Goal: Task Accomplishment & Management: Use online tool/utility

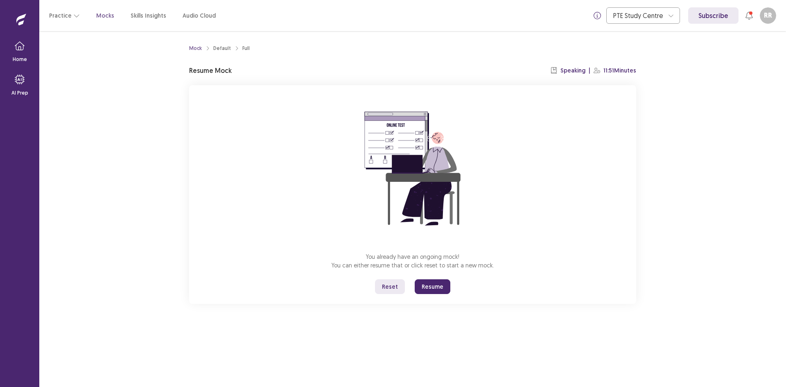
click at [389, 285] on button "Reset" at bounding box center [390, 286] width 30 height 15
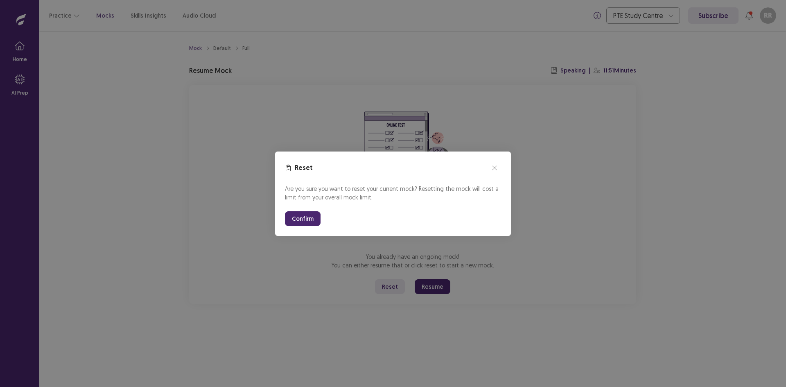
click at [298, 223] on button "Confirm" at bounding box center [303, 218] width 36 height 15
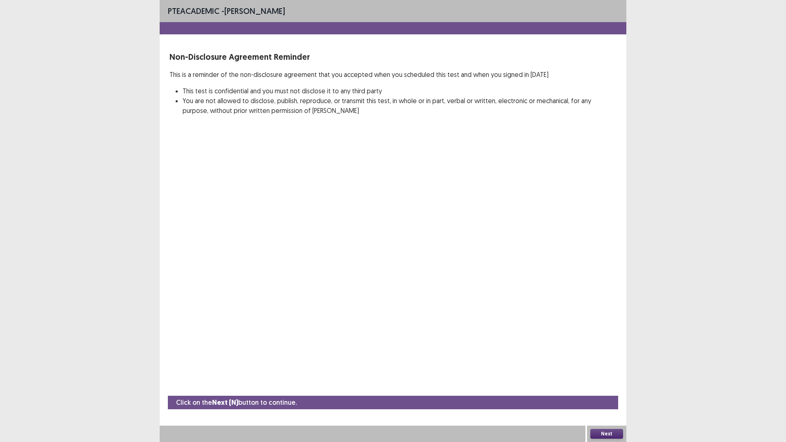
click at [608, 387] on button "Next" at bounding box center [606, 434] width 33 height 10
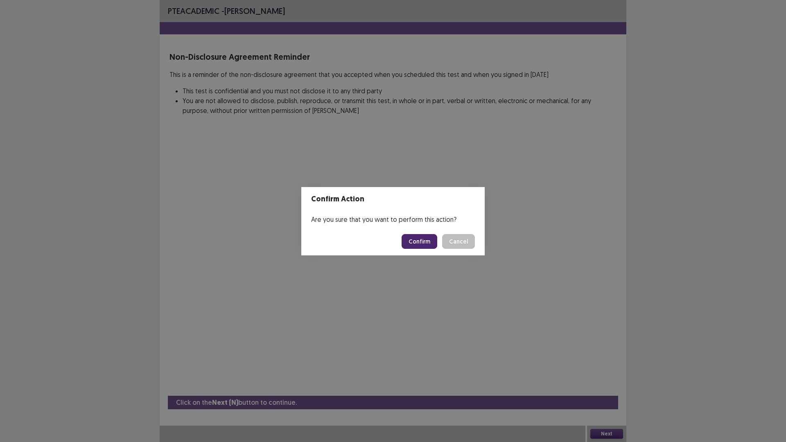
click at [414, 242] on button "Confirm" at bounding box center [420, 241] width 36 height 15
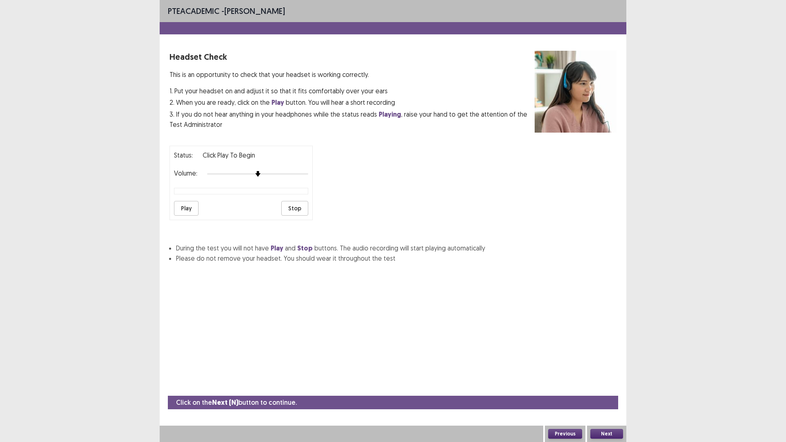
click at [187, 210] on button "Play" at bounding box center [186, 208] width 25 height 15
click at [192, 210] on button "Play" at bounding box center [186, 208] width 25 height 15
click at [288, 210] on button "Stop" at bounding box center [294, 208] width 27 height 15
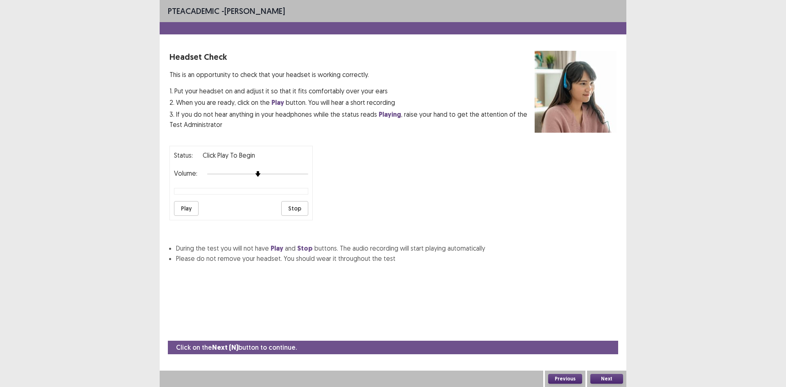
click at [192, 209] on button "Play" at bounding box center [186, 208] width 25 height 15
click at [609, 377] on button "Next" at bounding box center [606, 379] width 33 height 10
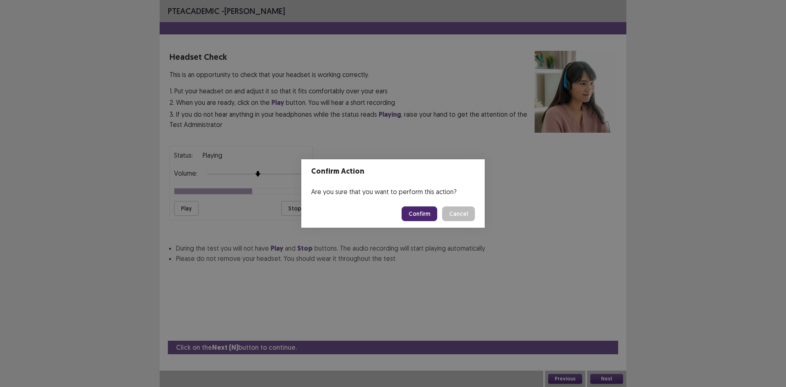
click at [418, 210] on button "Confirm" at bounding box center [420, 213] width 36 height 15
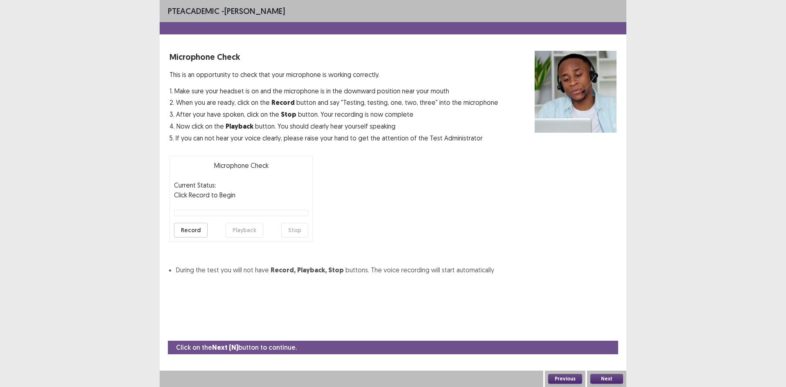
click at [192, 227] on button "Record" at bounding box center [191, 230] width 34 height 15
click at [300, 231] on button "Stop" at bounding box center [294, 230] width 27 height 15
click at [247, 233] on button "Playback" at bounding box center [245, 230] width 38 height 15
click at [609, 377] on button "Next" at bounding box center [606, 379] width 33 height 10
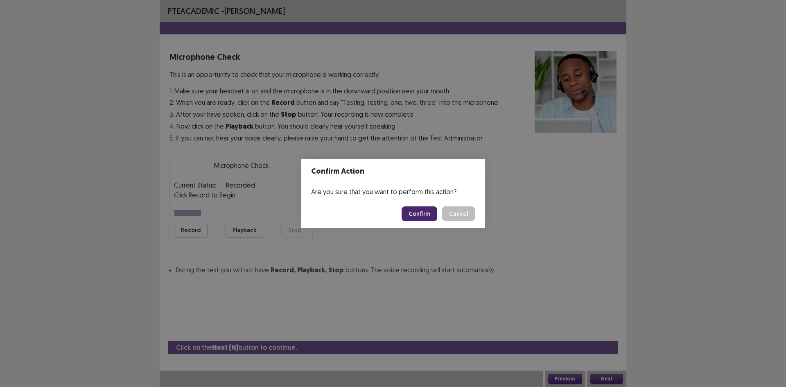
click at [427, 219] on button "Confirm" at bounding box center [420, 213] width 36 height 15
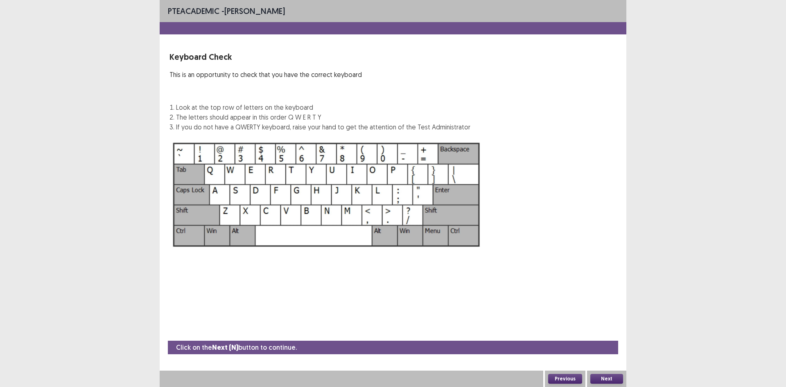
click at [607, 377] on button "Next" at bounding box center [606, 379] width 33 height 10
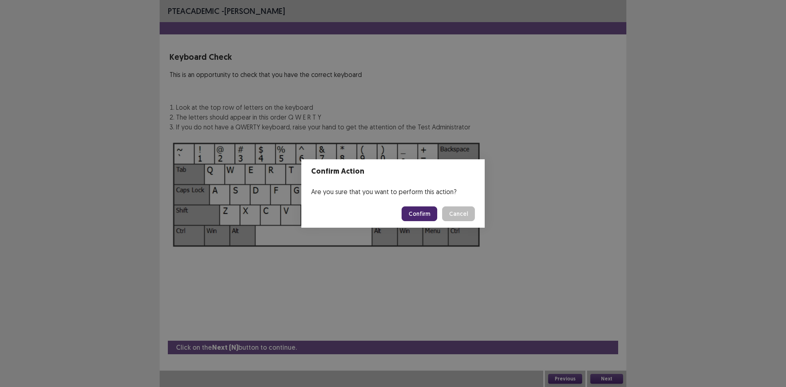
click at [425, 211] on button "Confirm" at bounding box center [420, 213] width 36 height 15
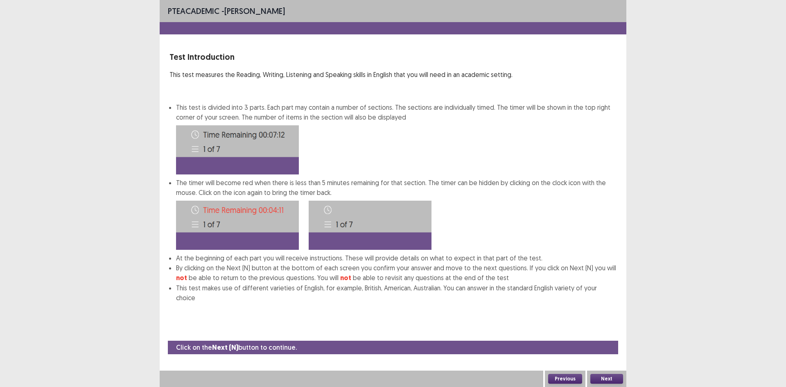
click at [608, 376] on button "Next" at bounding box center [606, 379] width 33 height 10
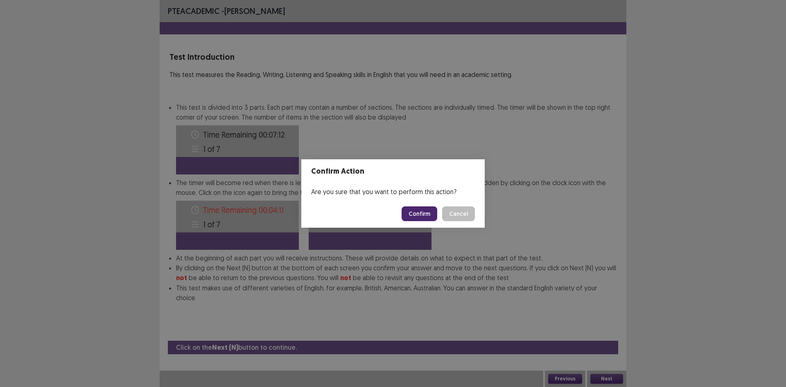
click at [424, 215] on button "Confirm" at bounding box center [420, 213] width 36 height 15
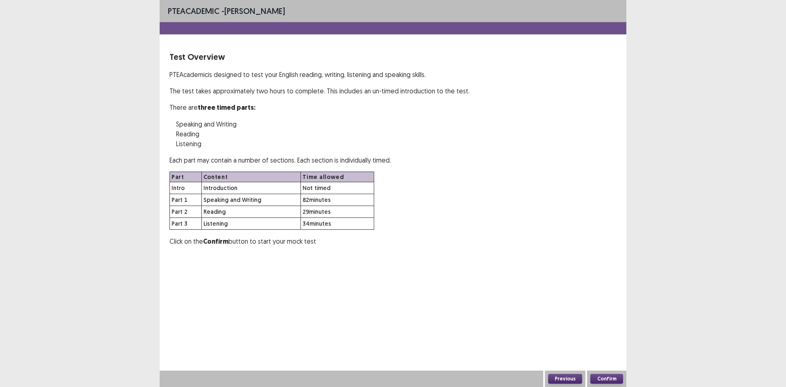
click at [614, 377] on button "Confirm" at bounding box center [606, 379] width 33 height 10
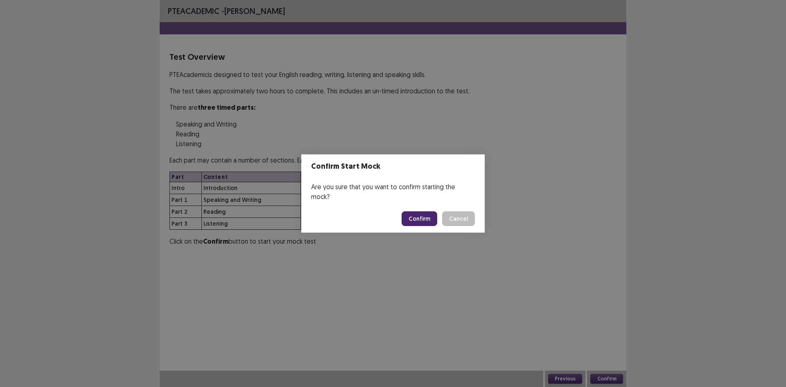
click at [424, 218] on button "Confirm" at bounding box center [420, 218] width 36 height 15
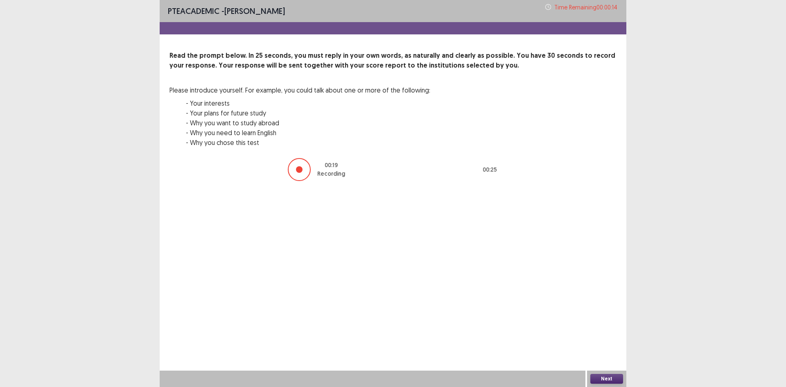
click at [611, 376] on button "Next" at bounding box center [606, 379] width 33 height 10
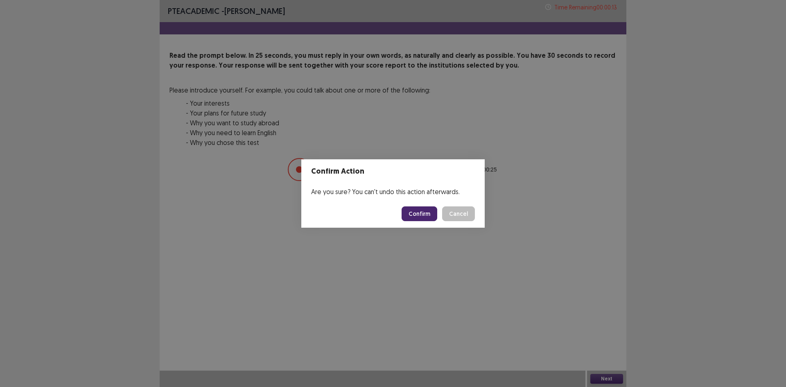
click at [418, 215] on button "Confirm" at bounding box center [420, 213] width 36 height 15
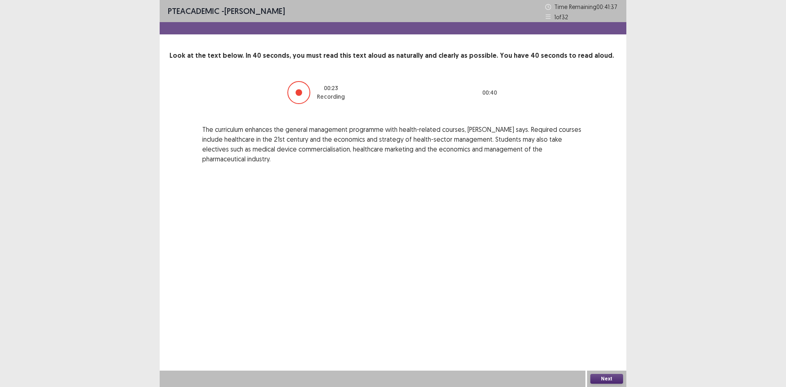
click at [615, 378] on button "Next" at bounding box center [606, 379] width 33 height 10
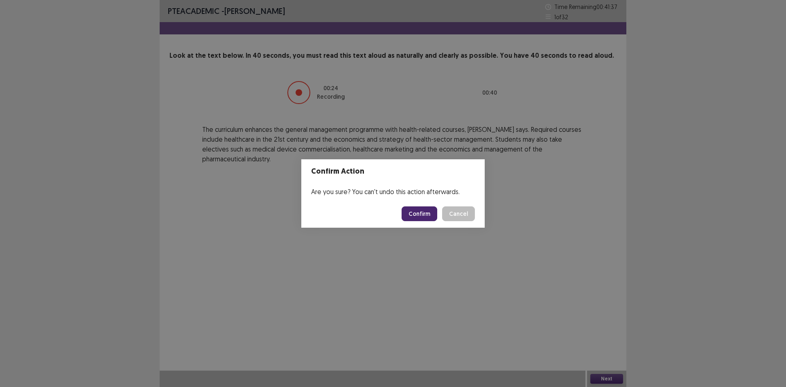
click at [428, 214] on button "Confirm" at bounding box center [420, 213] width 36 height 15
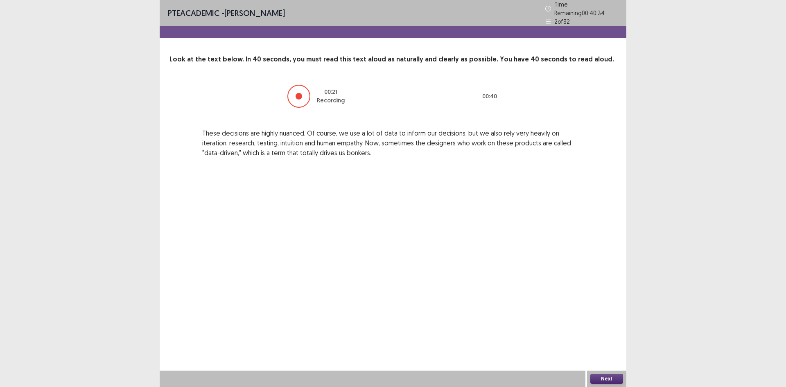
click at [612, 380] on button "Next" at bounding box center [606, 379] width 33 height 10
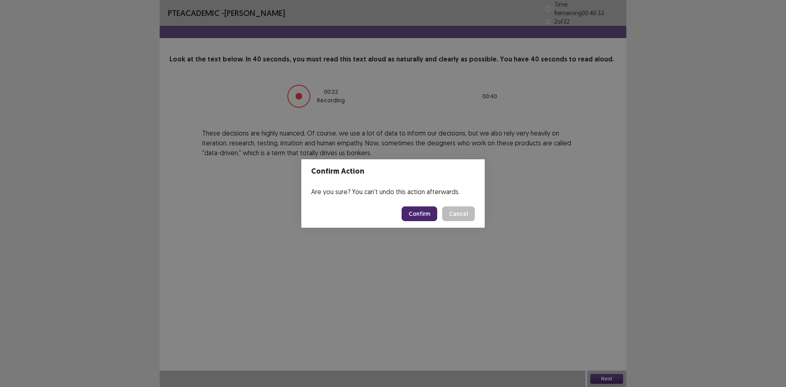
click at [411, 212] on button "Confirm" at bounding box center [420, 213] width 36 height 15
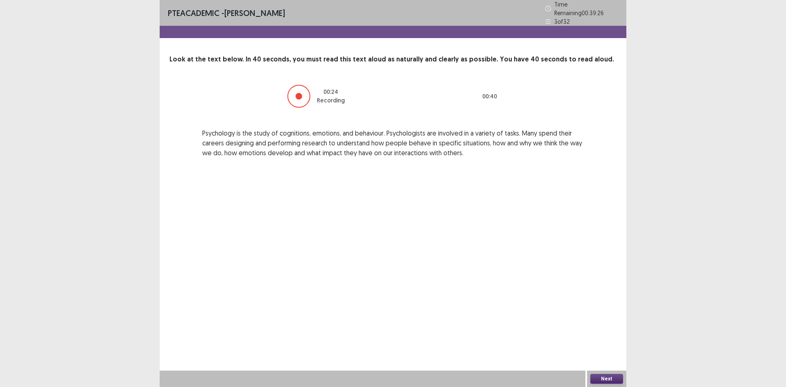
click at [606, 376] on button "Next" at bounding box center [606, 379] width 33 height 10
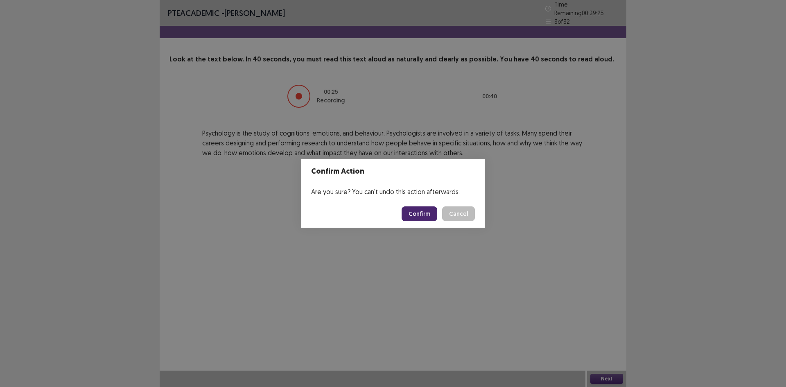
click at [420, 216] on button "Confirm" at bounding box center [420, 213] width 36 height 15
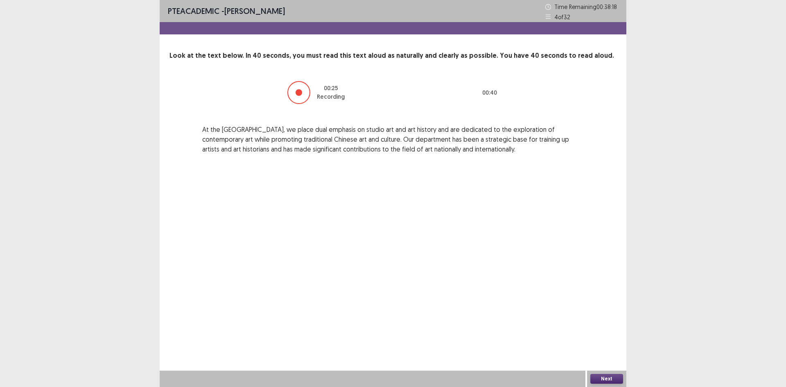
click at [611, 376] on button "Next" at bounding box center [606, 379] width 33 height 10
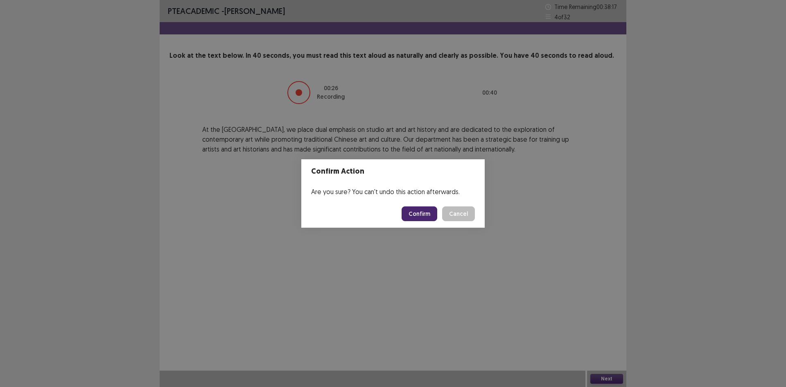
click at [420, 215] on button "Confirm" at bounding box center [420, 213] width 36 height 15
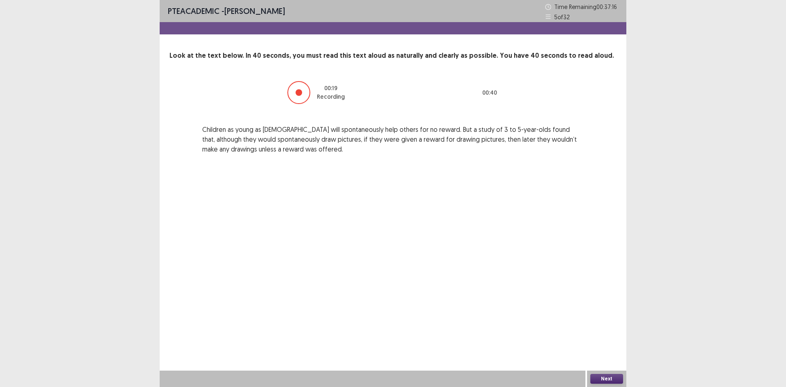
click at [601, 377] on button "Next" at bounding box center [606, 379] width 33 height 10
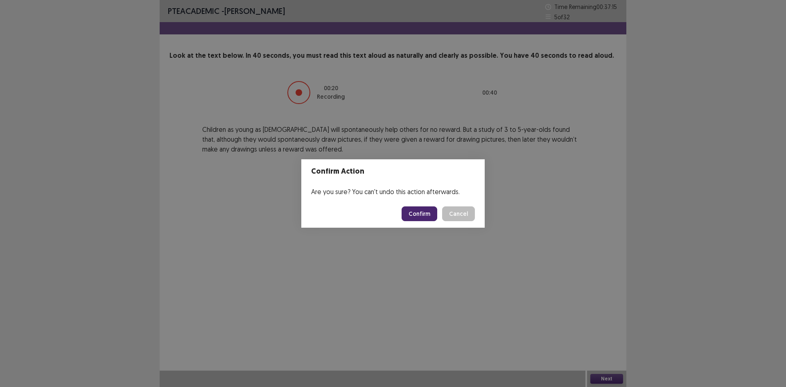
click at [423, 212] on button "Confirm" at bounding box center [420, 213] width 36 height 15
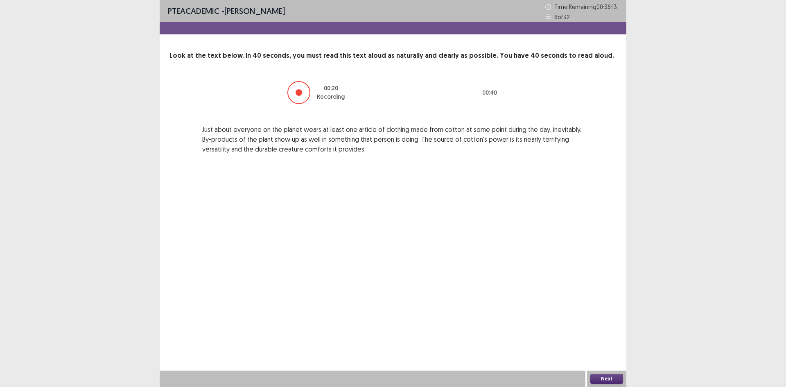
click at [606, 379] on button "Next" at bounding box center [606, 379] width 33 height 10
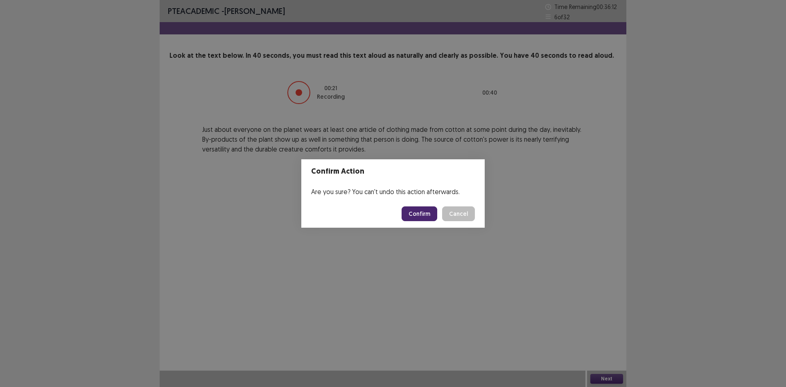
click at [417, 218] on button "Confirm" at bounding box center [420, 213] width 36 height 15
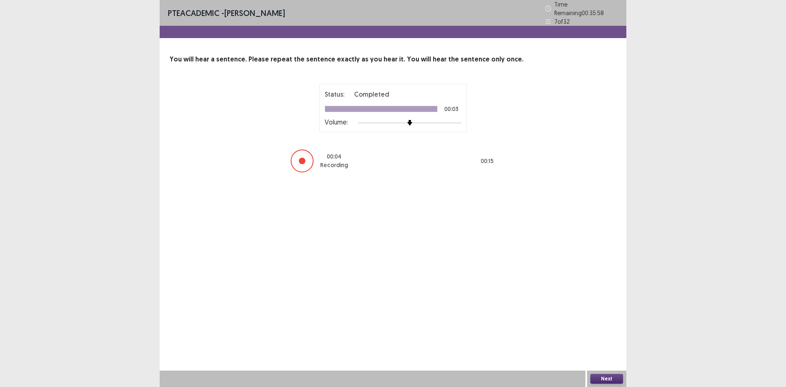
click at [602, 381] on button "Next" at bounding box center [606, 379] width 33 height 10
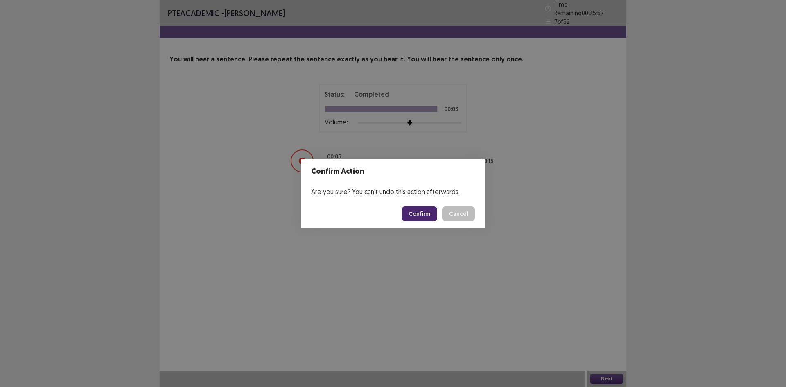
click at [429, 215] on button "Confirm" at bounding box center [420, 213] width 36 height 15
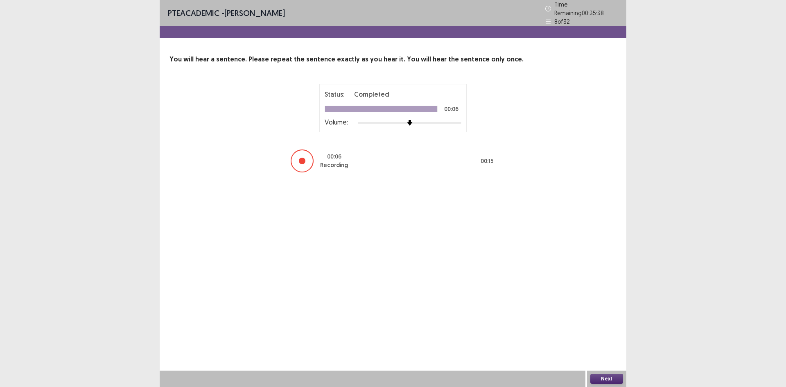
click at [606, 379] on button "Next" at bounding box center [606, 379] width 33 height 10
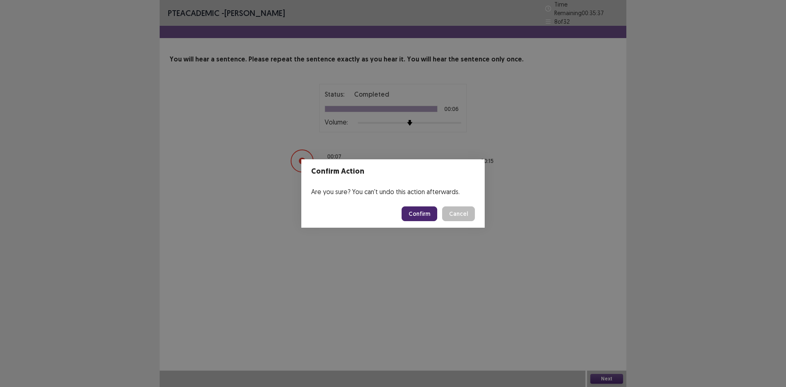
click at [413, 213] on button "Confirm" at bounding box center [420, 213] width 36 height 15
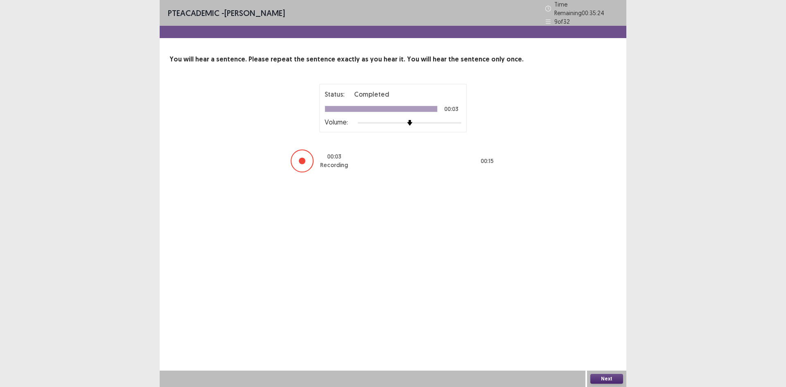
click at [617, 375] on button "Next" at bounding box center [606, 379] width 33 height 10
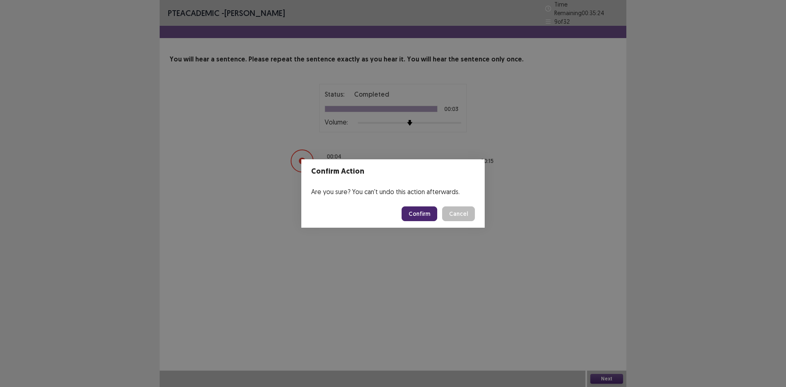
click at [427, 216] on button "Confirm" at bounding box center [420, 213] width 36 height 15
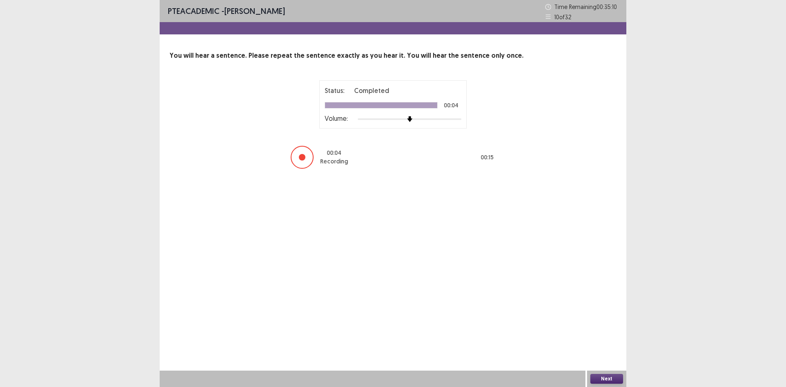
click at [599, 374] on button "Next" at bounding box center [606, 379] width 33 height 10
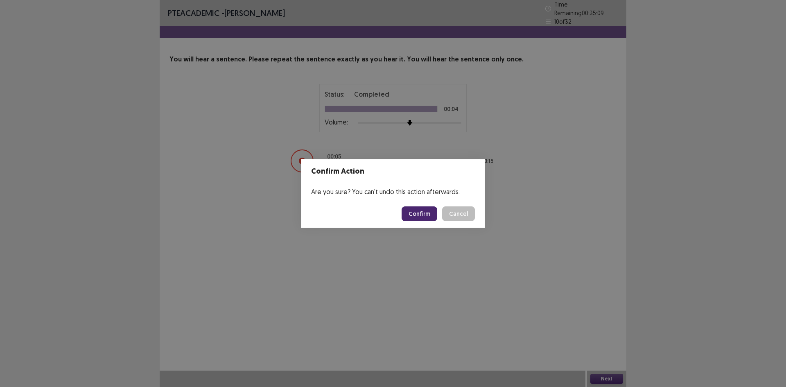
click at [425, 215] on button "Confirm" at bounding box center [420, 213] width 36 height 15
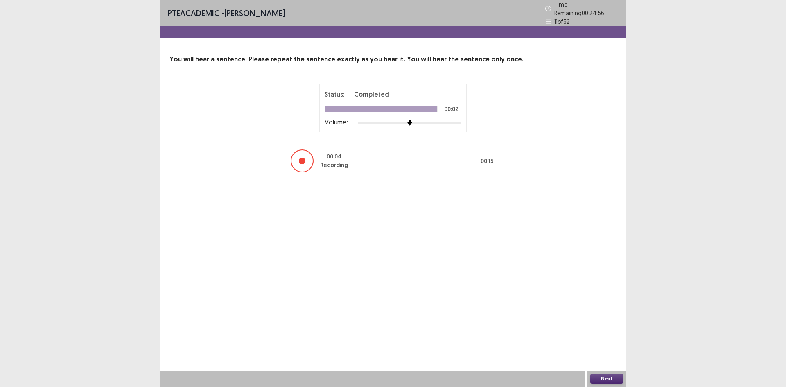
click at [613, 380] on button "Next" at bounding box center [606, 379] width 33 height 10
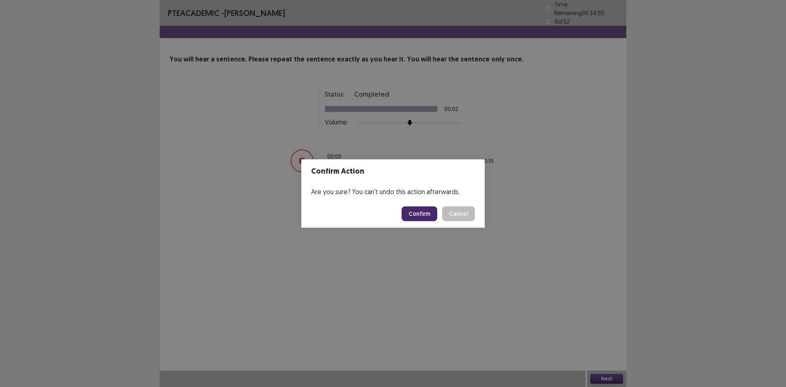
click at [423, 218] on button "Confirm" at bounding box center [420, 213] width 36 height 15
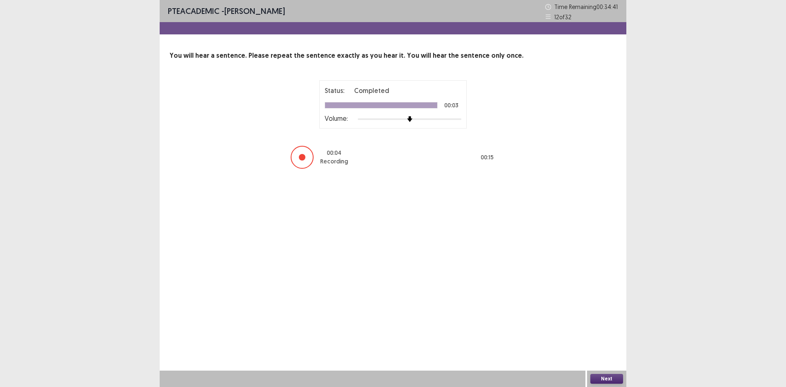
click at [608, 375] on button "Next" at bounding box center [606, 379] width 33 height 10
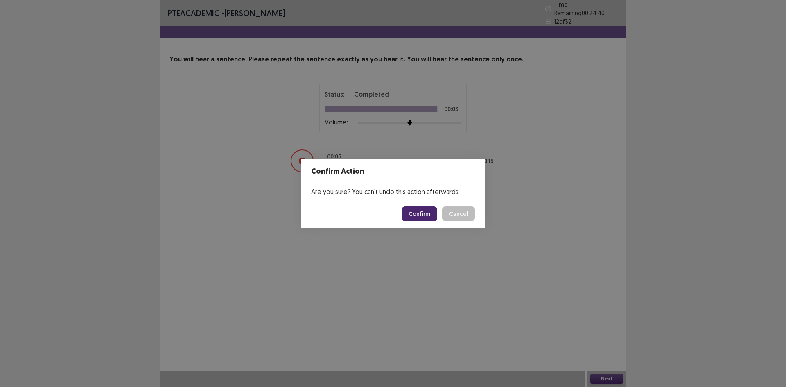
click at [425, 213] on button "Confirm" at bounding box center [420, 213] width 36 height 15
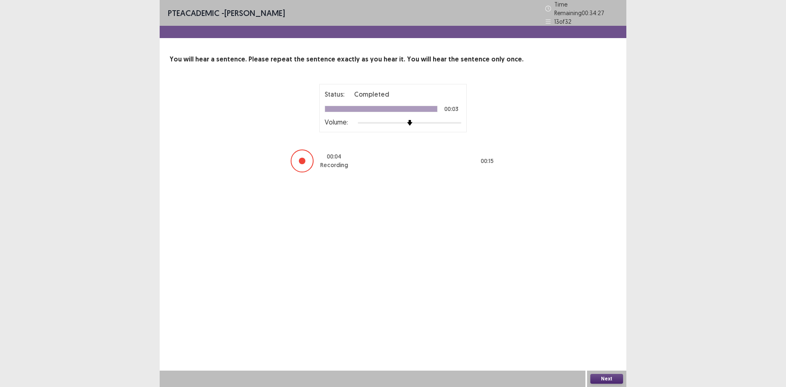
click at [608, 380] on button "Next" at bounding box center [606, 379] width 33 height 10
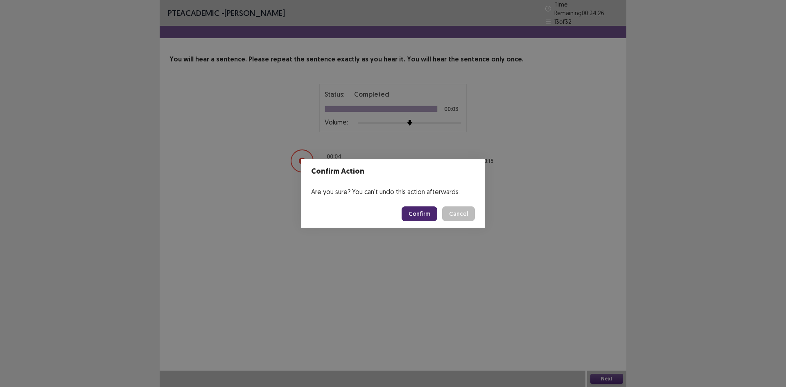
click at [423, 217] on button "Confirm" at bounding box center [420, 213] width 36 height 15
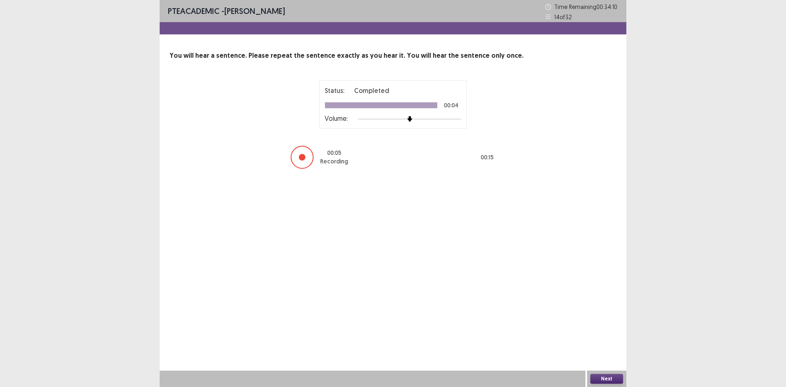
click at [608, 379] on button "Next" at bounding box center [606, 379] width 33 height 10
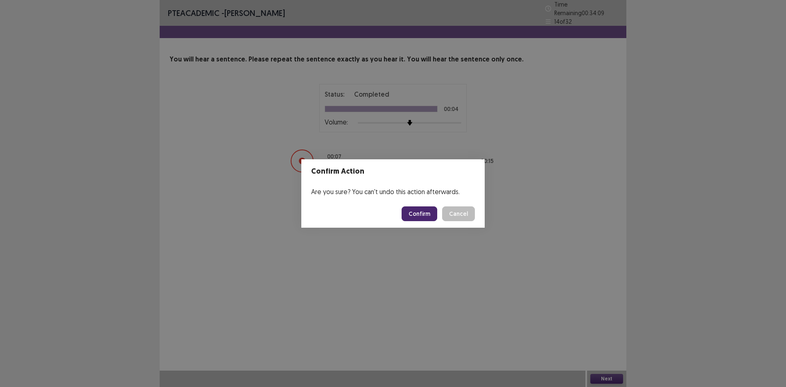
click at [427, 218] on button "Confirm" at bounding box center [420, 213] width 36 height 15
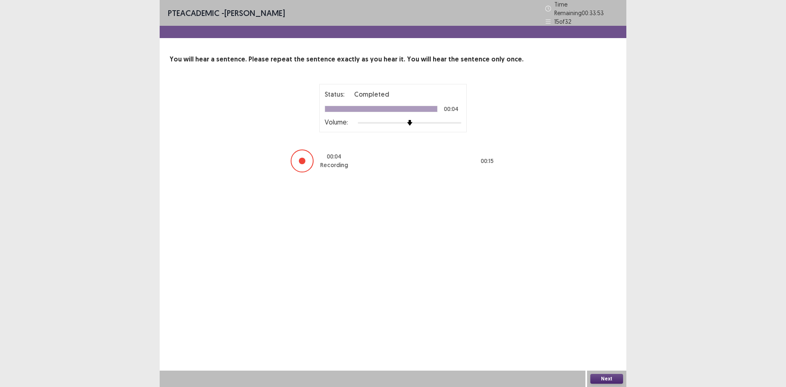
click at [608, 374] on button "Next" at bounding box center [606, 379] width 33 height 10
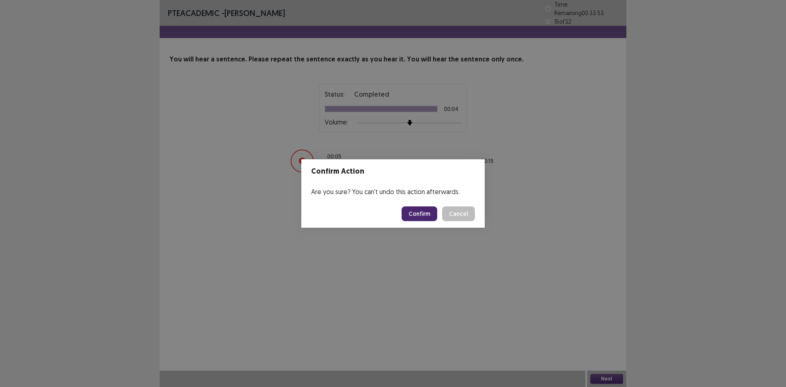
click at [422, 219] on button "Confirm" at bounding box center [420, 213] width 36 height 15
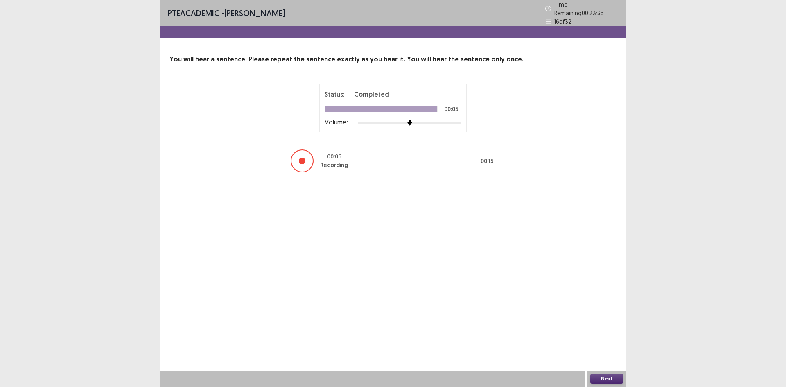
click at [608, 376] on button "Next" at bounding box center [606, 379] width 33 height 10
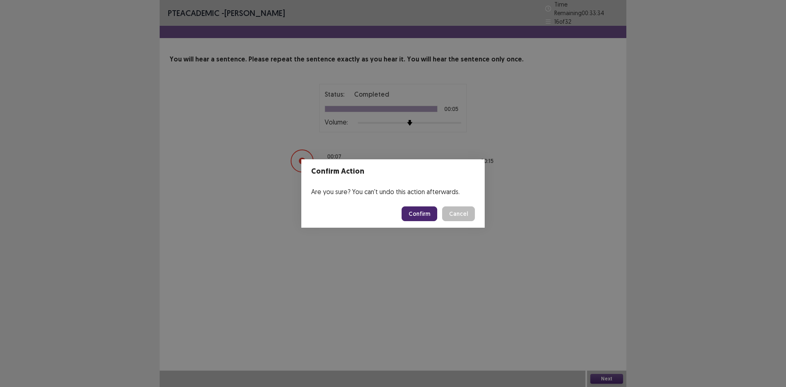
click at [417, 212] on button "Confirm" at bounding box center [420, 213] width 36 height 15
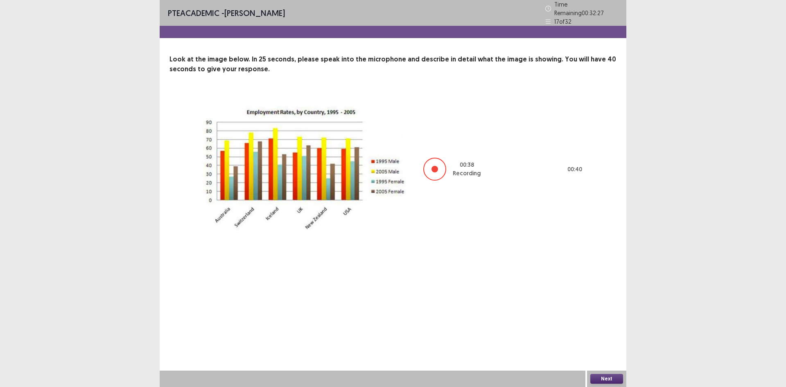
click at [609, 379] on button "Next" at bounding box center [606, 379] width 33 height 10
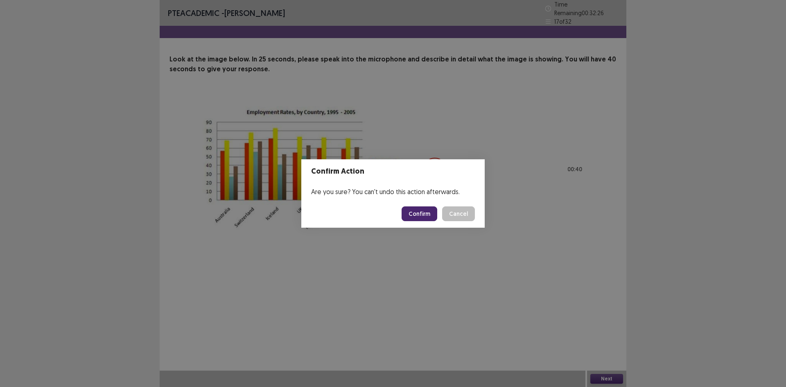
click at [420, 215] on button "Confirm" at bounding box center [420, 213] width 36 height 15
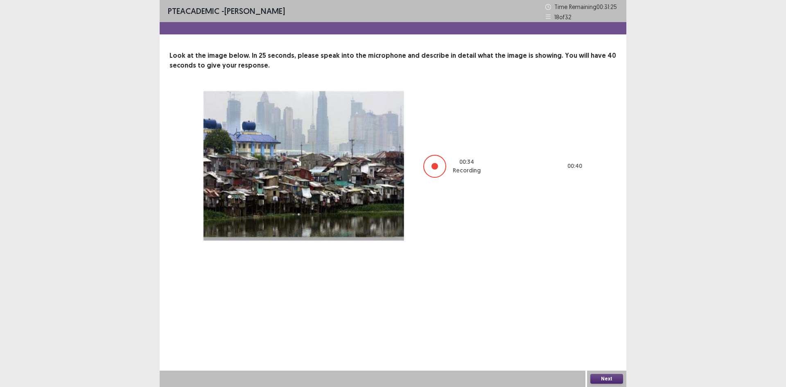
click at [617, 378] on button "Next" at bounding box center [606, 379] width 33 height 10
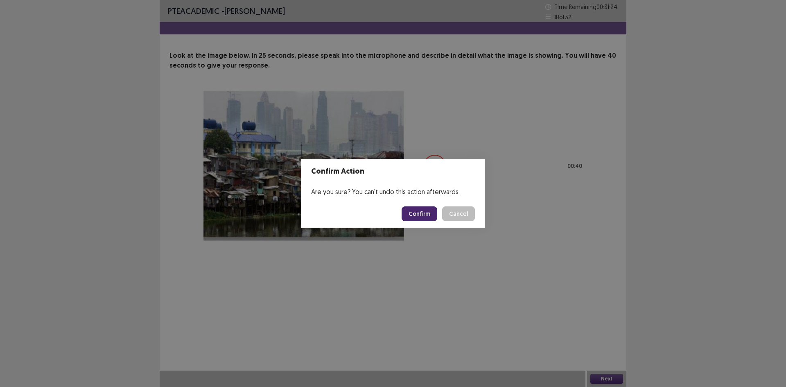
click at [418, 217] on button "Confirm" at bounding box center [420, 213] width 36 height 15
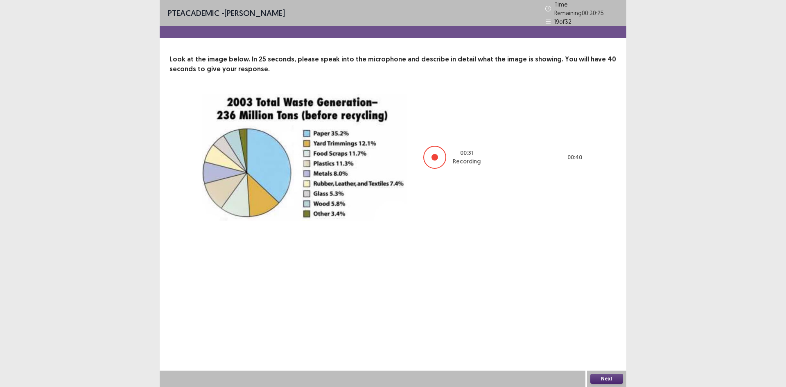
click at [597, 377] on button "Next" at bounding box center [606, 379] width 33 height 10
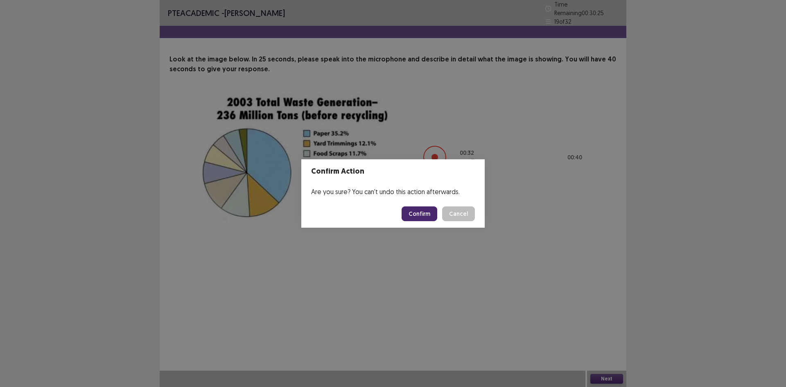
click at [419, 210] on button "Confirm" at bounding box center [420, 213] width 36 height 15
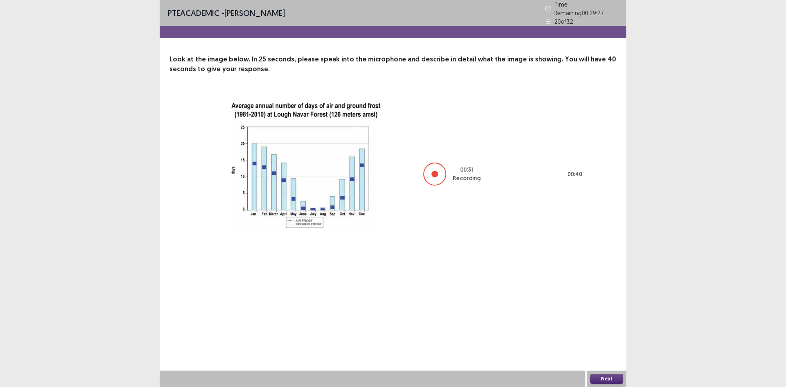
click at [609, 380] on button "Next" at bounding box center [606, 379] width 33 height 10
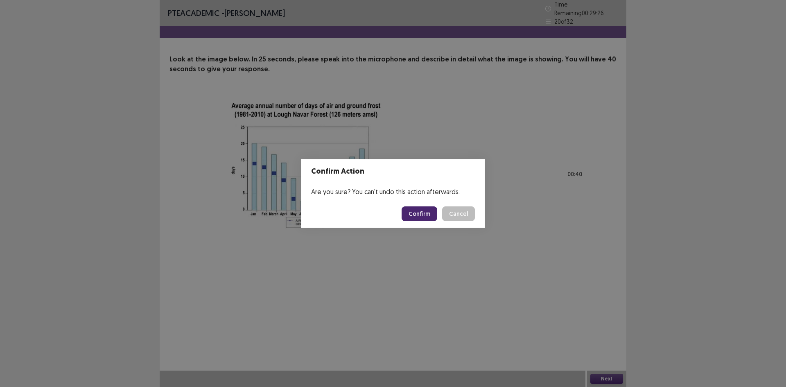
click at [415, 215] on button "Confirm" at bounding box center [420, 213] width 36 height 15
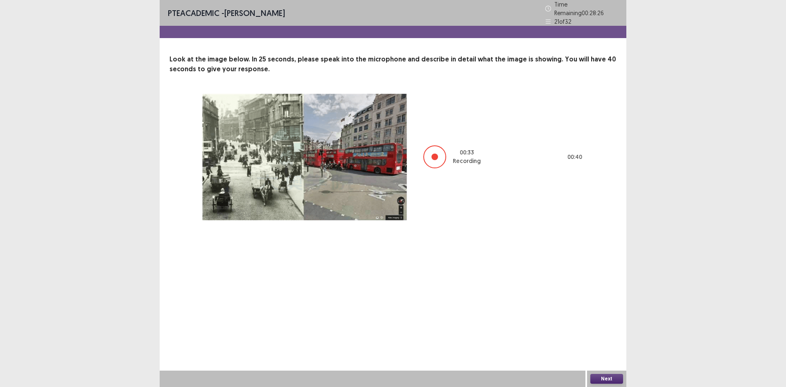
click at [603, 382] on button "Next" at bounding box center [606, 379] width 33 height 10
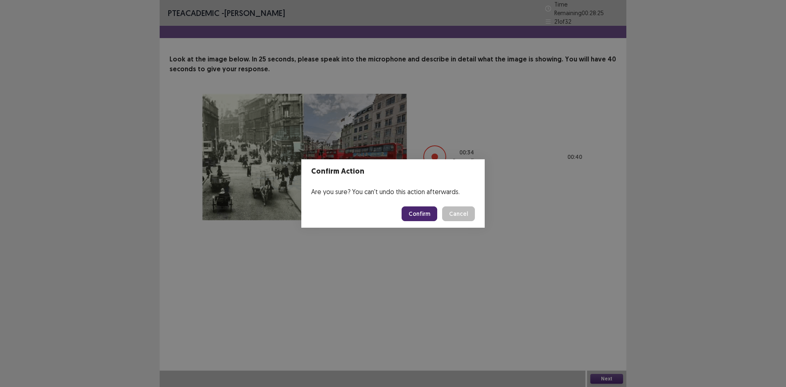
click at [420, 215] on button "Confirm" at bounding box center [420, 213] width 36 height 15
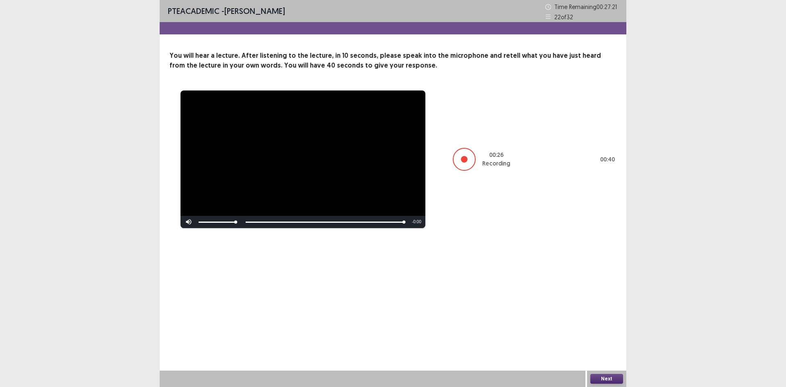
click at [610, 381] on button "Next" at bounding box center [606, 379] width 33 height 10
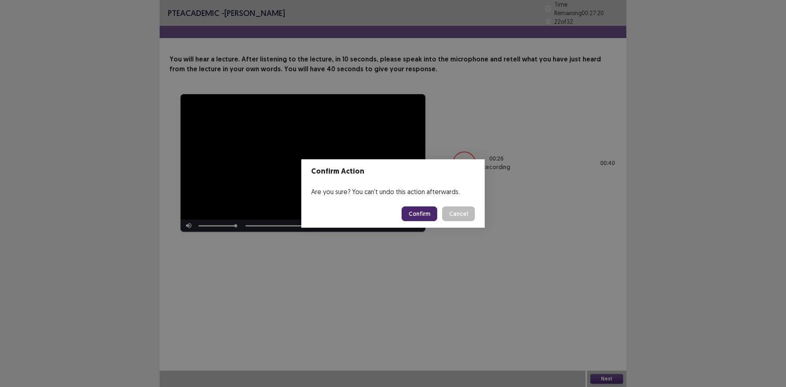
click at [424, 212] on button "Confirm" at bounding box center [420, 213] width 36 height 15
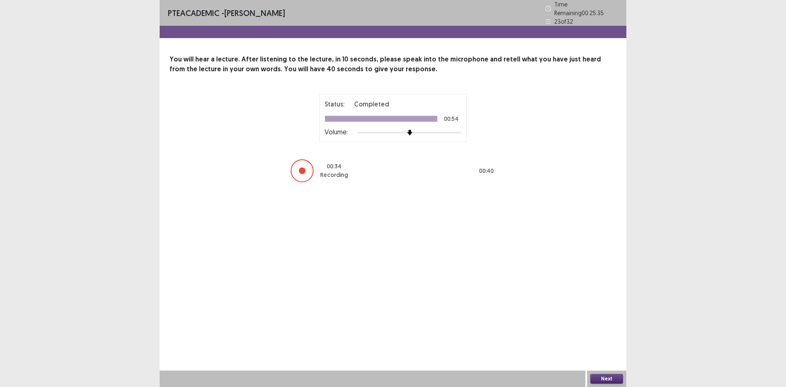
click at [612, 381] on button "Next" at bounding box center [606, 379] width 33 height 10
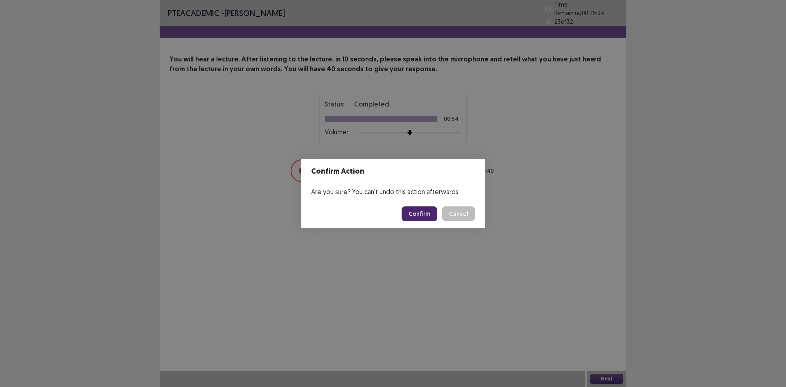
click at [429, 215] on button "Confirm" at bounding box center [420, 213] width 36 height 15
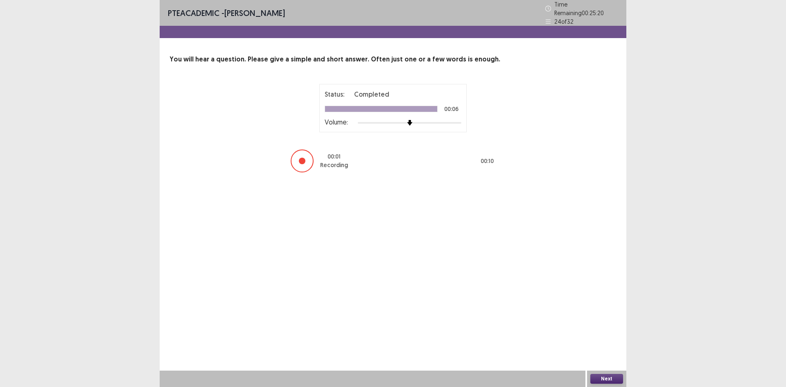
click at [615, 377] on button "Next" at bounding box center [606, 379] width 33 height 10
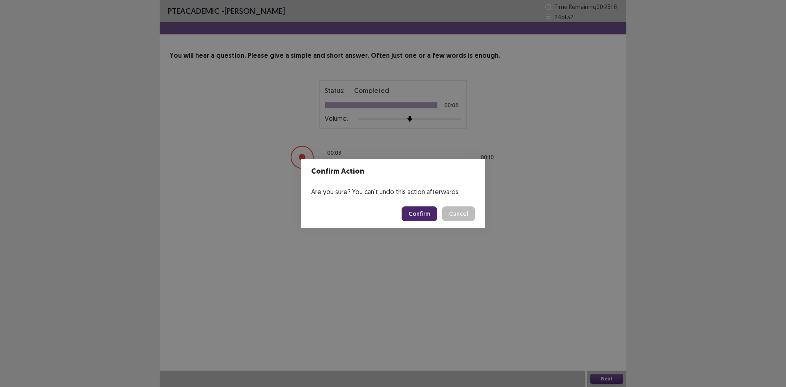
click at [422, 208] on button "Confirm" at bounding box center [420, 213] width 36 height 15
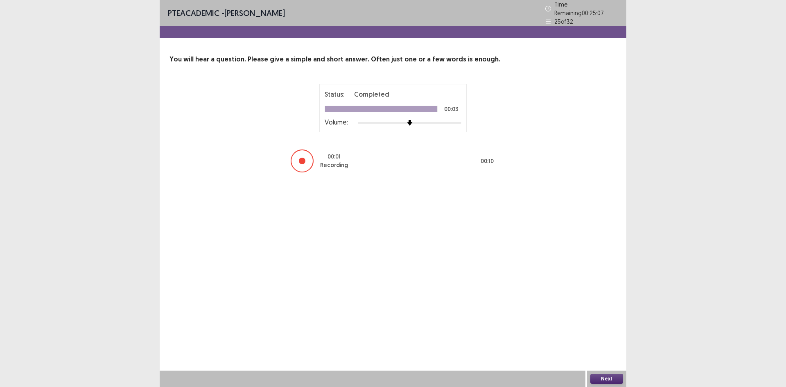
click at [610, 375] on button "Next" at bounding box center [606, 379] width 33 height 10
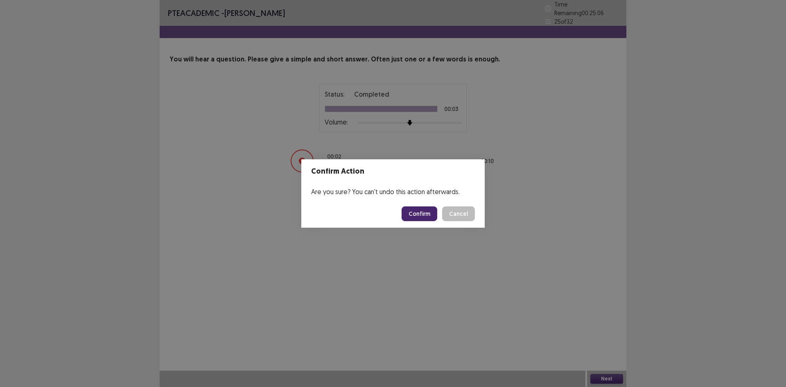
click at [409, 210] on button "Confirm" at bounding box center [420, 213] width 36 height 15
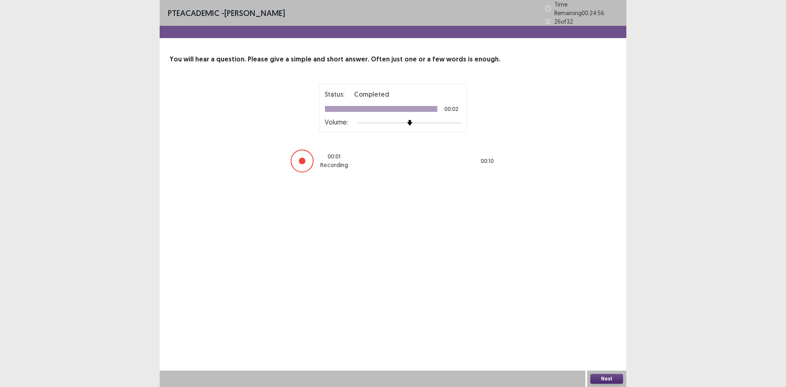
click at [604, 378] on button "Next" at bounding box center [606, 379] width 33 height 10
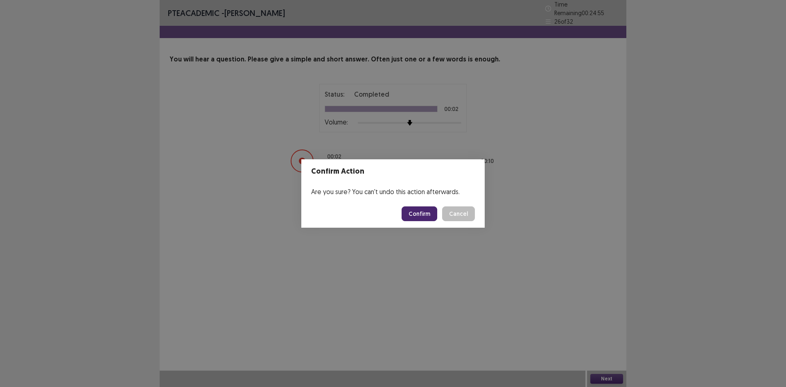
click at [412, 216] on button "Confirm" at bounding box center [420, 213] width 36 height 15
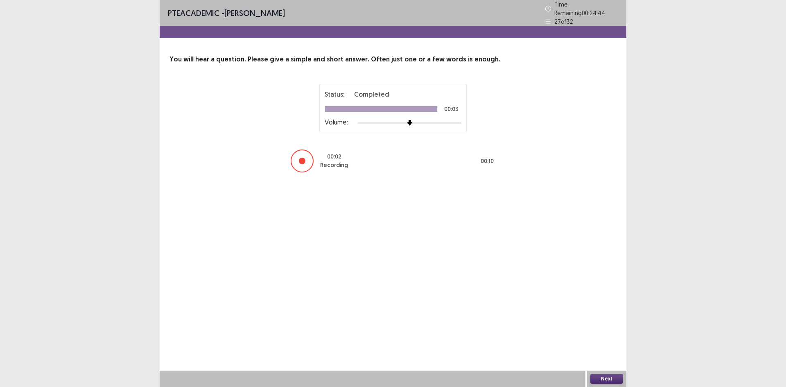
click at [608, 380] on button "Next" at bounding box center [606, 379] width 33 height 10
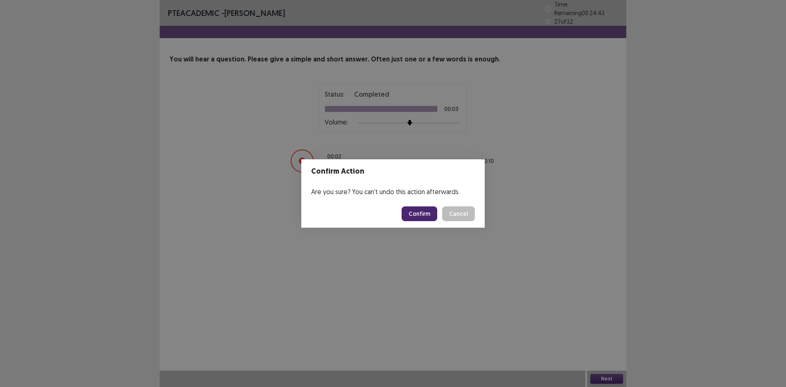
click at [411, 211] on button "Confirm" at bounding box center [420, 213] width 36 height 15
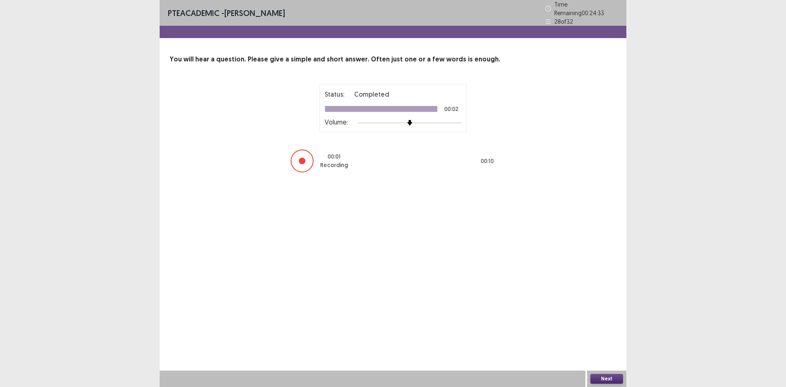
click at [604, 375] on button "Next" at bounding box center [606, 379] width 33 height 10
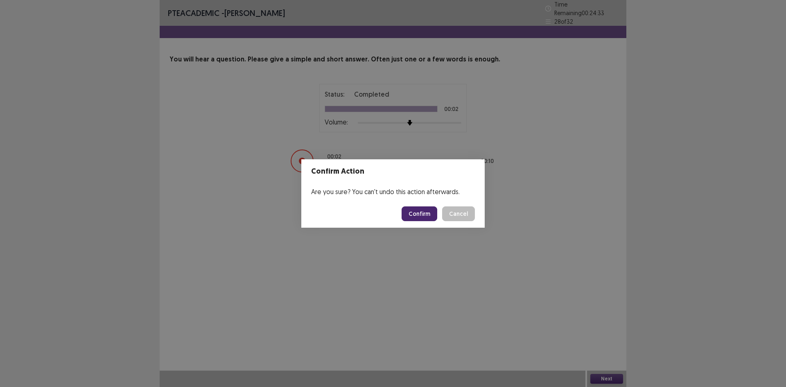
click at [425, 215] on button "Confirm" at bounding box center [420, 213] width 36 height 15
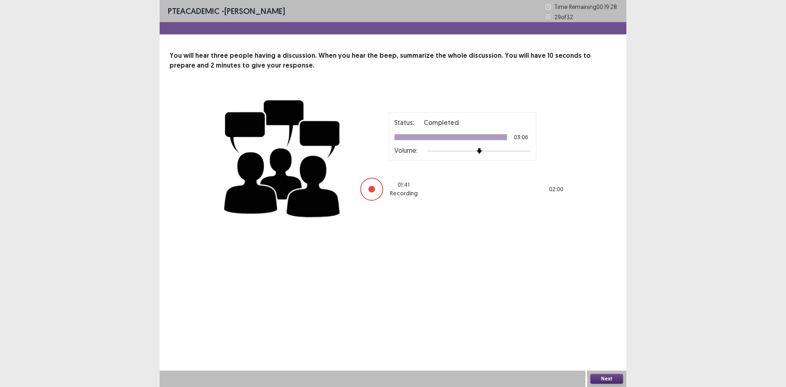
click at [608, 382] on button "Next" at bounding box center [606, 379] width 33 height 10
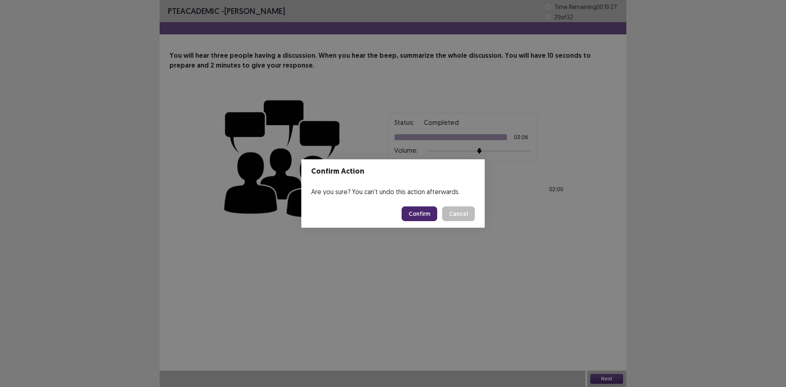
click at [415, 210] on button "Confirm" at bounding box center [420, 213] width 36 height 15
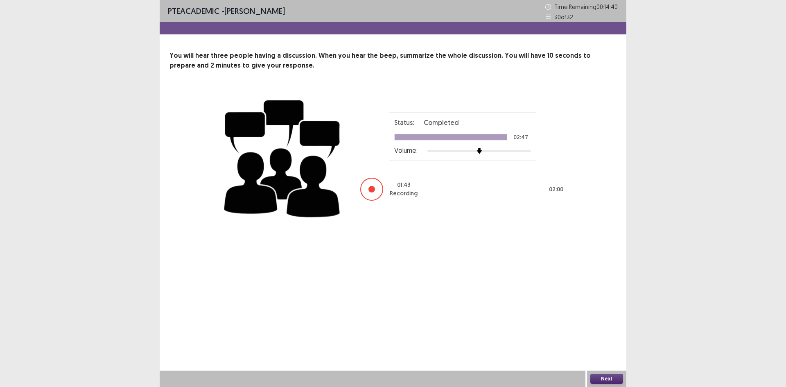
click at [619, 378] on button "Next" at bounding box center [606, 379] width 33 height 10
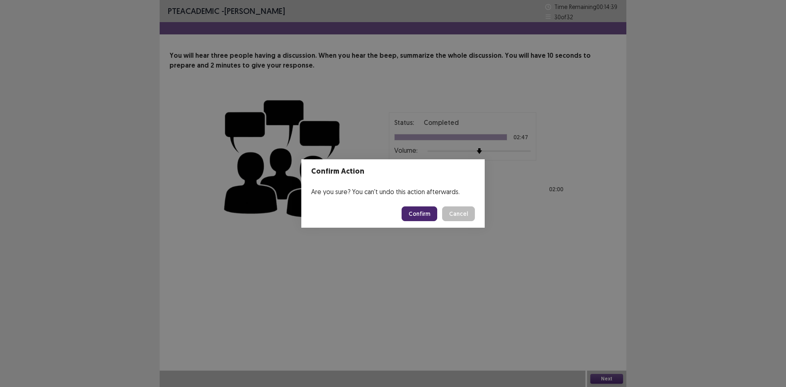
click at [418, 215] on button "Confirm" at bounding box center [420, 213] width 36 height 15
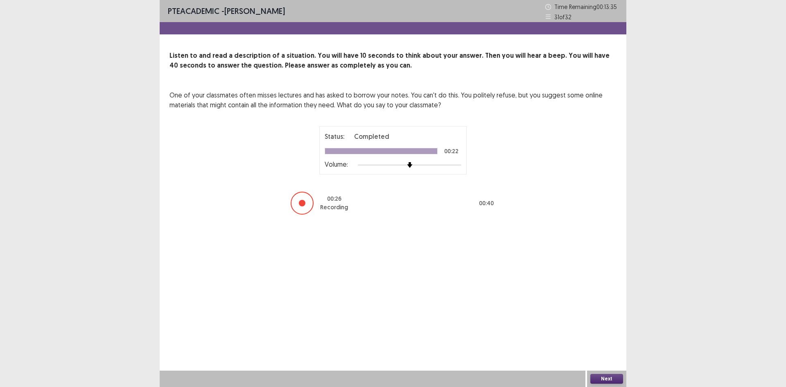
click at [614, 381] on button "Next" at bounding box center [606, 379] width 33 height 10
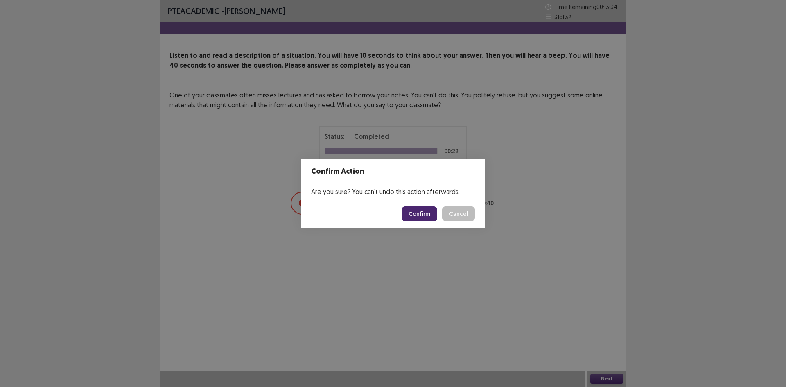
click at [429, 213] on button "Confirm" at bounding box center [420, 213] width 36 height 15
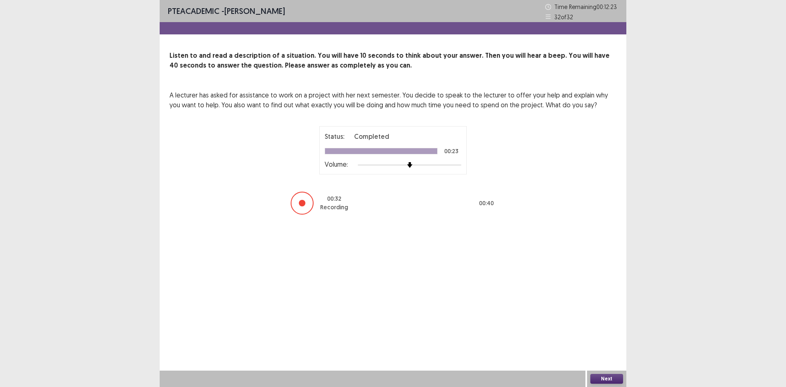
click at [609, 379] on button "Next" at bounding box center [606, 379] width 33 height 10
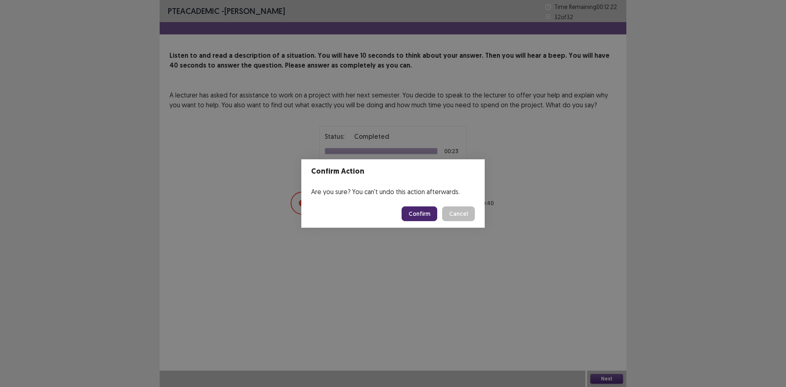
click at [414, 208] on button "Confirm" at bounding box center [420, 213] width 36 height 15
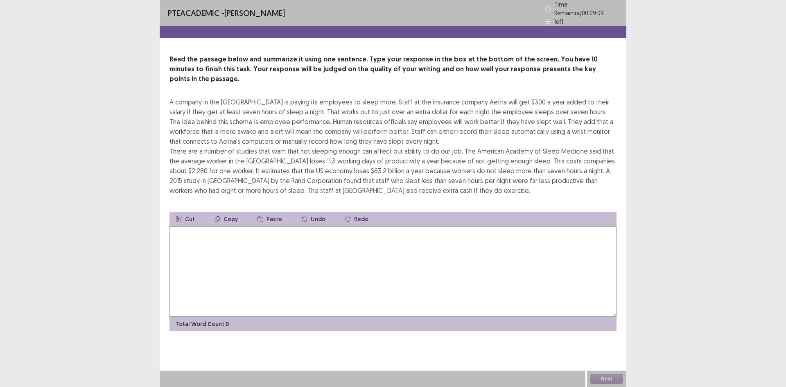
click at [292, 236] on textarea at bounding box center [393, 271] width 447 height 90
click at [479, 250] on textarea at bounding box center [393, 271] width 447 height 90
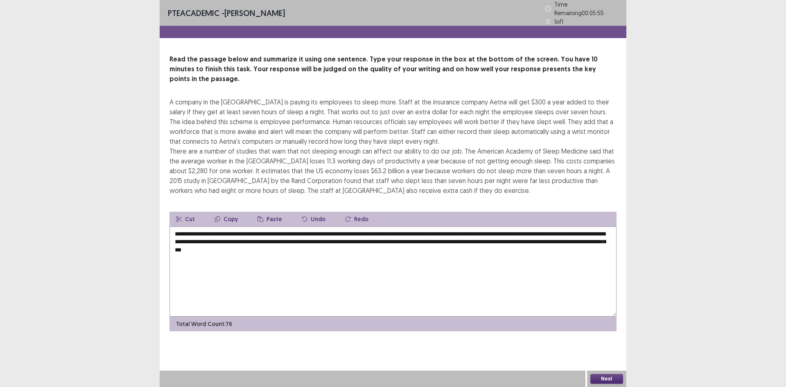
type textarea "**********"
click at [605, 377] on button "Next" at bounding box center [606, 379] width 33 height 10
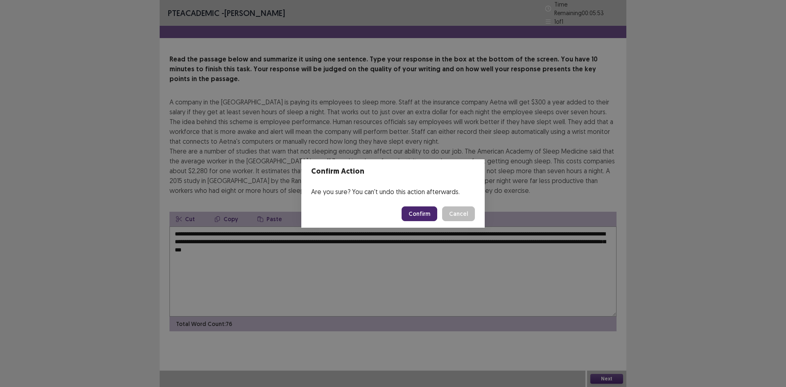
click at [421, 213] on button "Confirm" at bounding box center [420, 213] width 36 height 15
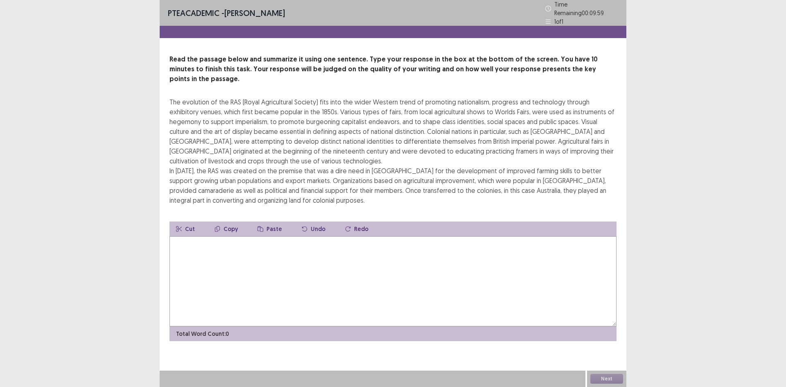
click at [291, 254] on textarea at bounding box center [393, 281] width 447 height 90
click at [364, 242] on textarea at bounding box center [393, 281] width 447 height 90
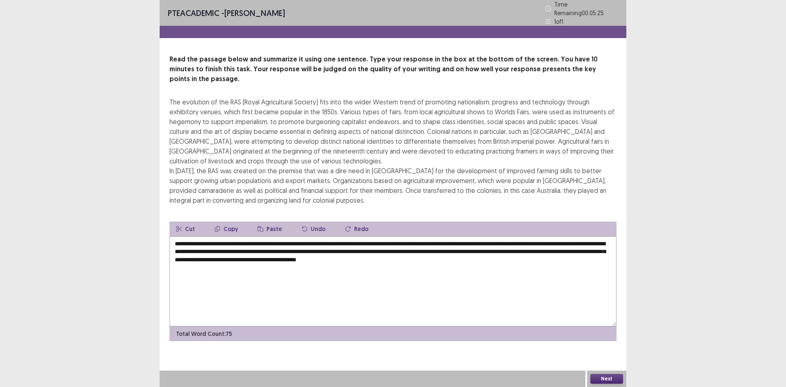
click at [433, 246] on textarea "**********" at bounding box center [393, 281] width 447 height 90
type textarea "**********"
click at [616, 377] on button "Next" at bounding box center [606, 379] width 33 height 10
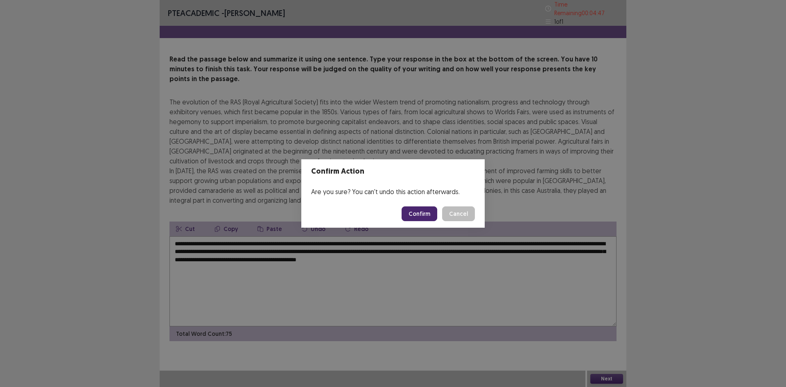
click at [424, 213] on button "Confirm" at bounding box center [420, 213] width 36 height 15
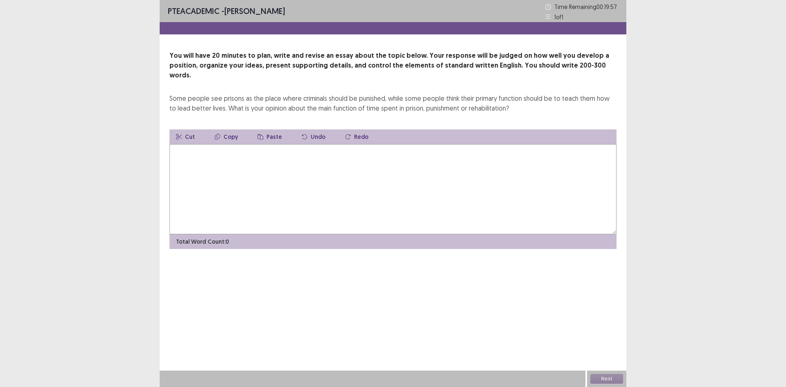
click at [323, 165] on textarea at bounding box center [393, 189] width 447 height 90
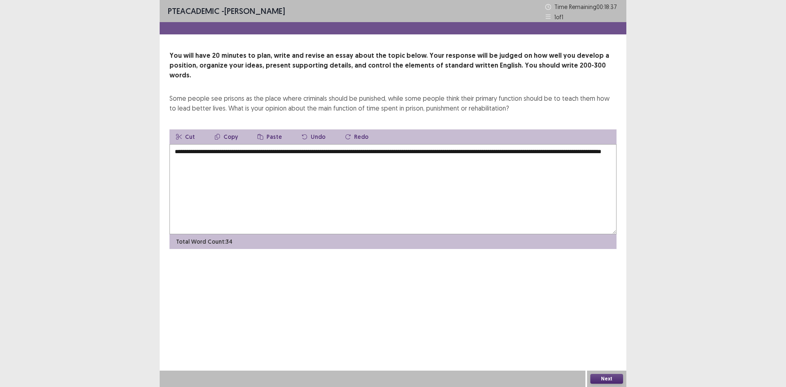
click at [188, 148] on textarea "**********" at bounding box center [393, 189] width 447 height 90
click at [322, 153] on textarea "**********" at bounding box center [393, 189] width 447 height 90
click at [186, 151] on textarea "**********" at bounding box center [393, 189] width 447 height 90
click at [313, 154] on textarea "**********" at bounding box center [393, 189] width 447 height 90
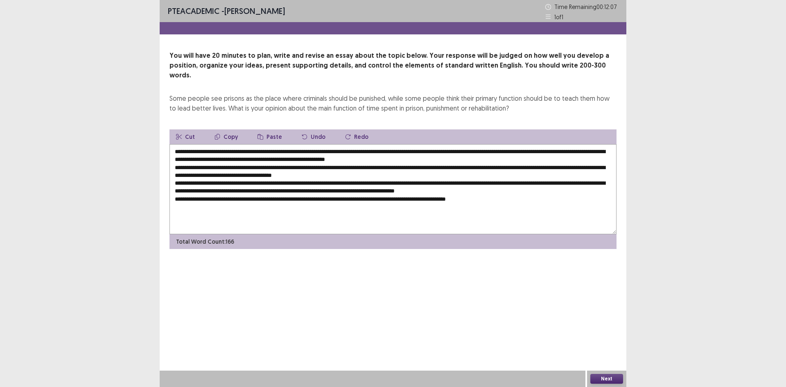
click at [234, 144] on textarea "**********" at bounding box center [393, 189] width 447 height 90
drag, startPoint x: 233, startPoint y: 140, endPoint x: 536, endPoint y: 140, distance: 303.0
click at [536, 144] on textarea at bounding box center [393, 189] width 447 height 90
click at [297, 163] on textarea at bounding box center [393, 189] width 447 height 90
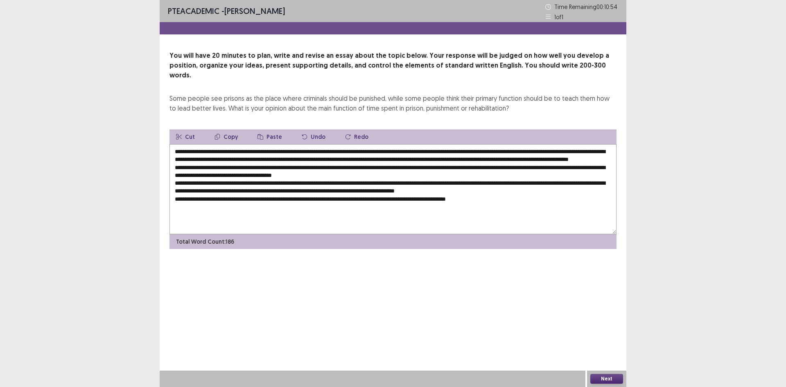
click at [297, 163] on textarea at bounding box center [393, 189] width 447 height 90
paste textarea "**********"
click at [278, 173] on textarea at bounding box center [393, 189] width 447 height 90
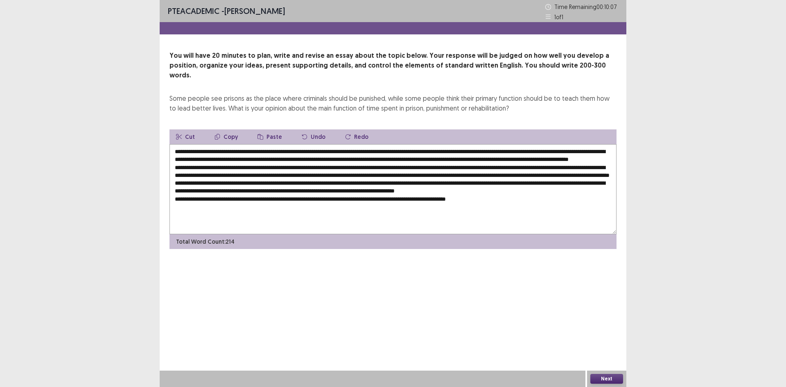
click at [518, 174] on textarea at bounding box center [393, 189] width 447 height 90
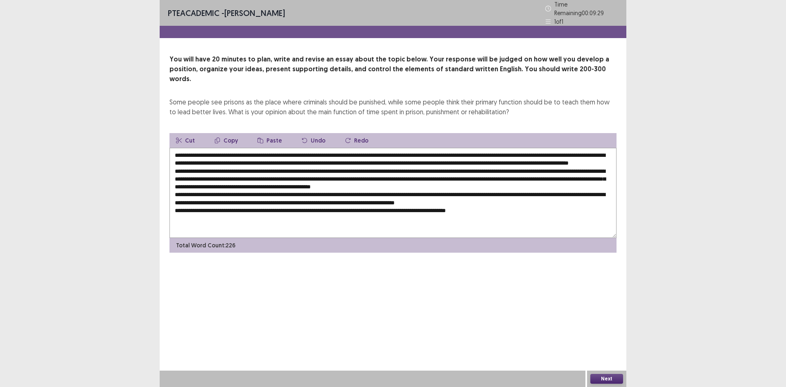
click at [346, 181] on textarea at bounding box center [393, 193] width 447 height 90
drag, startPoint x: 281, startPoint y: 166, endPoint x: 595, endPoint y: 168, distance: 314.4
click at [595, 168] on textarea at bounding box center [393, 193] width 447 height 90
click at [204, 190] on textarea at bounding box center [393, 193] width 447 height 90
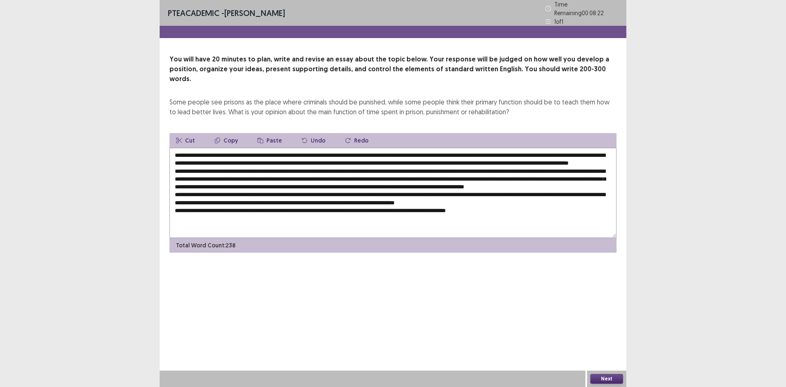
paste textarea "**********"
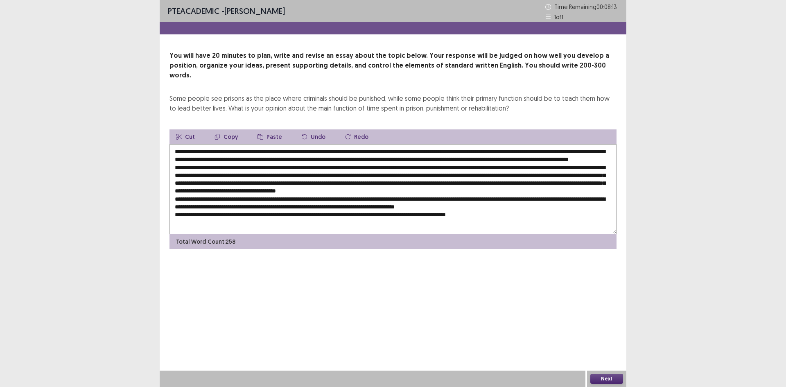
click at [315, 198] on textarea at bounding box center [393, 189] width 447 height 90
paste textarea "**********"
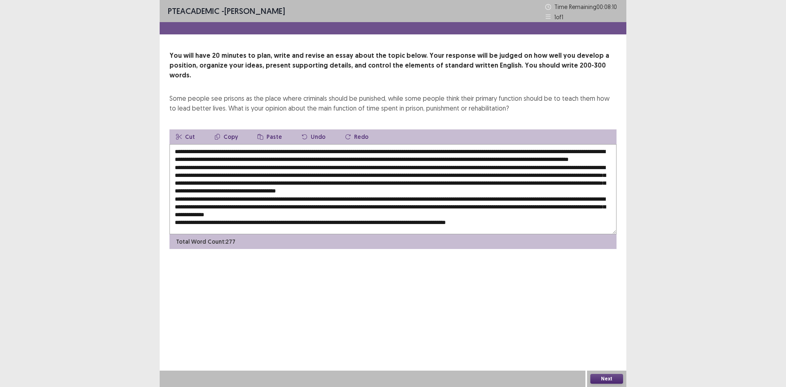
scroll to position [4, 0]
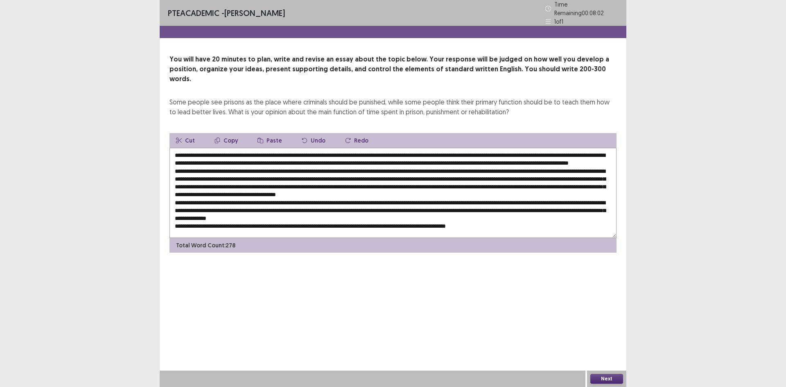
click at [458, 201] on textarea at bounding box center [393, 193] width 447 height 90
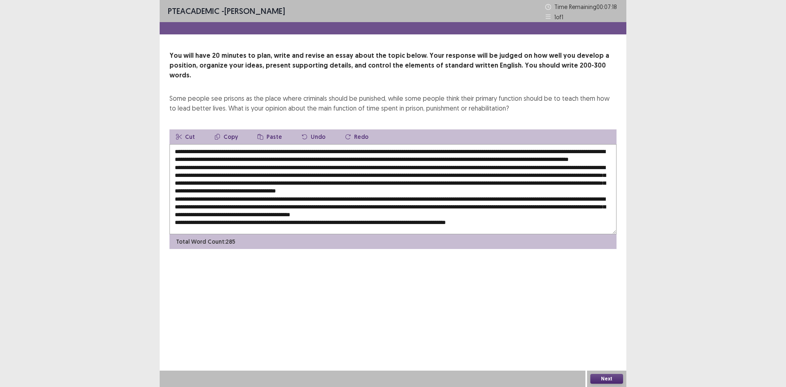
click at [380, 209] on textarea at bounding box center [393, 189] width 447 height 90
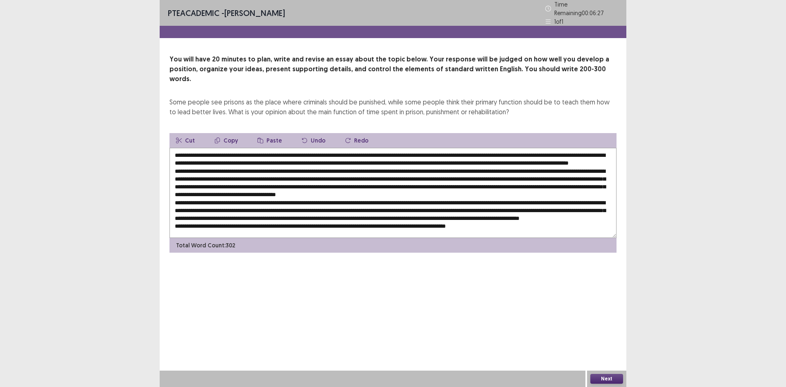
scroll to position [12, 0]
click at [348, 208] on textarea at bounding box center [393, 193] width 447 height 90
paste textarea "**********"
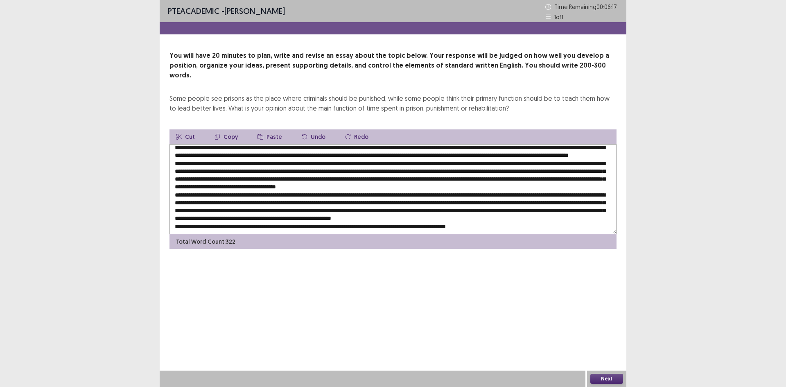
scroll to position [20, 0]
click at [344, 215] on textarea at bounding box center [393, 189] width 447 height 90
paste textarea "**********"
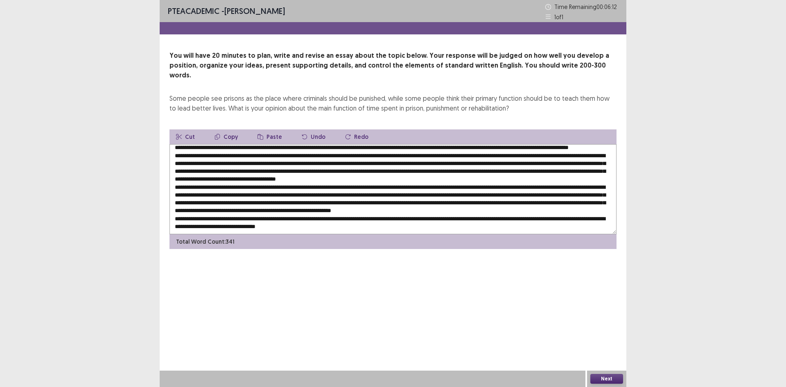
scroll to position [28, 0]
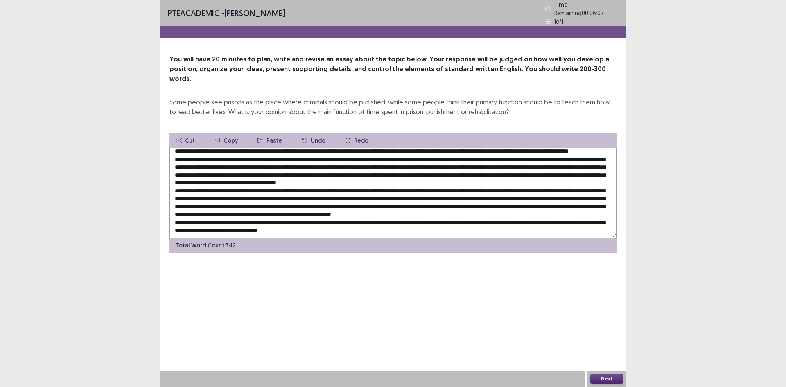
click at [303, 218] on textarea at bounding box center [393, 193] width 447 height 90
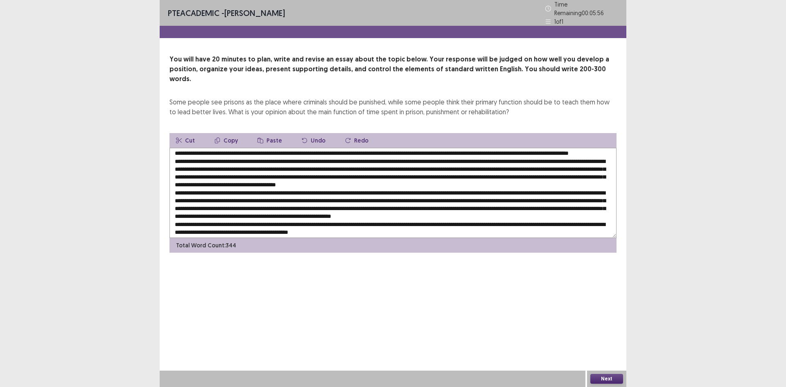
scroll to position [0, 0]
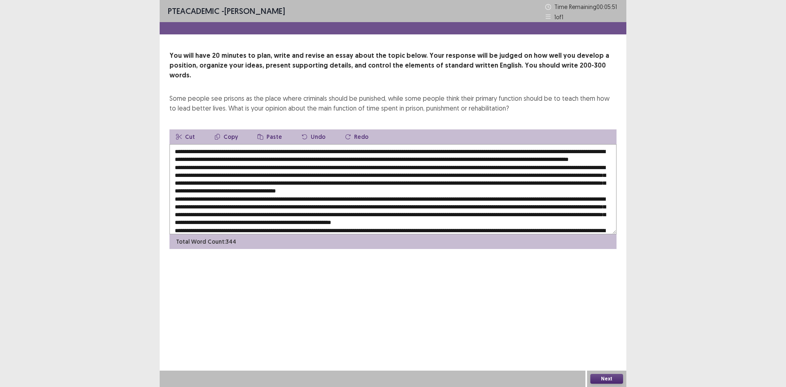
click at [225, 156] on textarea at bounding box center [393, 189] width 447 height 90
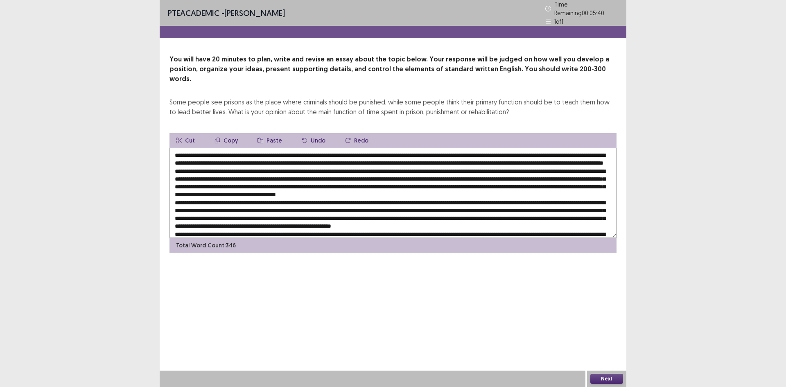
click at [285, 157] on textarea at bounding box center [393, 193] width 447 height 90
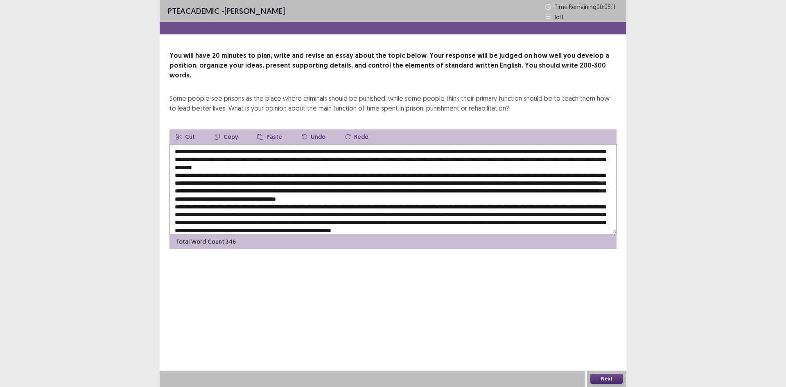
click at [194, 182] on textarea at bounding box center [393, 189] width 447 height 90
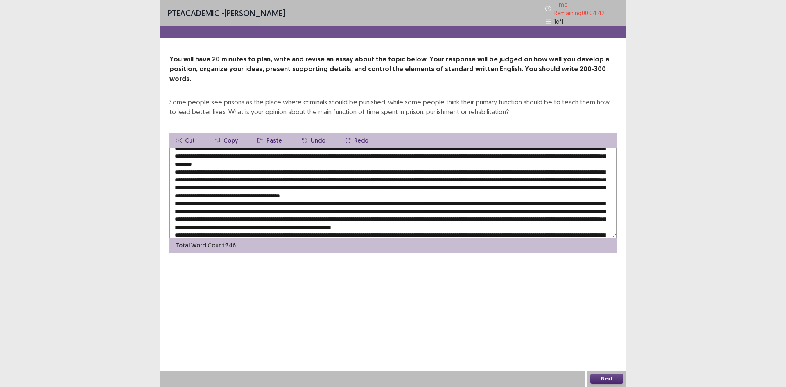
scroll to position [28, 0]
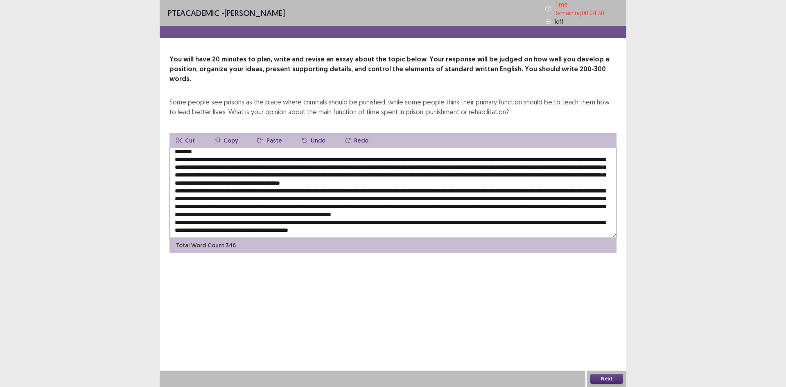
click at [299, 172] on textarea at bounding box center [393, 193] width 447 height 90
click at [301, 170] on textarea at bounding box center [393, 193] width 447 height 90
click at [527, 209] on textarea at bounding box center [393, 193] width 447 height 90
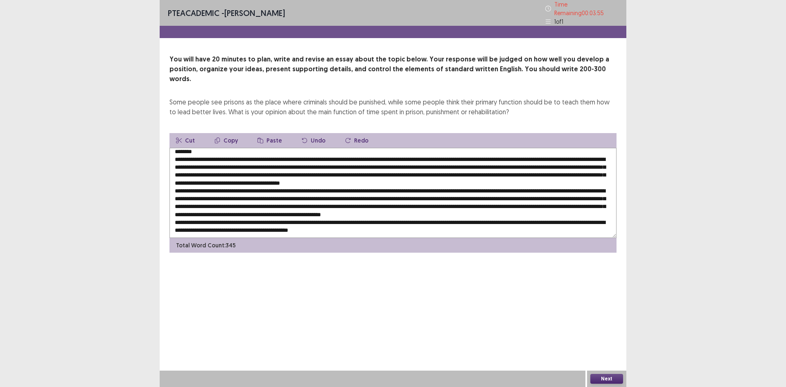
click at [527, 209] on textarea at bounding box center [393, 193] width 447 height 90
click at [480, 169] on textarea at bounding box center [393, 193] width 447 height 90
click at [481, 169] on textarea at bounding box center [393, 193] width 447 height 90
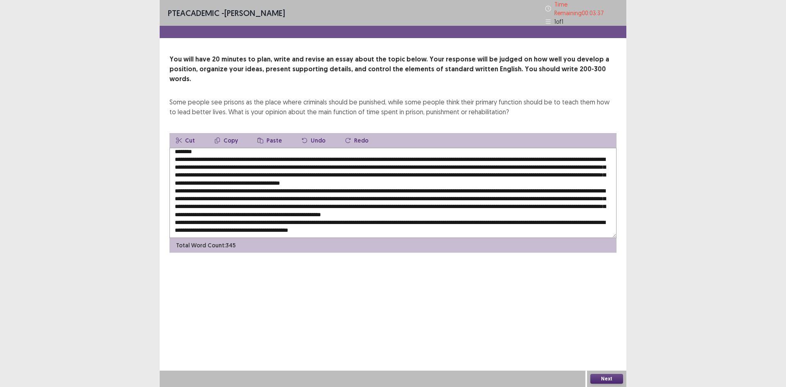
click at [477, 192] on textarea at bounding box center [393, 193] width 447 height 90
paste textarea
click at [468, 148] on textarea at bounding box center [393, 193] width 447 height 90
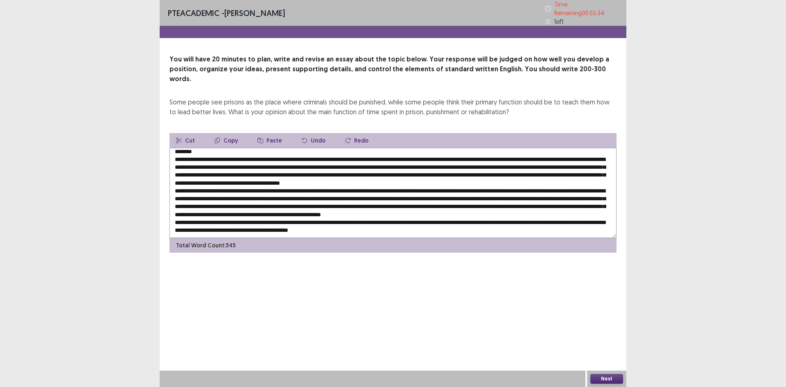
paste textarea
click at [408, 160] on textarea at bounding box center [393, 193] width 447 height 90
paste textarea
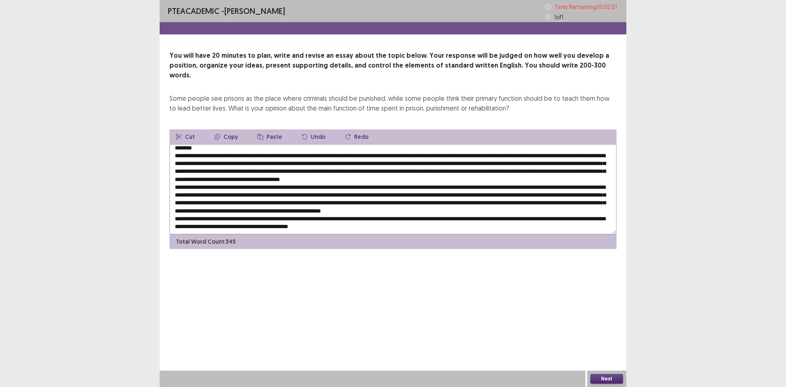
type textarea "**********"
click at [598, 376] on button "Next" at bounding box center [606, 379] width 33 height 10
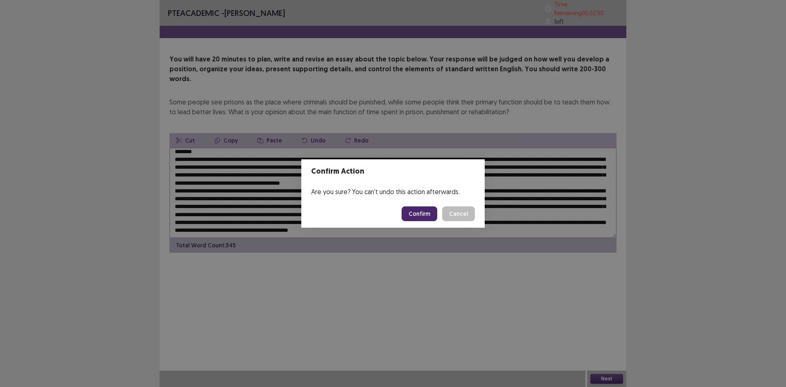
click at [414, 215] on button "Confirm" at bounding box center [420, 213] width 36 height 15
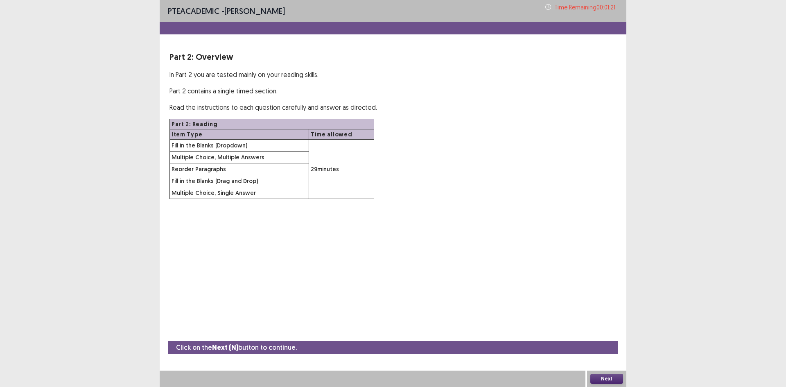
click at [607, 381] on button "Next" at bounding box center [606, 379] width 33 height 10
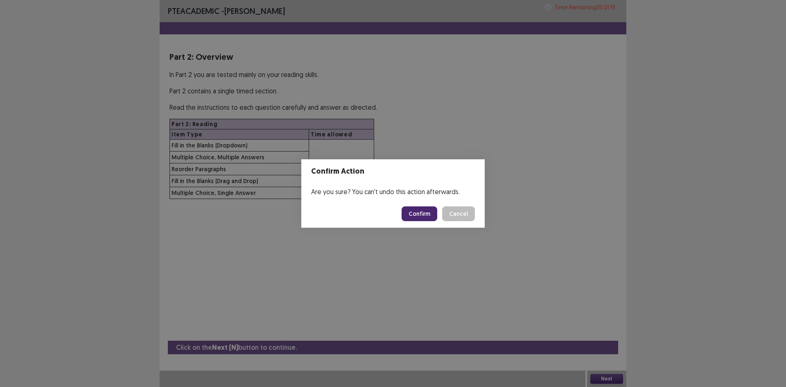
click at [426, 212] on button "Confirm" at bounding box center [420, 213] width 36 height 15
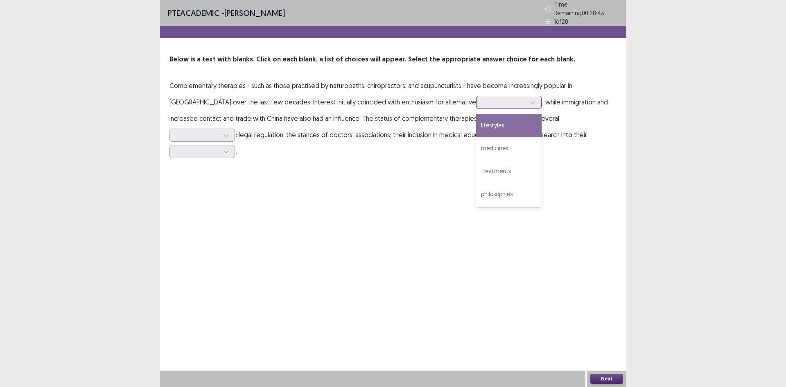
click at [530, 99] on icon at bounding box center [533, 102] width 6 height 6
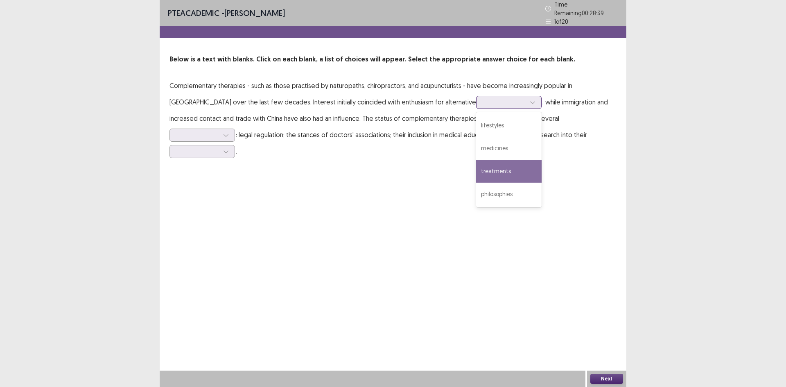
click at [476, 163] on div "treatments" at bounding box center [509, 171] width 66 height 23
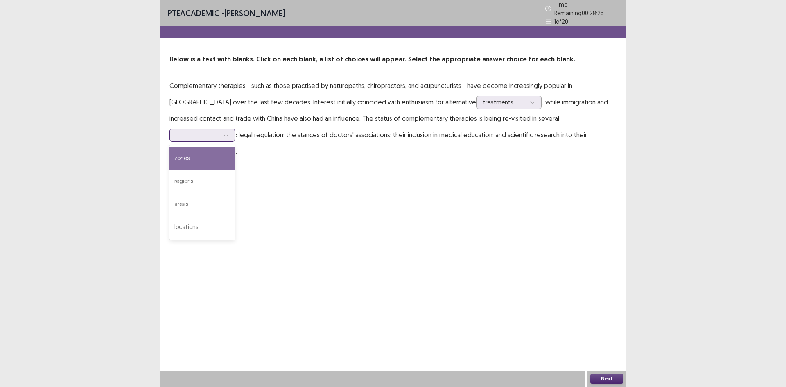
click at [229, 132] on icon at bounding box center [226, 135] width 6 height 6
click at [235, 170] on div "regions" at bounding box center [203, 181] width 66 height 23
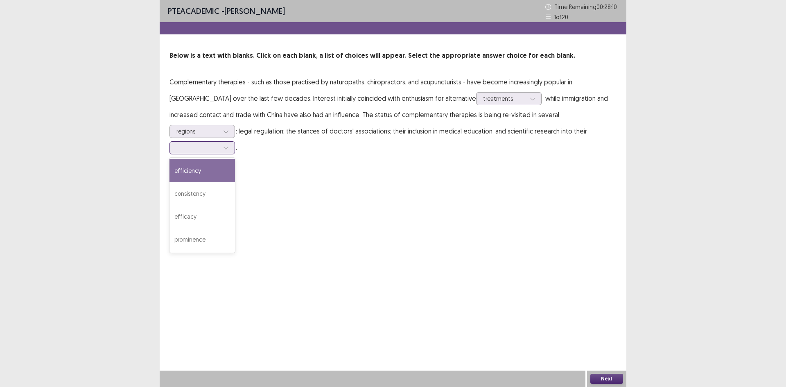
click at [228, 147] on icon at bounding box center [226, 148] width 5 height 2
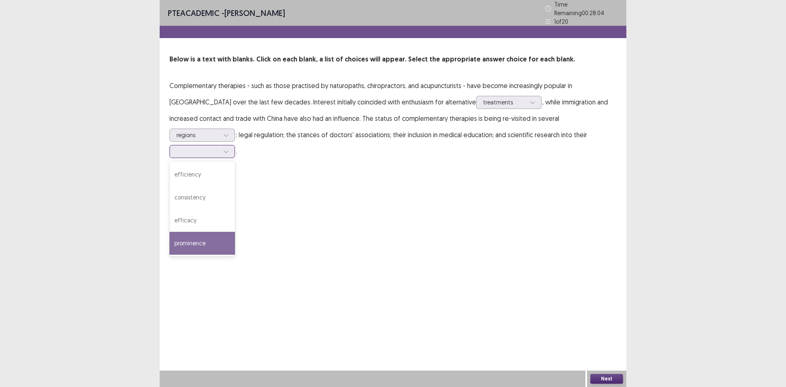
click at [235, 232] on div "prominence" at bounding box center [203, 243] width 66 height 23
click at [617, 380] on button "Next" at bounding box center [606, 379] width 33 height 10
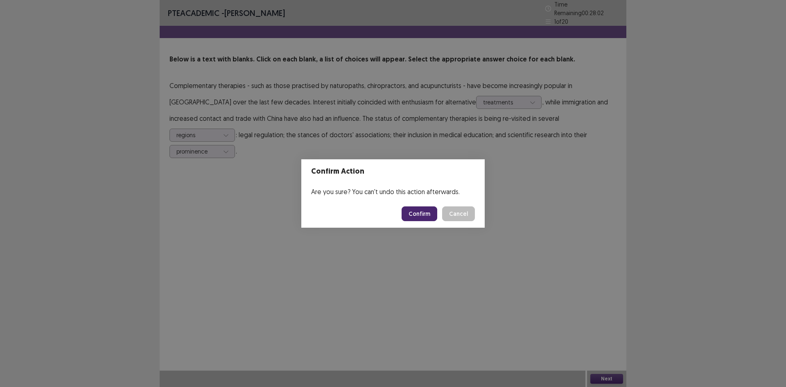
click at [414, 211] on button "Confirm" at bounding box center [420, 213] width 36 height 15
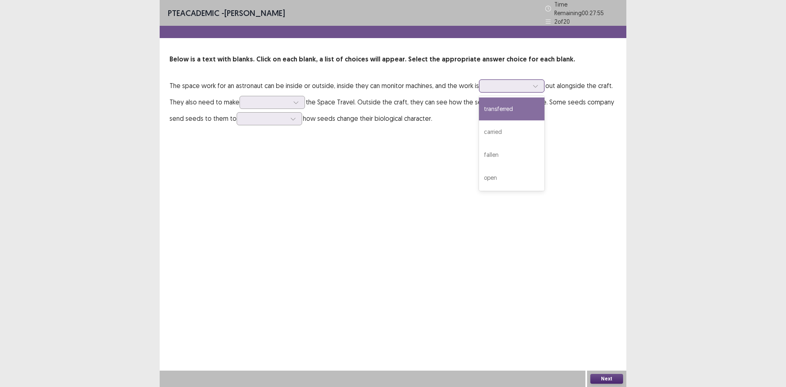
click at [538, 84] on icon at bounding box center [536, 86] width 6 height 6
click at [523, 124] on div "carried" at bounding box center [512, 131] width 66 height 23
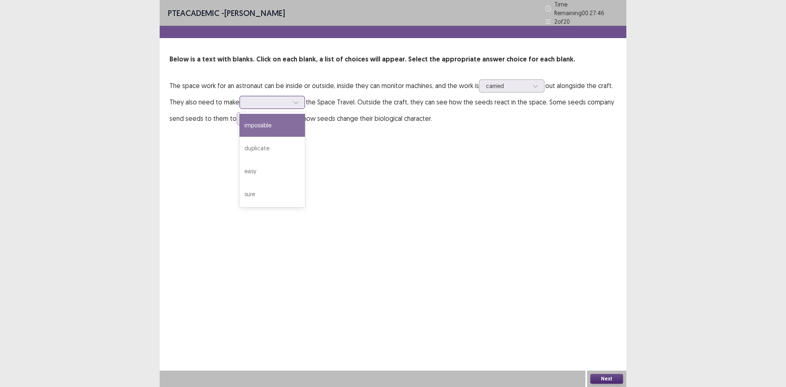
click at [296, 100] on icon at bounding box center [296, 102] width 6 height 6
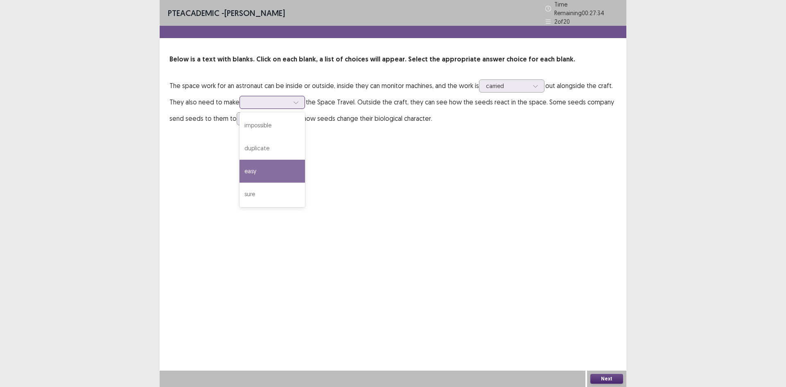
click at [274, 172] on div "easy" at bounding box center [273, 171] width 66 height 23
click at [300, 100] on div at bounding box center [296, 102] width 12 height 12
click at [286, 171] on div "easy" at bounding box center [273, 171] width 66 height 23
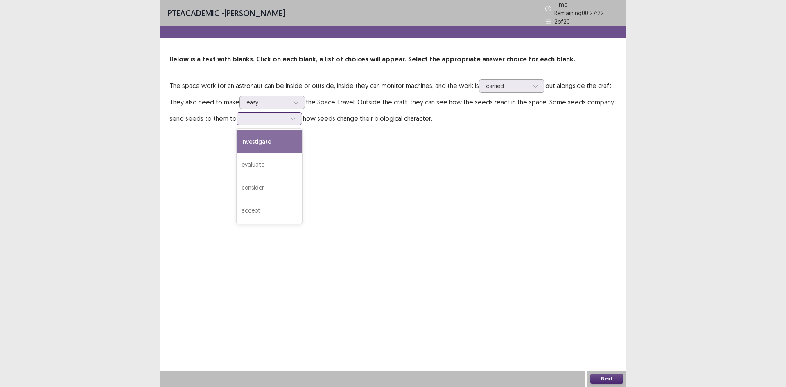
click at [293, 118] on icon at bounding box center [293, 119] width 5 height 2
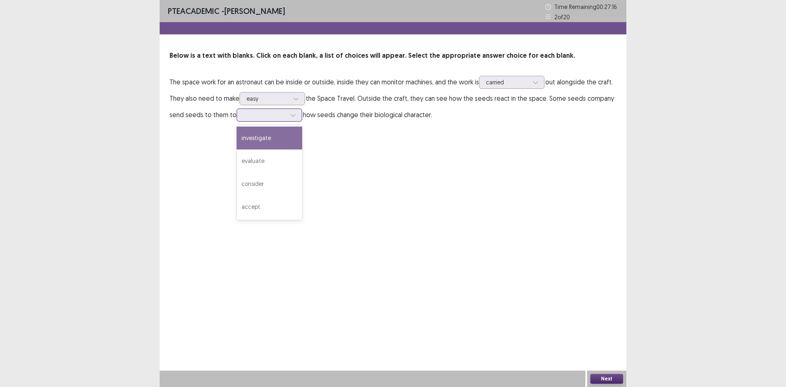
click at [289, 135] on div "investigate" at bounding box center [270, 138] width 66 height 23
click at [604, 379] on button "Next" at bounding box center [606, 379] width 33 height 10
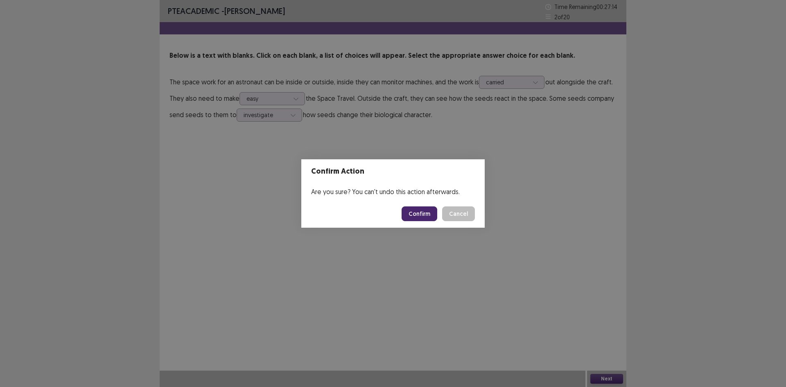
click at [420, 216] on button "Confirm" at bounding box center [420, 213] width 36 height 15
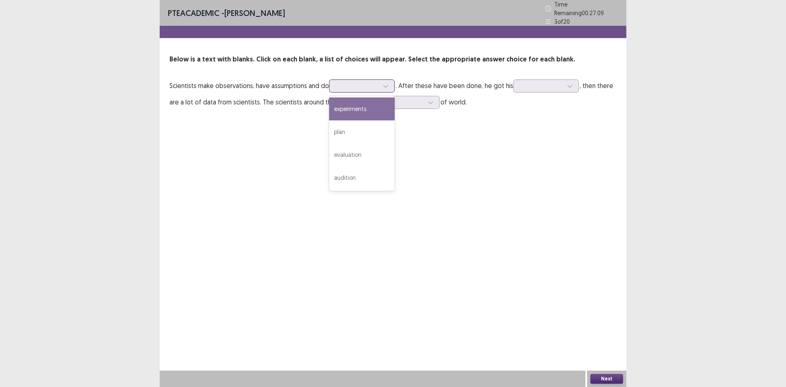
click at [389, 83] on icon at bounding box center [386, 86] width 6 height 6
click at [370, 104] on div "experiments" at bounding box center [362, 108] width 66 height 23
click at [569, 83] on icon at bounding box center [570, 86] width 6 height 6
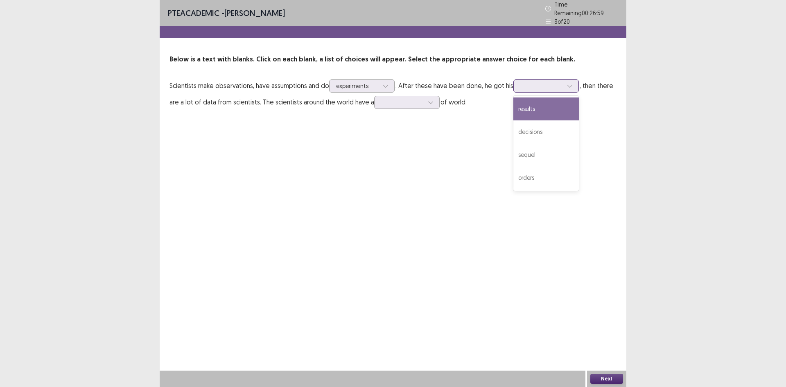
click at [559, 107] on div "results" at bounding box center [546, 108] width 66 height 23
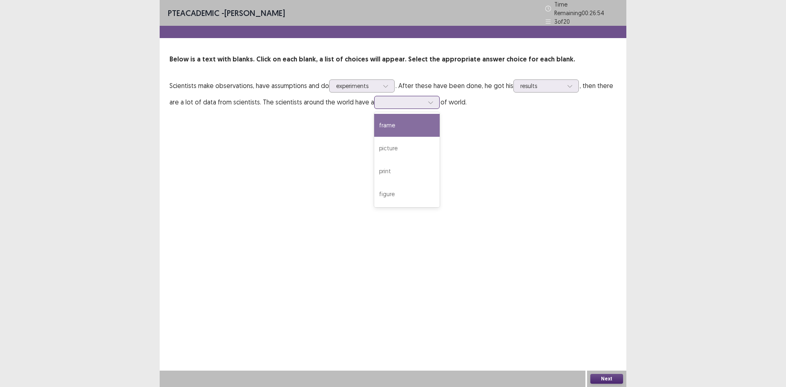
click at [429, 102] on div at bounding box center [431, 102] width 12 height 12
click at [410, 147] on div "picture" at bounding box center [407, 148] width 66 height 23
click at [604, 377] on button "Next" at bounding box center [606, 379] width 33 height 10
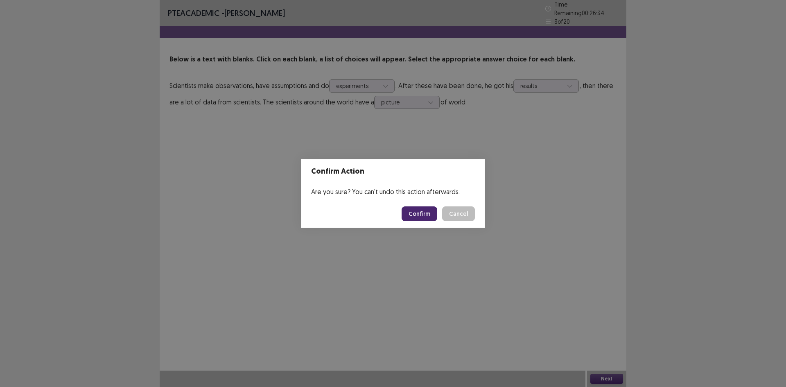
click at [422, 212] on button "Confirm" at bounding box center [420, 213] width 36 height 15
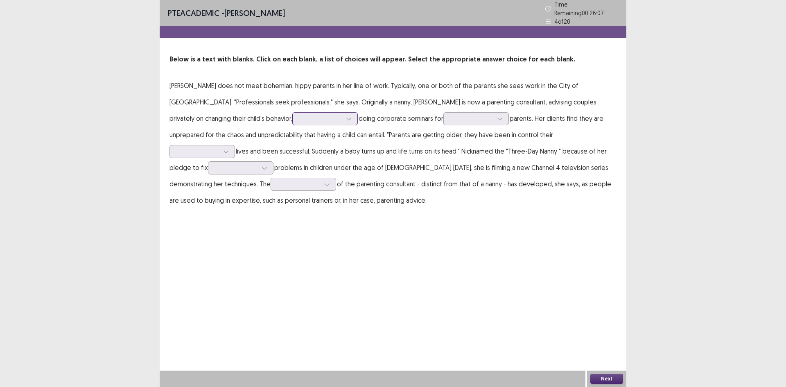
click at [346, 118] on icon at bounding box center [348, 119] width 5 height 2
click at [292, 181] on div "as well as" at bounding box center [325, 187] width 66 height 23
click at [494, 117] on div at bounding box center [500, 119] width 12 height 12
click at [443, 139] on div "working" at bounding box center [476, 141] width 66 height 23
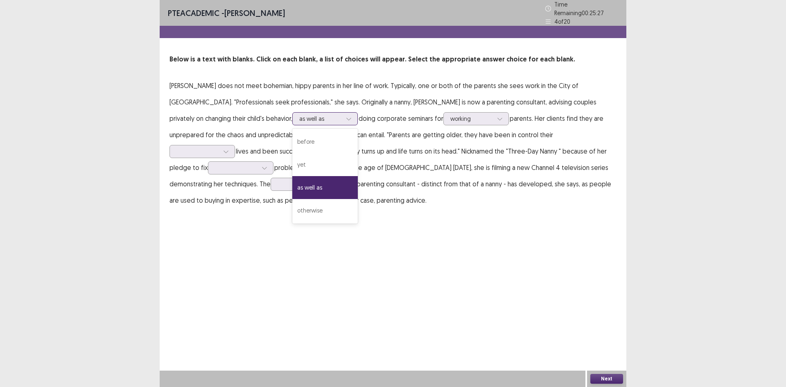
click at [292, 115] on div "as well as" at bounding box center [325, 118] width 66 height 13
click at [292, 181] on div "as well as" at bounding box center [325, 187] width 66 height 23
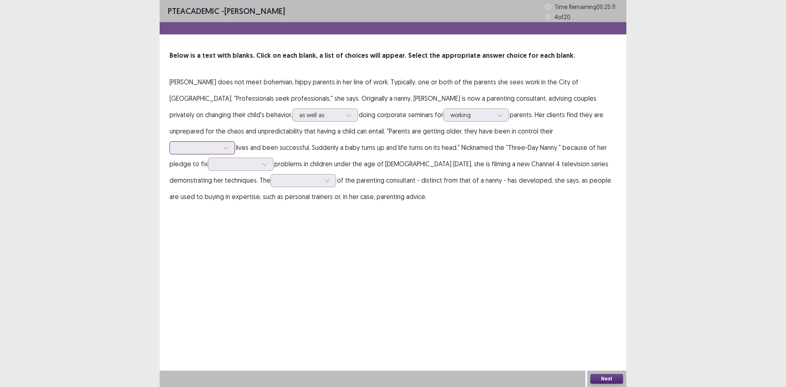
click at [229, 145] on icon at bounding box center [226, 148] width 6 height 6
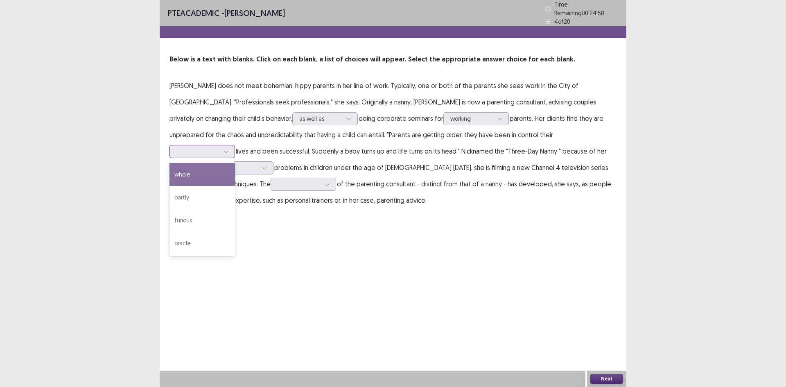
click at [235, 163] on div "whole" at bounding box center [203, 174] width 66 height 23
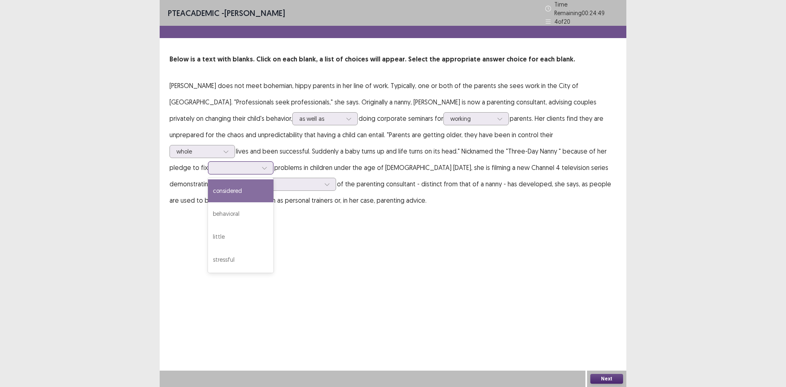
click at [267, 165] on icon at bounding box center [265, 168] width 6 height 6
click at [274, 202] on div "behavioral" at bounding box center [241, 213] width 66 height 23
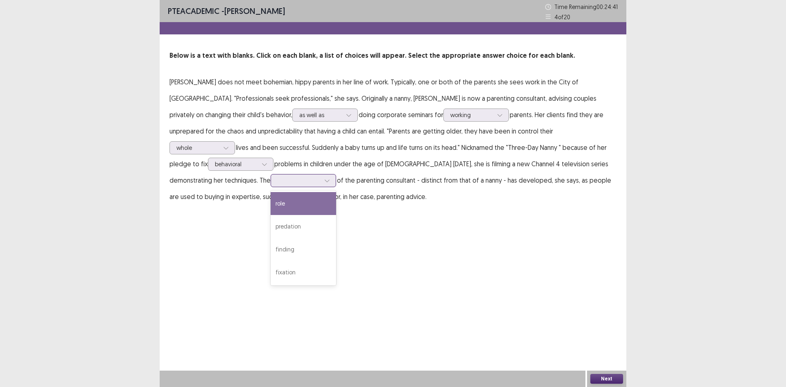
click at [333, 174] on div at bounding box center [327, 180] width 12 height 12
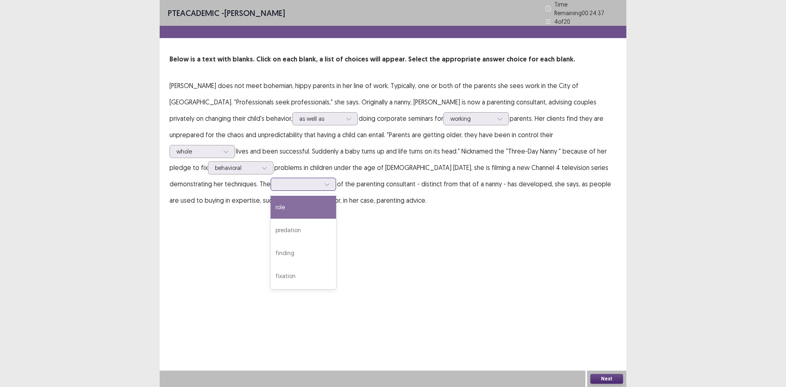
click at [336, 196] on div "role" at bounding box center [304, 207] width 66 height 23
click at [320, 180] on div at bounding box center [299, 184] width 43 height 8
click at [336, 196] on div "role" at bounding box center [304, 207] width 66 height 23
click at [616, 378] on button "Next" at bounding box center [606, 379] width 33 height 10
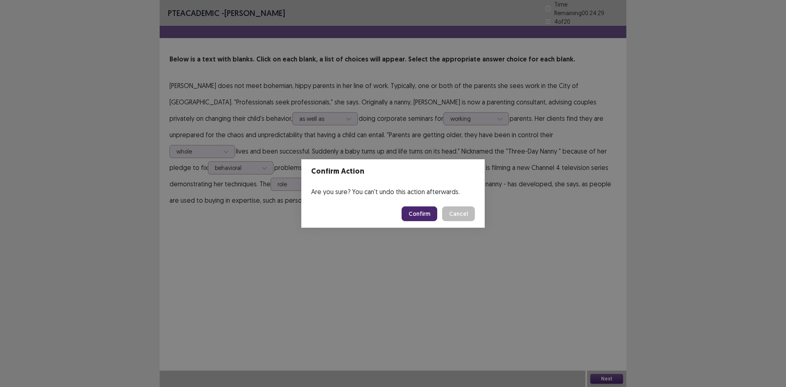
click at [421, 217] on button "Confirm" at bounding box center [420, 213] width 36 height 15
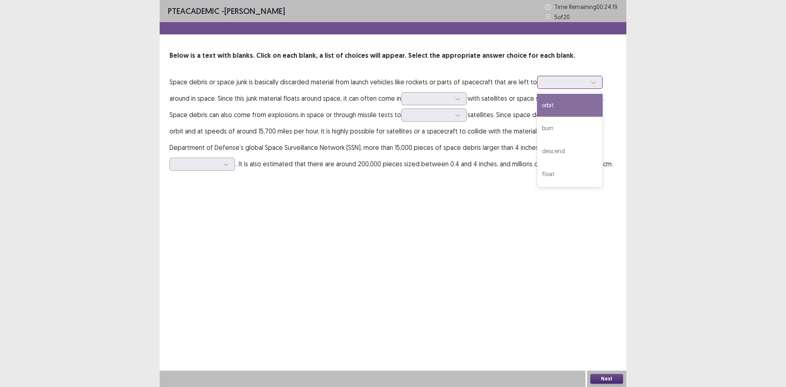
click at [594, 84] on div at bounding box center [594, 82] width 12 height 12
click at [544, 109] on div "orbit" at bounding box center [570, 105] width 66 height 23
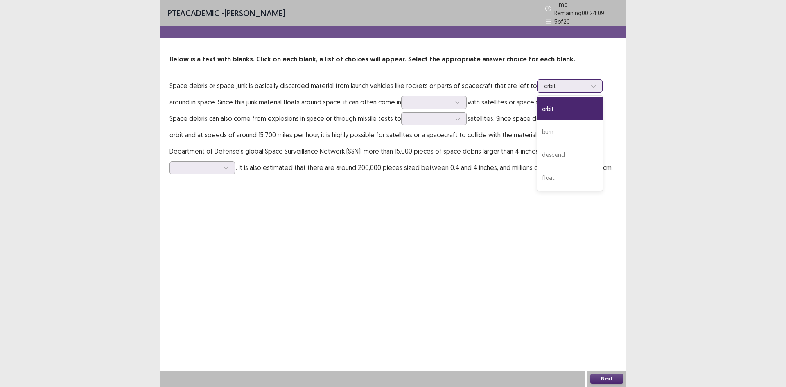
click at [592, 85] on div at bounding box center [594, 86] width 12 height 12
click at [575, 179] on div "float" at bounding box center [570, 177] width 66 height 23
click at [459, 102] on icon at bounding box center [457, 103] width 5 height 2
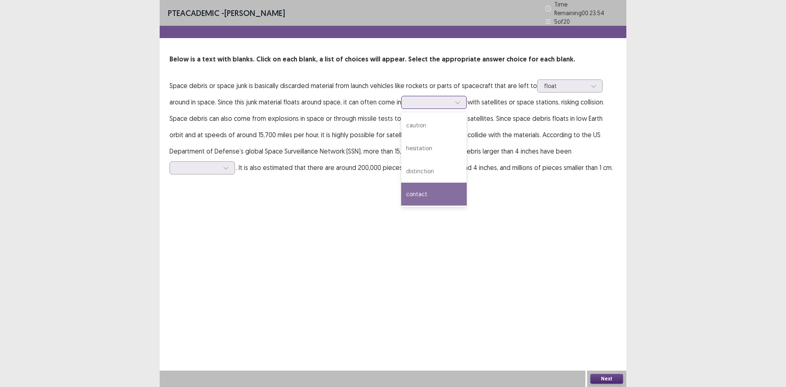
click at [430, 194] on div "contact" at bounding box center [434, 194] width 66 height 23
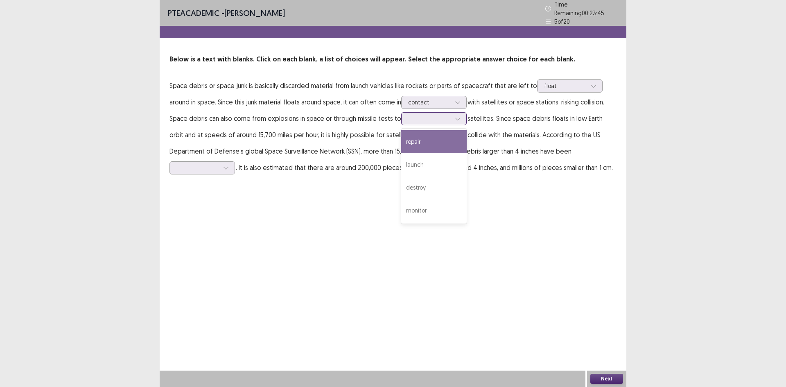
click at [456, 116] on icon at bounding box center [458, 119] width 6 height 6
click at [439, 134] on div "repair" at bounding box center [434, 141] width 66 height 23
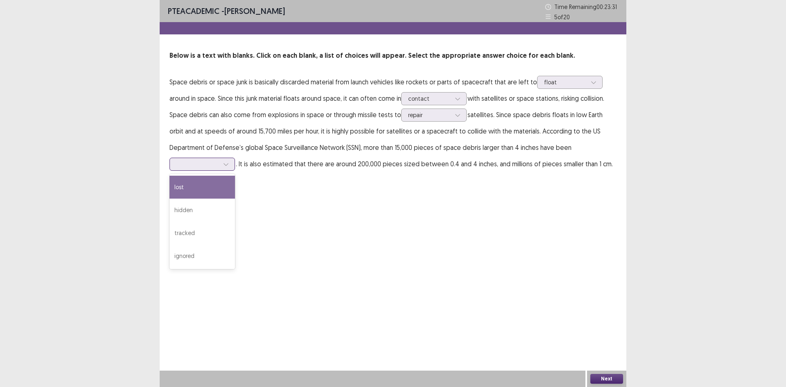
click at [232, 158] on div at bounding box center [226, 164] width 12 height 12
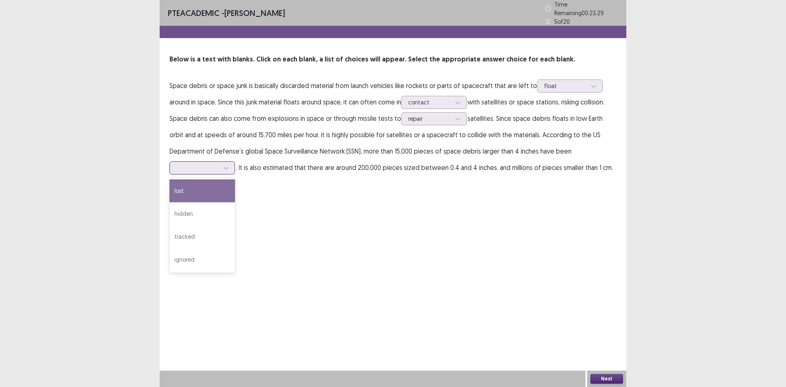
click at [235, 179] on div "lost" at bounding box center [203, 190] width 66 height 23
click at [232, 162] on div at bounding box center [226, 168] width 12 height 12
click at [235, 179] on div "lost" at bounding box center [203, 190] width 66 height 23
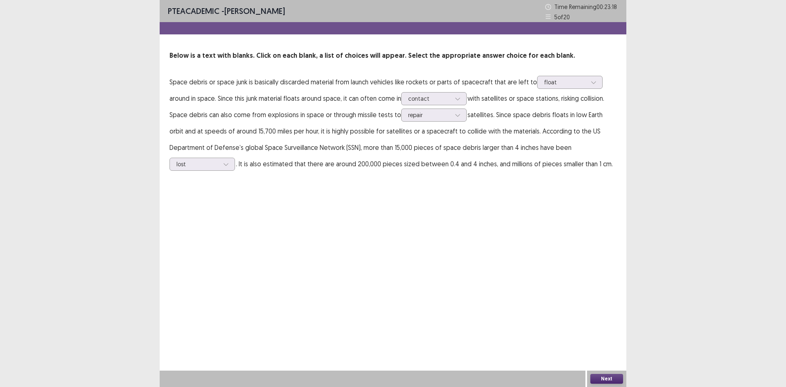
click at [606, 380] on button "Next" at bounding box center [606, 379] width 33 height 10
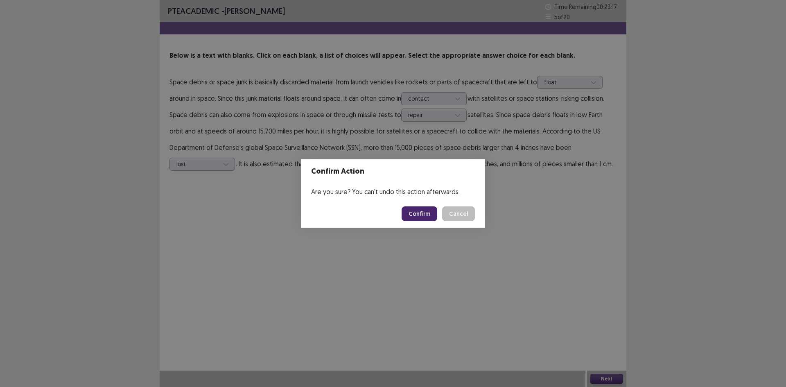
click at [425, 219] on button "Confirm" at bounding box center [420, 213] width 36 height 15
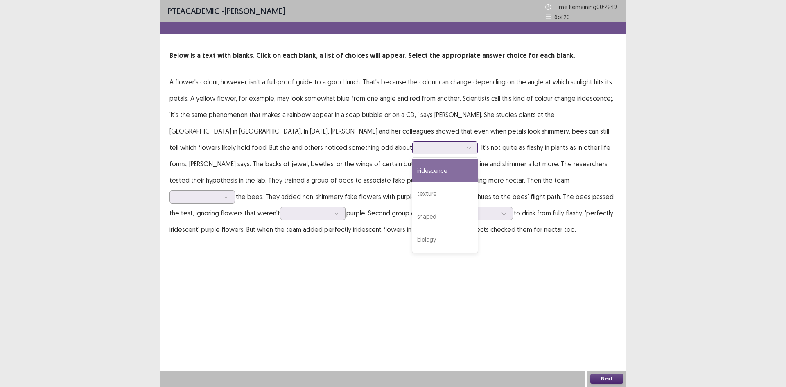
click at [466, 149] on icon at bounding box center [469, 148] width 6 height 6
click at [412, 173] on div "iridescence" at bounding box center [445, 170] width 66 height 23
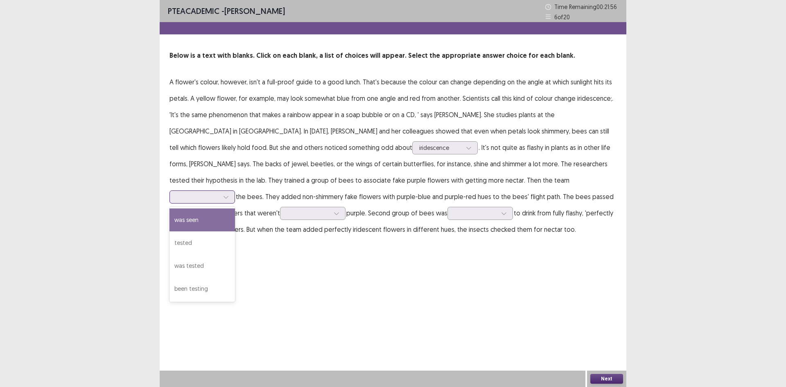
click at [232, 191] on div at bounding box center [226, 197] width 12 height 12
click at [235, 231] on div "tested" at bounding box center [203, 242] width 66 height 23
click at [229, 194] on icon at bounding box center [226, 197] width 6 height 6
click at [235, 231] on div "tested" at bounding box center [203, 242] width 66 height 23
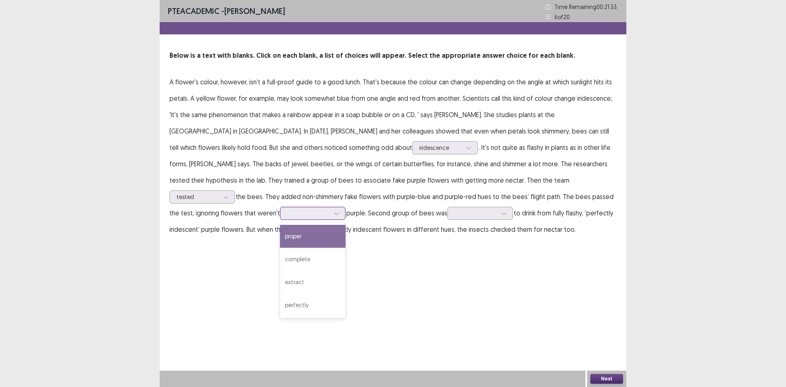
click at [339, 210] on icon at bounding box center [337, 213] width 6 height 6
click at [346, 248] on div "complete" at bounding box center [313, 259] width 66 height 23
click at [501, 212] on icon at bounding box center [504, 213] width 6 height 6
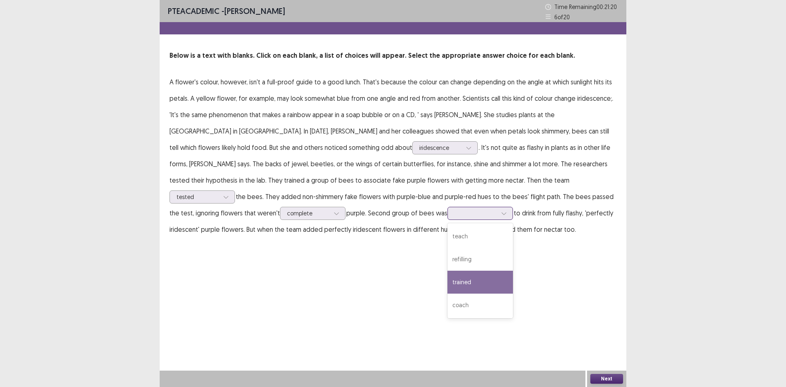
click at [448, 281] on div "trained" at bounding box center [481, 282] width 66 height 23
click at [608, 376] on button "Next" at bounding box center [606, 379] width 33 height 10
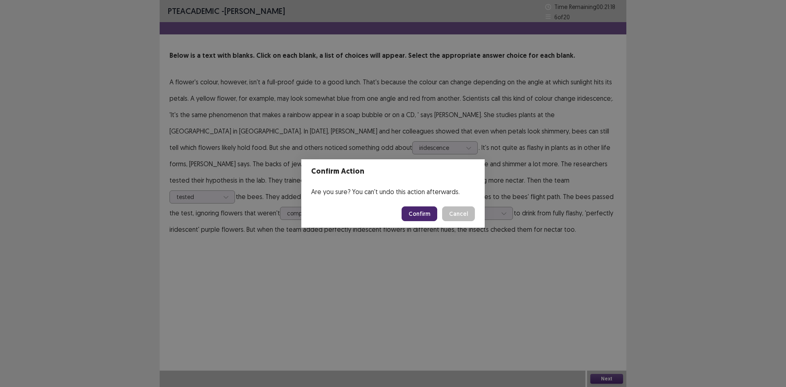
click at [421, 216] on button "Confirm" at bounding box center [420, 213] width 36 height 15
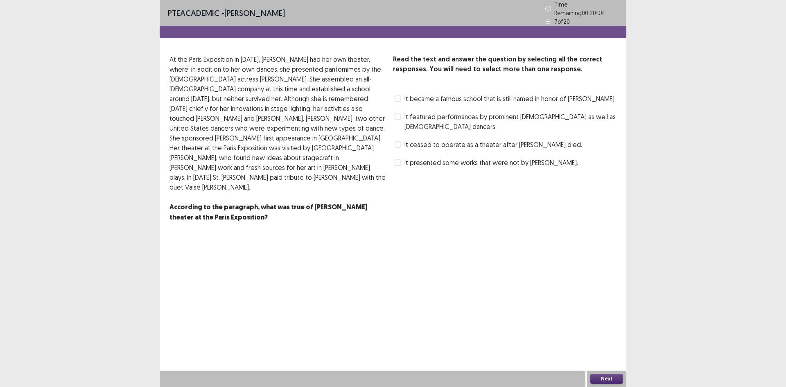
drag, startPoint x: 396, startPoint y: 94, endPoint x: 472, endPoint y: 149, distance: 94.0
click at [397, 95] on span at bounding box center [398, 98] width 7 height 7
click at [610, 381] on button "Next" at bounding box center [606, 379] width 33 height 10
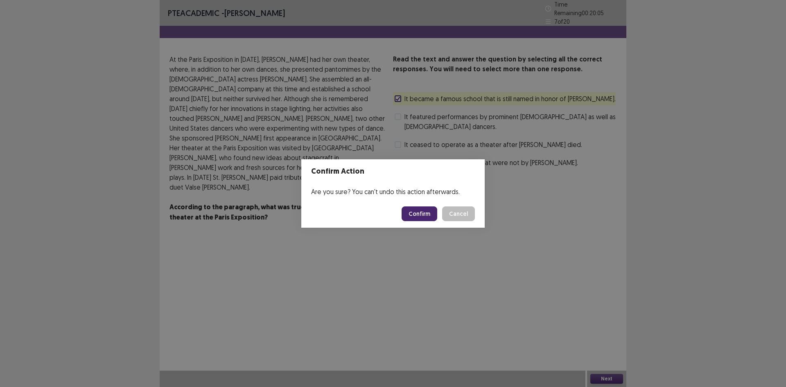
click at [421, 216] on button "Confirm" at bounding box center [420, 213] width 36 height 15
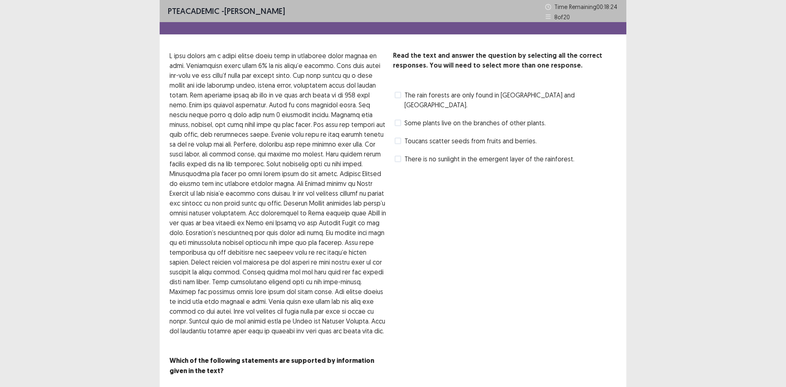
click at [397, 120] on span at bounding box center [398, 123] width 7 height 7
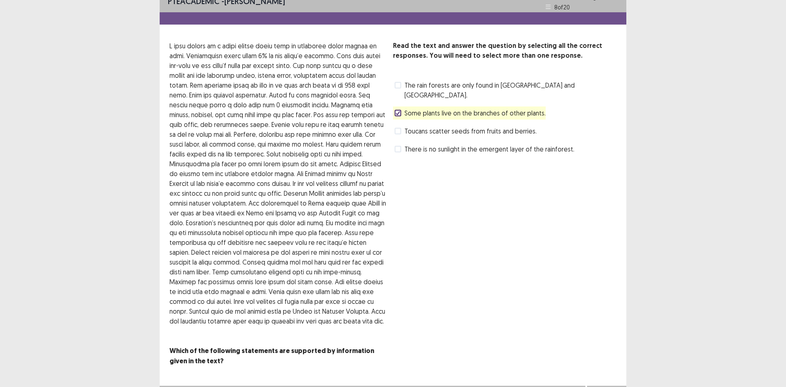
scroll to position [15, 0]
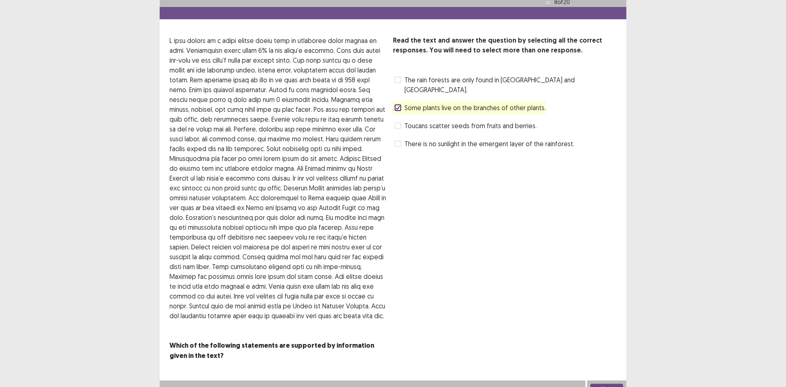
click at [604, 384] on button "Next" at bounding box center [606, 389] width 33 height 10
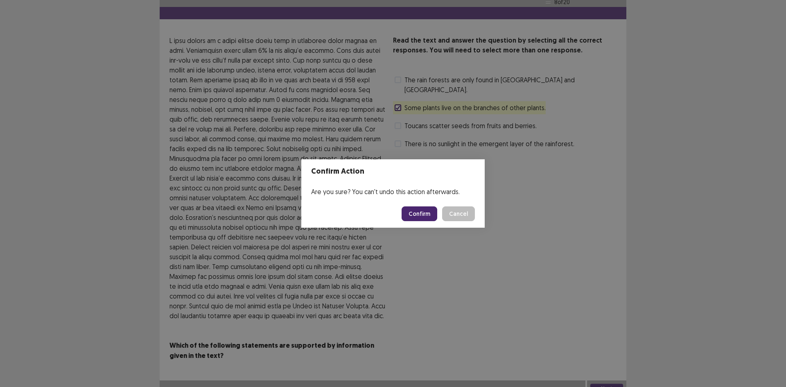
click at [420, 213] on button "Confirm" at bounding box center [420, 213] width 36 height 15
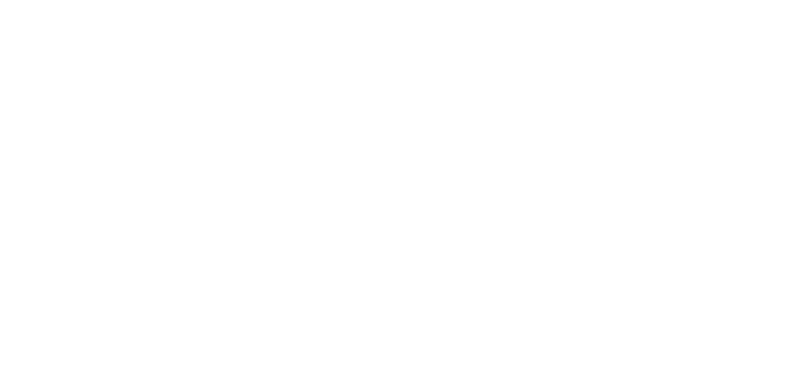
scroll to position [0, 0]
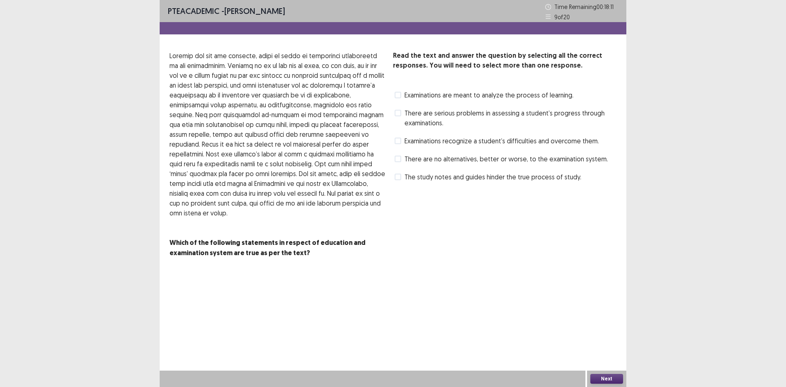
click at [400, 95] on span at bounding box center [398, 95] width 7 height 7
click at [609, 377] on button "Next" at bounding box center [606, 379] width 33 height 10
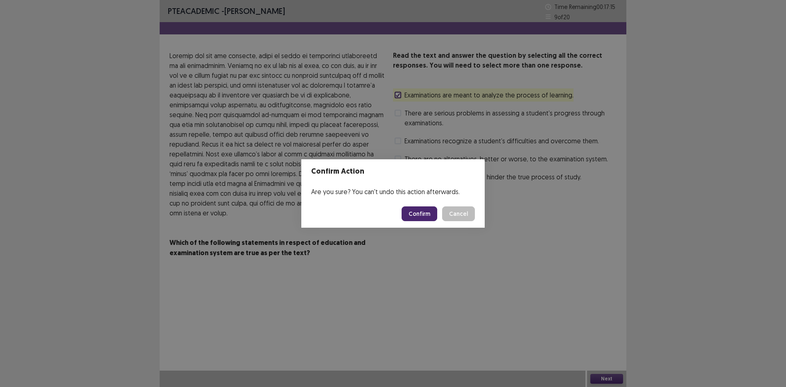
click at [423, 212] on button "Confirm" at bounding box center [420, 213] width 36 height 15
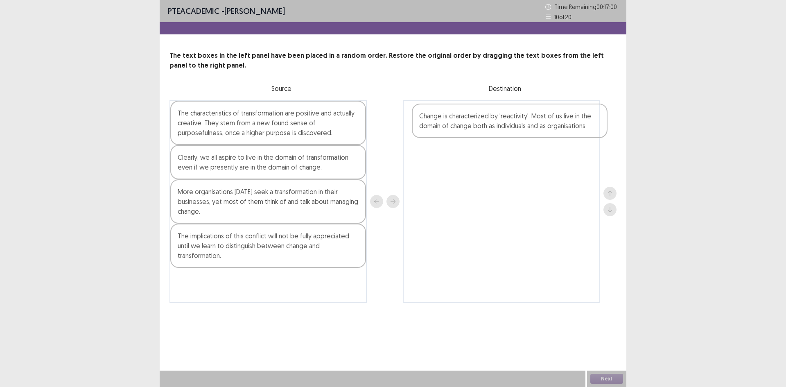
drag, startPoint x: 238, startPoint y: 130, endPoint x: 482, endPoint y: 133, distance: 244.0
click at [482, 133] on div "Change is characterized by 'reactivity'. Most of us live in the domain of chang…" at bounding box center [393, 201] width 447 height 203
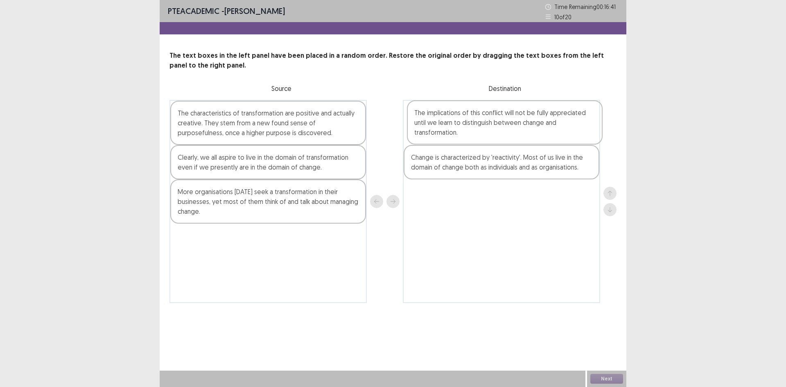
drag, startPoint x: 280, startPoint y: 252, endPoint x: 517, endPoint y: 132, distance: 266.1
click at [517, 132] on div "The characteristics of transformation are positive and actually creative. They …" at bounding box center [393, 201] width 447 height 203
drag, startPoint x: 267, startPoint y: 203, endPoint x: 257, endPoint y: 201, distance: 10.1
click at [257, 201] on div "The characteristics of transformation are positive and actually creative. They …" at bounding box center [268, 201] width 197 height 203
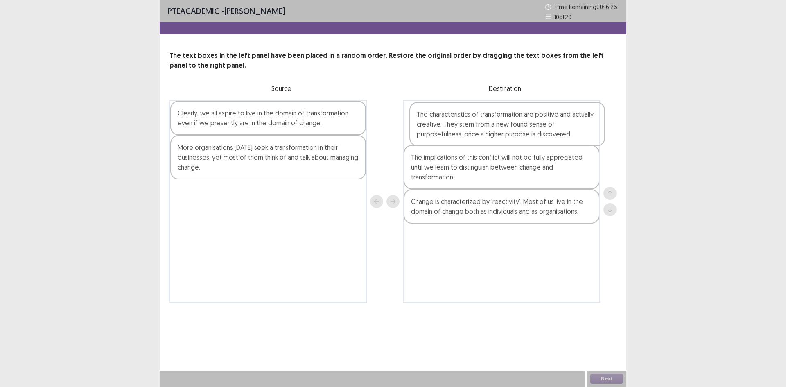
drag, startPoint x: 259, startPoint y: 132, endPoint x: 506, endPoint y: 130, distance: 246.5
click at [502, 132] on div "The characteristics of transformation are positive and actually creative. They …" at bounding box center [393, 201] width 447 height 203
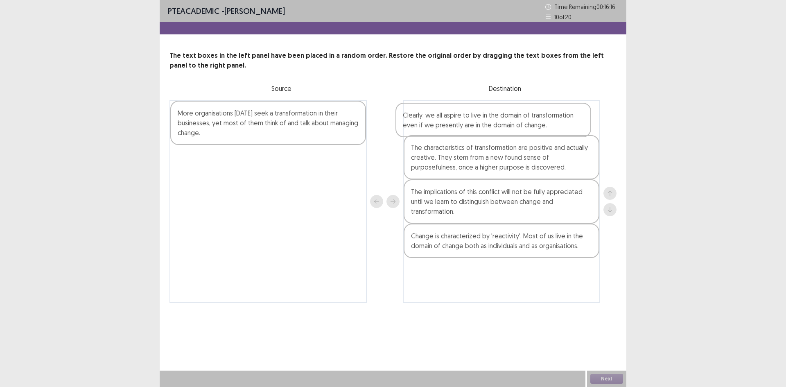
drag, startPoint x: 283, startPoint y: 118, endPoint x: 518, endPoint y: 120, distance: 235.4
click at [516, 120] on div "Clearly, we all aspire to live in the domain of transformation even if we prese…" at bounding box center [393, 201] width 447 height 203
drag, startPoint x: 471, startPoint y: 163, endPoint x: 475, endPoint y: 125, distance: 37.8
click at [475, 125] on div "Clearly, we all aspire to live in the domain of transformation even if we prese…" at bounding box center [501, 201] width 197 height 203
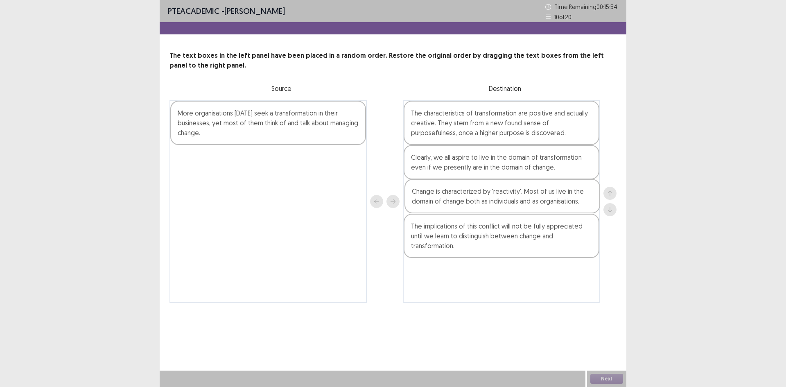
drag, startPoint x: 460, startPoint y: 247, endPoint x: 462, endPoint y: 200, distance: 47.1
click at [462, 200] on div "The characteristics of transformation are positive and actually creative. They …" at bounding box center [501, 201] width 197 height 203
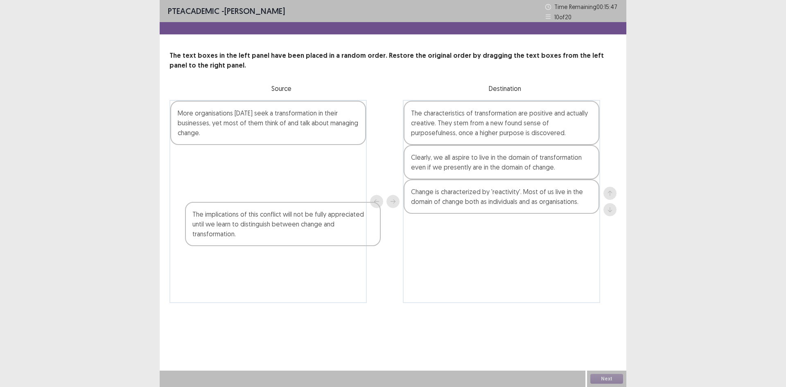
drag, startPoint x: 525, startPoint y: 242, endPoint x: 292, endPoint y: 213, distance: 234.3
click at [292, 213] on div "More organisations [DATE] seek a transformation in their businesses, yet most o…" at bounding box center [393, 201] width 447 height 203
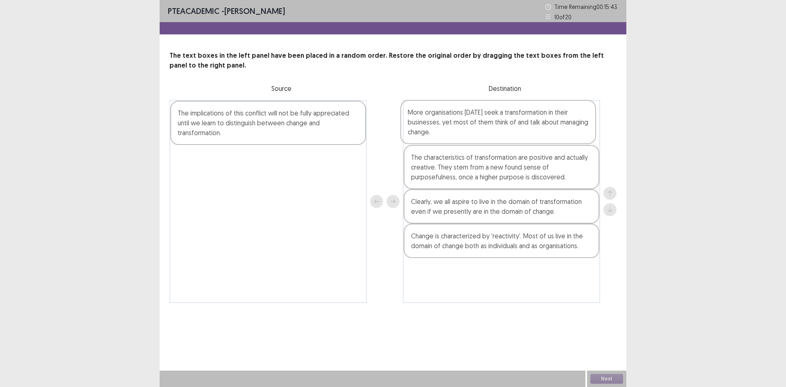
drag, startPoint x: 241, startPoint y: 124, endPoint x: 475, endPoint y: 123, distance: 233.4
click at [475, 123] on div "More organisations [DATE] seek a transformation in their businesses, yet most o…" at bounding box center [393, 201] width 447 height 203
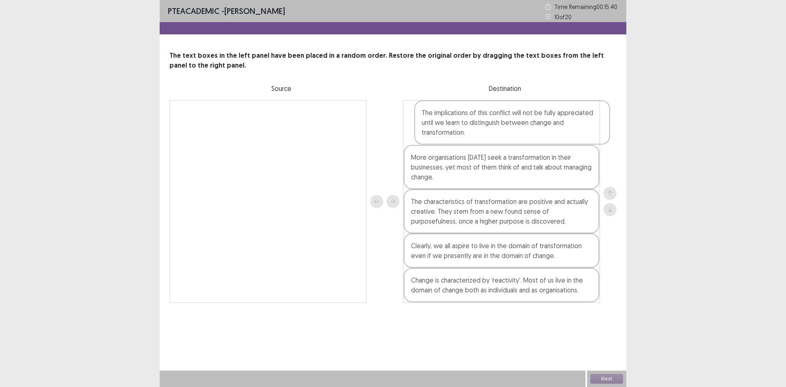
drag, startPoint x: 243, startPoint y: 129, endPoint x: 491, endPoint y: 128, distance: 247.7
click at [491, 128] on div "The implications of this conflict will not be fully appreciated until we learn …" at bounding box center [393, 201] width 447 height 203
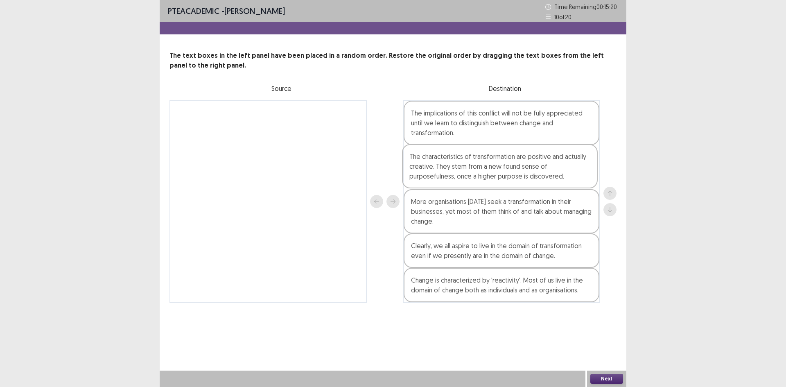
drag, startPoint x: 499, startPoint y: 228, endPoint x: 495, endPoint y: 174, distance: 54.2
click at [495, 174] on div "The implications of this conflict will not be fully appreciated until we learn …" at bounding box center [501, 201] width 197 height 203
click at [611, 380] on button "Next" at bounding box center [606, 379] width 33 height 10
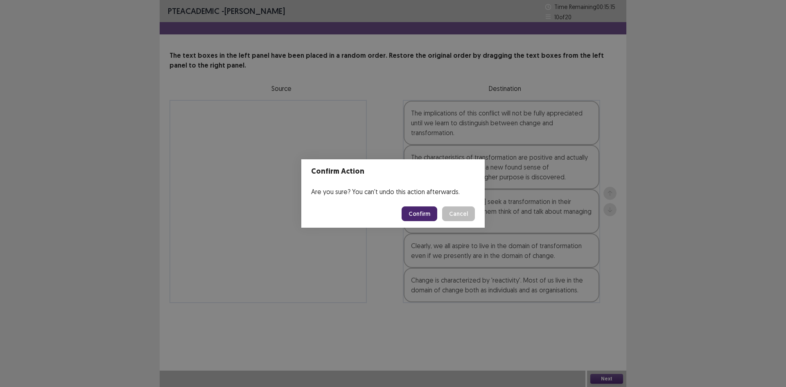
click at [419, 210] on button "Confirm" at bounding box center [420, 213] width 36 height 15
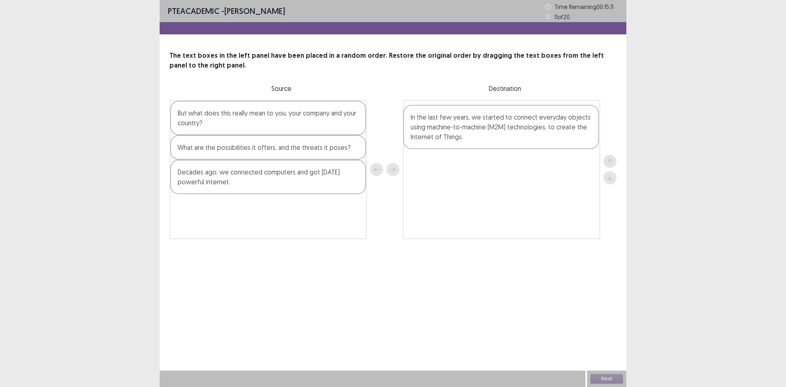
drag, startPoint x: 259, startPoint y: 167, endPoint x: 495, endPoint y: 136, distance: 237.8
click at [495, 136] on div "But what does this really mean to you, your company and your country? In the la…" at bounding box center [393, 169] width 447 height 139
click at [267, 185] on div "Decades ago, we connected computers and got [DATE] powerful internet." at bounding box center [268, 177] width 196 height 34
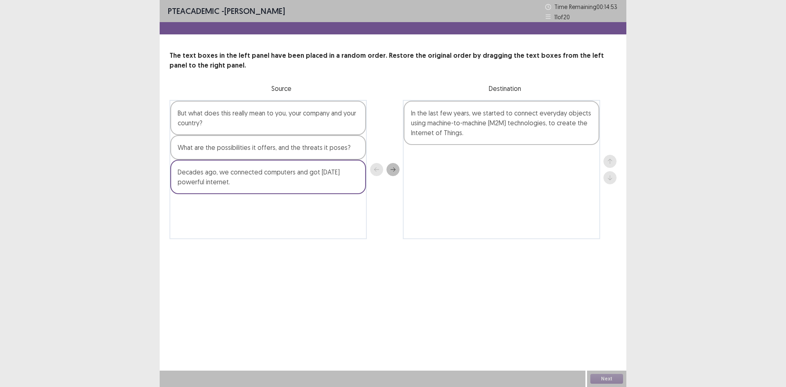
click at [277, 155] on div "What are the possibilities it offers, and the threats it poses?" at bounding box center [268, 147] width 196 height 25
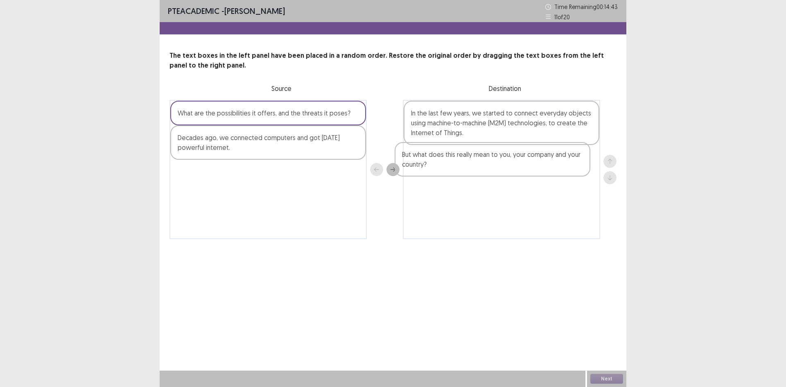
drag, startPoint x: 266, startPoint y: 125, endPoint x: 496, endPoint y: 166, distance: 233.7
click at [496, 166] on div "But what does this really mean to you, your company and your country? What are …" at bounding box center [393, 169] width 447 height 139
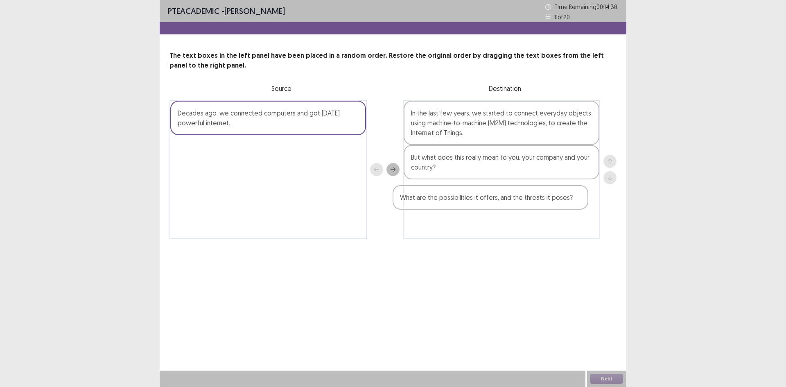
drag, startPoint x: 286, startPoint y: 118, endPoint x: 524, endPoint y: 201, distance: 252.0
click at [524, 201] on div "What are the possibilities it offers, and the threats it poses? Decades ago, we…" at bounding box center [393, 169] width 447 height 139
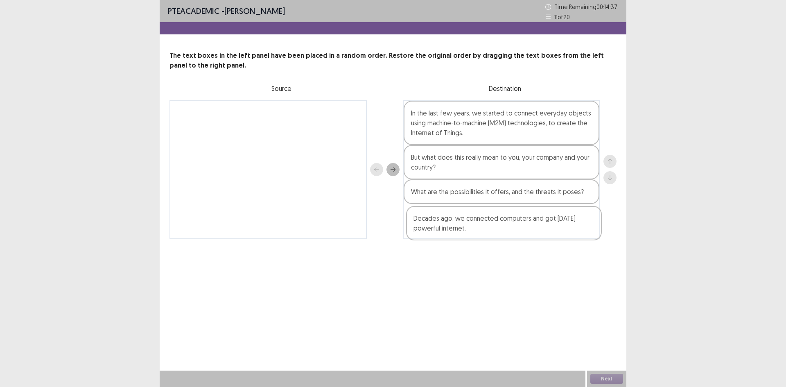
drag, startPoint x: 226, startPoint y: 122, endPoint x: 466, endPoint y: 229, distance: 261.9
click at [466, 229] on div "Decades ago, we connected computers and got [DATE] powerful internet. In the la…" at bounding box center [393, 169] width 447 height 139
click at [606, 377] on button "Next" at bounding box center [606, 379] width 33 height 10
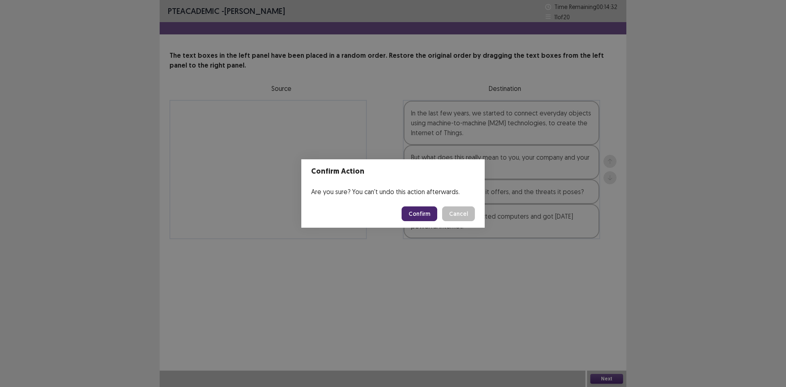
click at [423, 212] on button "Confirm" at bounding box center [420, 213] width 36 height 15
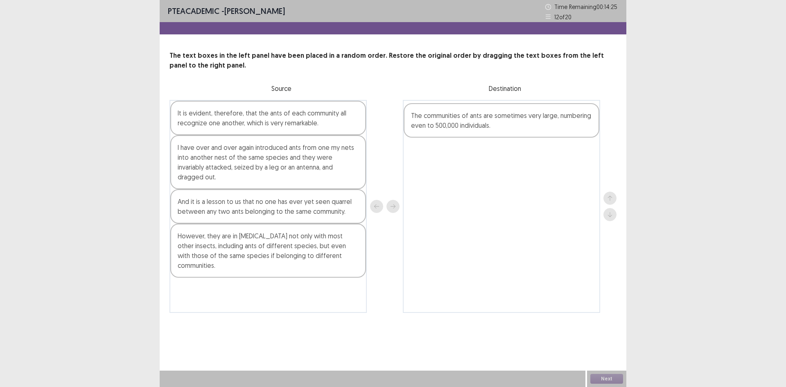
drag, startPoint x: 260, startPoint y: 156, endPoint x: 499, endPoint y: 124, distance: 240.8
click at [499, 124] on div "It is evident, therefore, that the ants of each community all recognize one ano…" at bounding box center [393, 206] width 447 height 213
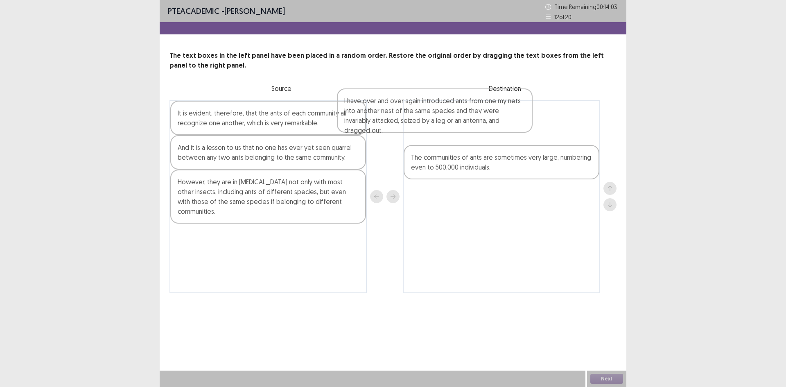
drag, startPoint x: 304, startPoint y: 166, endPoint x: 472, endPoint y: 120, distance: 173.7
click at [476, 118] on div "It is evident, therefore, that the ants of each community all recognize one ano…" at bounding box center [393, 196] width 447 height 193
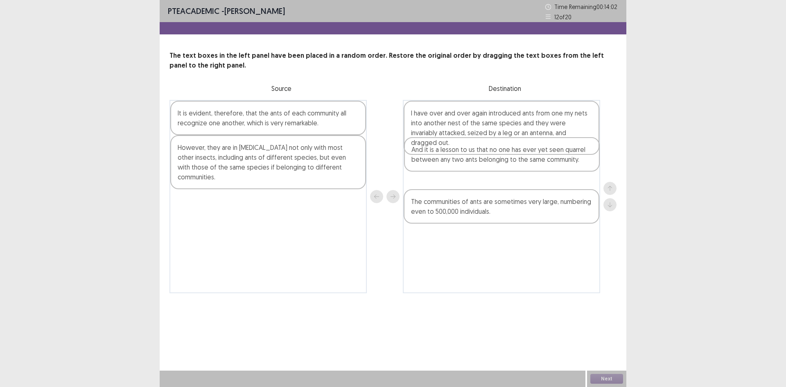
drag, startPoint x: 263, startPoint y: 160, endPoint x: 503, endPoint y: 165, distance: 240.0
click at [503, 165] on div "It is evident, therefore, that the ants of each community all recognize one ano…" at bounding box center [393, 196] width 447 height 193
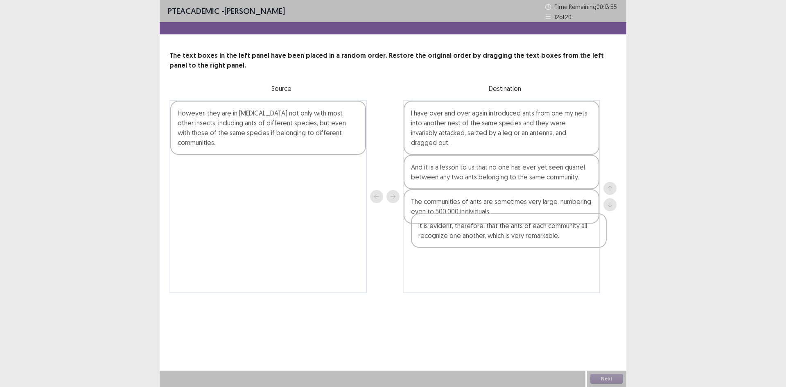
drag, startPoint x: 275, startPoint y: 122, endPoint x: 518, endPoint y: 235, distance: 268.0
click at [518, 235] on div "It is evident, therefore, that the ants of each community all recognize one ano…" at bounding box center [393, 196] width 447 height 193
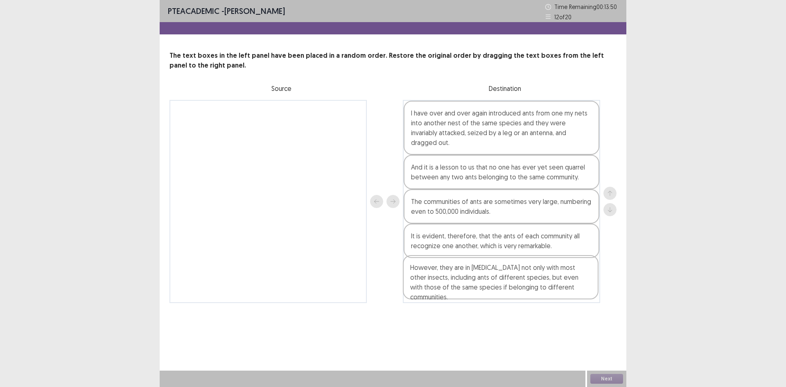
drag, startPoint x: 237, startPoint y: 120, endPoint x: 474, endPoint y: 276, distance: 283.8
click at [474, 276] on div "However, they are in [MEDICAL_DATA] not only with most other insects, including…" at bounding box center [393, 201] width 447 height 203
click at [511, 286] on div "However, they are in [MEDICAL_DATA] not only with most other insects, including…" at bounding box center [502, 285] width 196 height 54
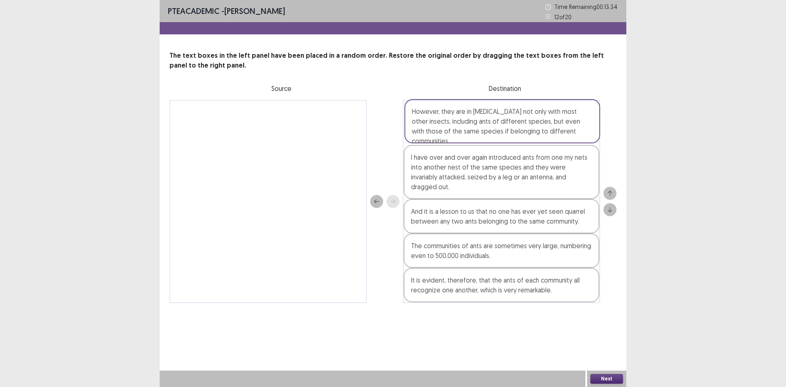
drag, startPoint x: 476, startPoint y: 280, endPoint x: 477, endPoint y: 125, distance: 154.4
click at [477, 125] on div "I have over and over again introduced ants from one my nets into another nest o…" at bounding box center [501, 201] width 197 height 203
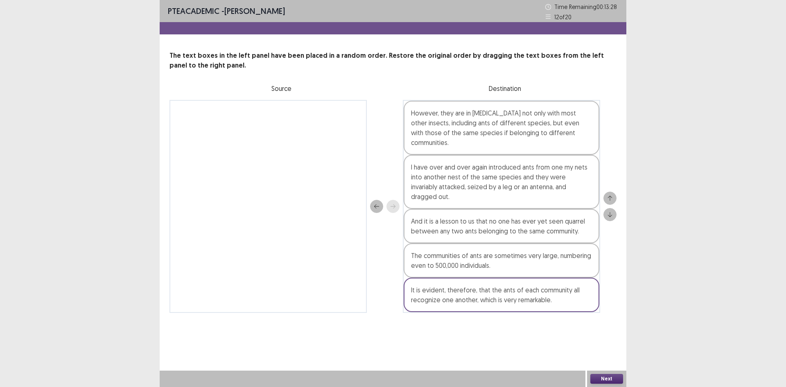
click at [605, 376] on button "Next" at bounding box center [606, 379] width 33 height 10
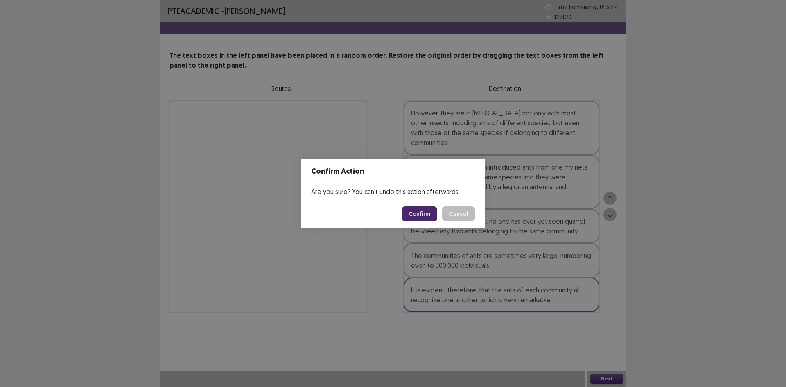
click at [418, 213] on button "Confirm" at bounding box center [420, 213] width 36 height 15
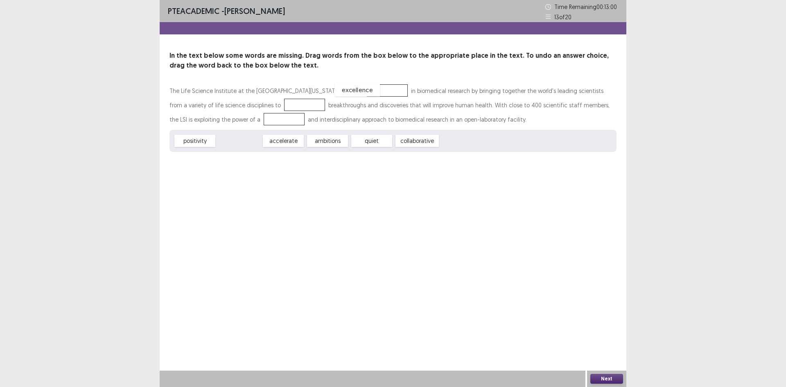
drag, startPoint x: 244, startPoint y: 142, endPoint x: 357, endPoint y: 92, distance: 123.2
drag, startPoint x: 243, startPoint y: 144, endPoint x: 255, endPoint y: 107, distance: 38.7
drag, startPoint x: 338, startPoint y: 141, endPoint x: 218, endPoint y: 118, distance: 122.2
click at [611, 378] on button "Next" at bounding box center [606, 379] width 33 height 10
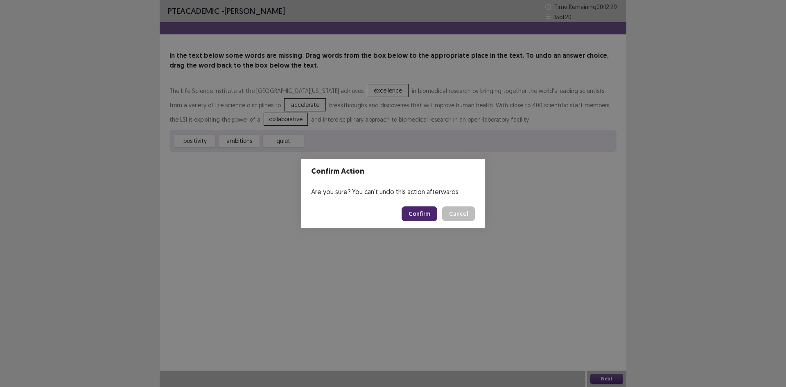
click at [426, 206] on footer "Confirm Cancel" at bounding box center [392, 214] width 183 height 28
click at [424, 218] on button "Confirm" at bounding box center [420, 213] width 36 height 15
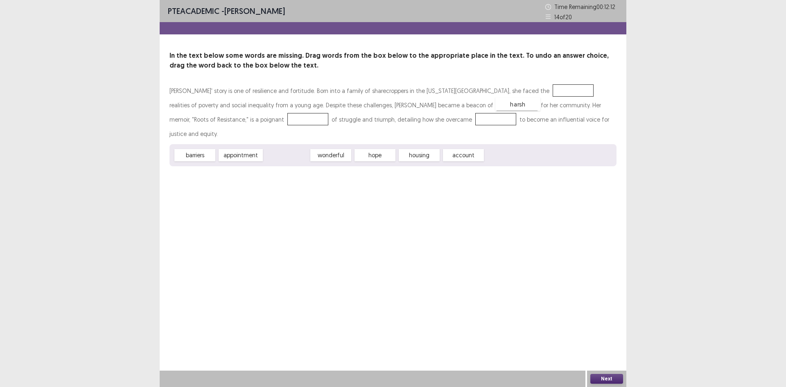
drag, startPoint x: 277, startPoint y: 142, endPoint x: 506, endPoint y: 91, distance: 234.4
drag, startPoint x: 194, startPoint y: 142, endPoint x: 401, endPoint y: 106, distance: 209.8
drag, startPoint x: 321, startPoint y: 142, endPoint x: 377, endPoint y: 122, distance: 58.9
drag, startPoint x: 294, startPoint y: 142, endPoint x: 193, endPoint y: 118, distance: 103.3
click at [610, 381] on button "Next" at bounding box center [606, 379] width 33 height 10
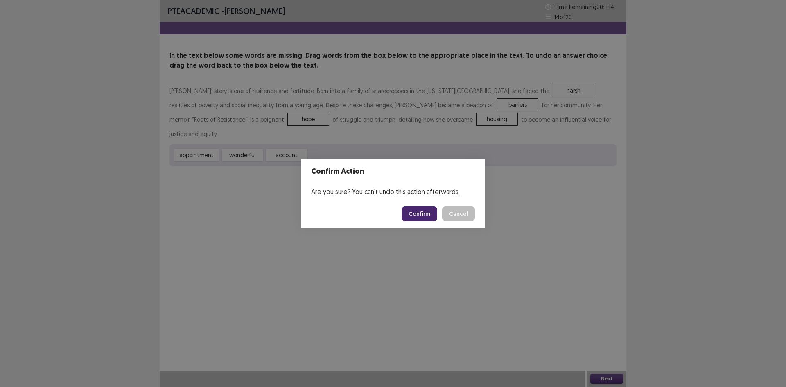
click at [413, 216] on button "Confirm" at bounding box center [420, 213] width 36 height 15
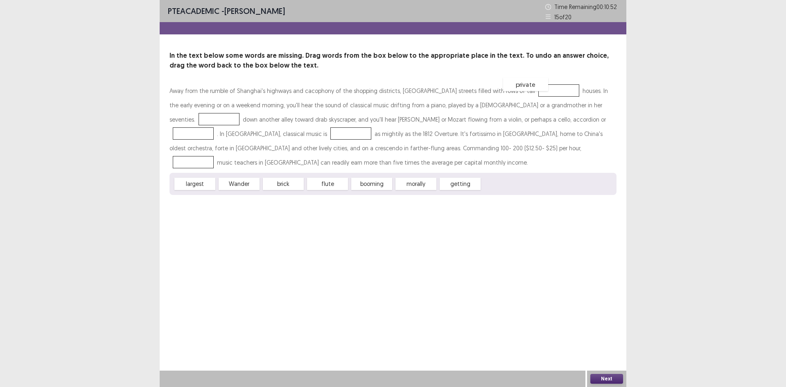
drag, startPoint x: 508, startPoint y: 184, endPoint x: 529, endPoint y: 84, distance: 101.7
drag, startPoint x: 241, startPoint y: 184, endPoint x: 588, endPoint y: 105, distance: 355.8
drag, startPoint x: 287, startPoint y: 185, endPoint x: 540, endPoint y: 122, distance: 260.4
drag, startPoint x: 279, startPoint y: 184, endPoint x: 212, endPoint y: 133, distance: 84.4
drag, startPoint x: 198, startPoint y: 182, endPoint x: 364, endPoint y: 147, distance: 170.2
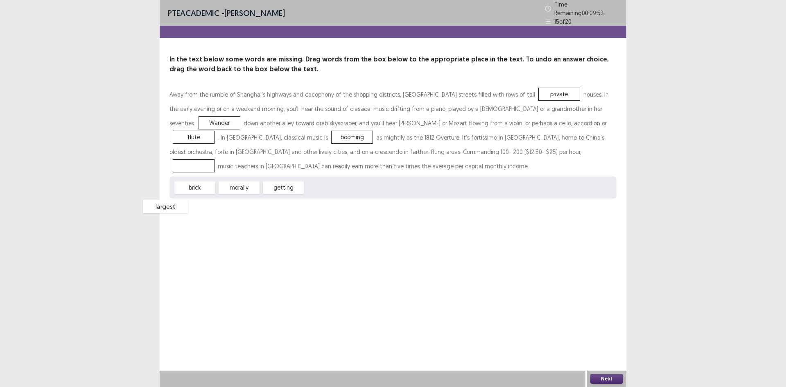
drag, startPoint x: 365, startPoint y: 148, endPoint x: 337, endPoint y: 189, distance: 49.4
drag, startPoint x: 285, startPoint y: 186, endPoint x: 364, endPoint y: 149, distance: 86.6
click at [604, 377] on button "Next" at bounding box center [606, 379] width 33 height 10
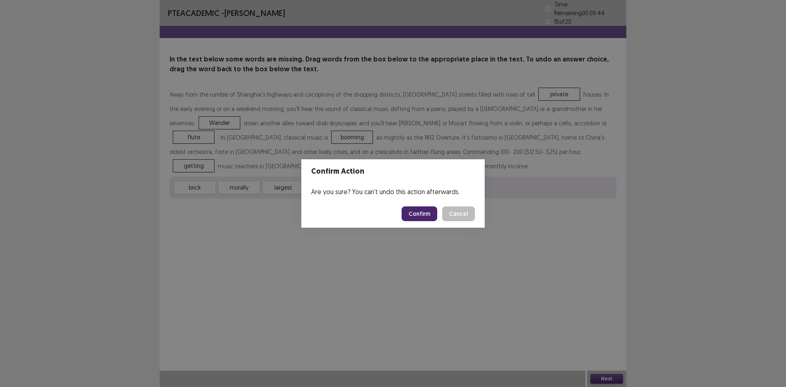
click at [423, 215] on button "Confirm" at bounding box center [420, 213] width 36 height 15
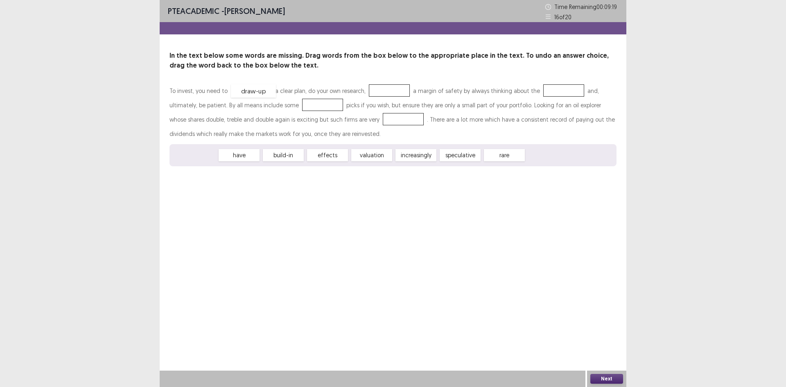
drag, startPoint x: 194, startPoint y: 158, endPoint x: 253, endPoint y: 94, distance: 86.9
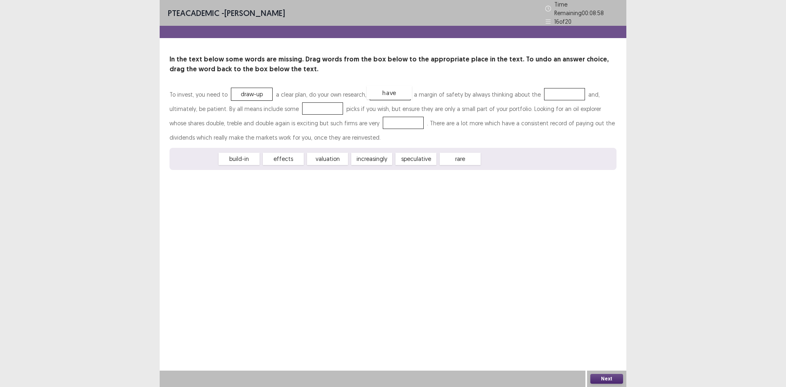
drag, startPoint x: 199, startPoint y: 156, endPoint x: 393, endPoint y: 90, distance: 205.5
drag, startPoint x: 279, startPoint y: 153, endPoint x: 556, endPoint y: 89, distance: 284.1
drag, startPoint x: 372, startPoint y: 158, endPoint x: 313, endPoint y: 104, distance: 80.0
drag, startPoint x: 321, startPoint y: 106, endPoint x: 379, endPoint y: 120, distance: 59.4
drag, startPoint x: 332, startPoint y: 156, endPoint x: 319, endPoint y: 106, distance: 52.4
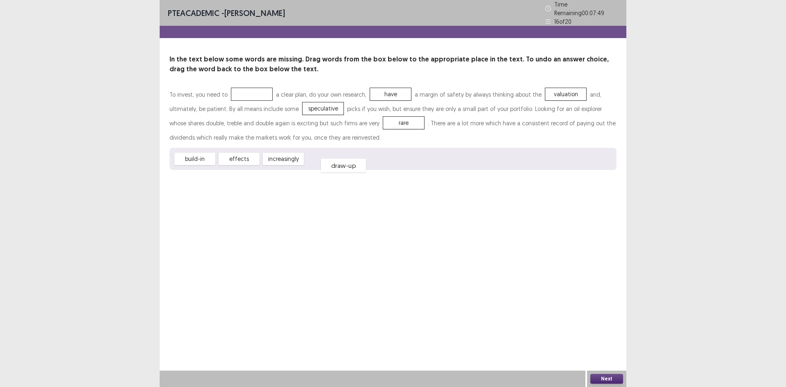
drag, startPoint x: 252, startPoint y: 90, endPoint x: 270, endPoint y: 160, distance: 72.2
drag, startPoint x: 189, startPoint y: 157, endPoint x: 244, endPoint y: 92, distance: 85.7
click at [613, 380] on button "Next" at bounding box center [606, 379] width 33 height 10
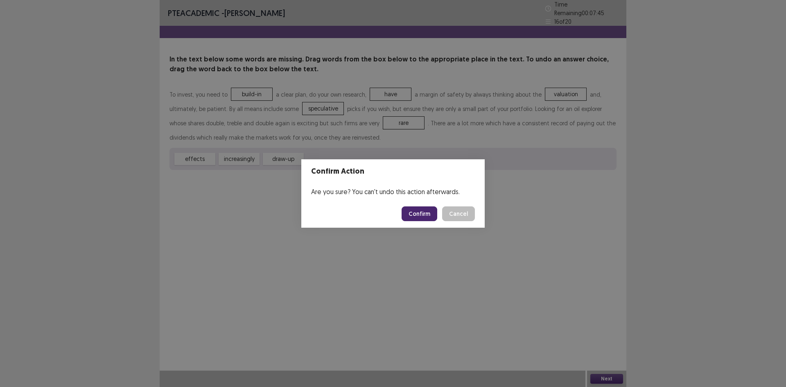
click at [420, 211] on button "Confirm" at bounding box center [420, 213] width 36 height 15
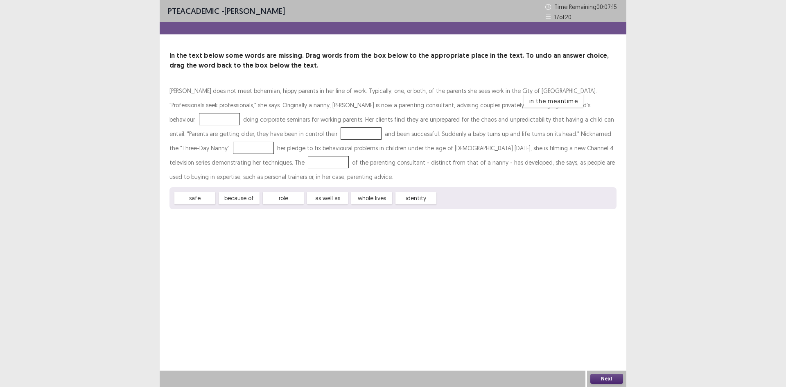
drag, startPoint x: 463, startPoint y: 198, endPoint x: 550, endPoint y: 101, distance: 130.5
drag, startPoint x: 557, startPoint y: 104, endPoint x: 488, endPoint y: 199, distance: 117.1
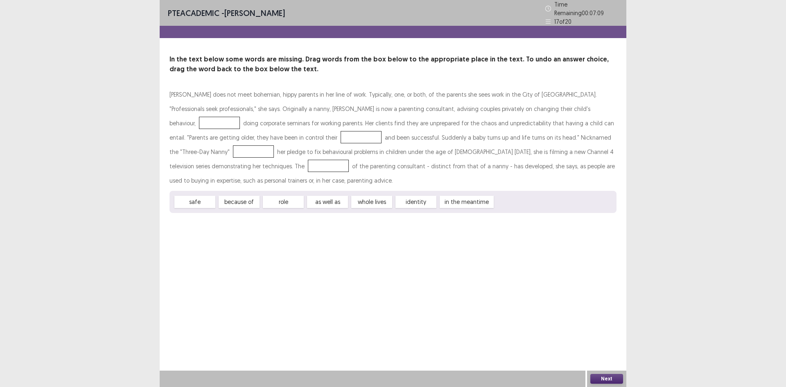
drag, startPoint x: 323, startPoint y: 202, endPoint x: 531, endPoint y: 119, distance: 224.1
click at [555, 108] on div "[PERSON_NAME] does not meet bohemian, hippy parents in her line of work. Typica…" at bounding box center [393, 150] width 447 height 126
drag, startPoint x: 333, startPoint y: 200, endPoint x: 465, endPoint y: 135, distance: 146.7
click at [481, 140] on div "[PERSON_NAME] does not meet bohemian, hippy parents in her line of work. Typica…" at bounding box center [393, 150] width 447 height 126
drag, startPoint x: 330, startPoint y: 202, endPoint x: 556, endPoint y: 106, distance: 245.8
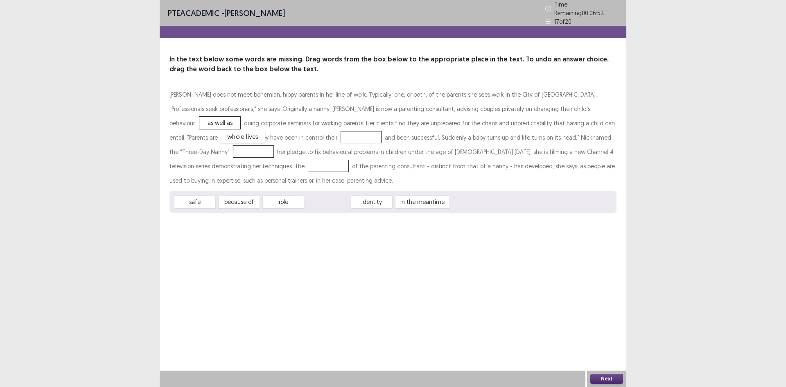
drag, startPoint x: 331, startPoint y: 197, endPoint x: 246, endPoint y: 133, distance: 106.3
drag, startPoint x: 244, startPoint y: 199, endPoint x: 533, endPoint y: 135, distance: 295.8
click at [542, 135] on div "[PERSON_NAME] does not meet bohemian, hippy parents in her line of work. Typica…" at bounding box center [393, 150] width 447 height 126
drag, startPoint x: 237, startPoint y: 199, endPoint x: 566, endPoint y: 132, distance: 335.4
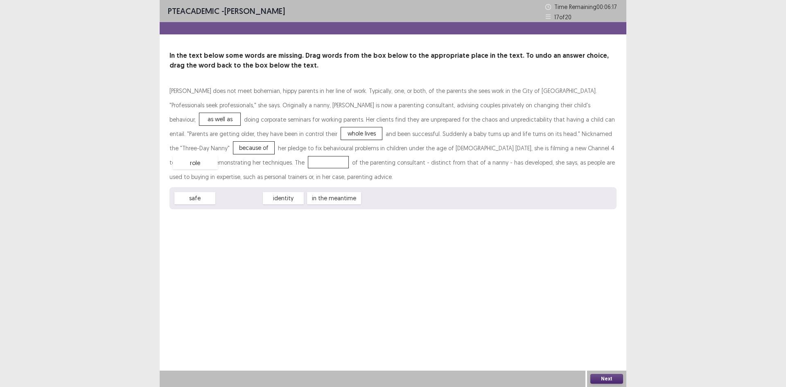
drag, startPoint x: 244, startPoint y: 197, endPoint x: 200, endPoint y: 161, distance: 56.5
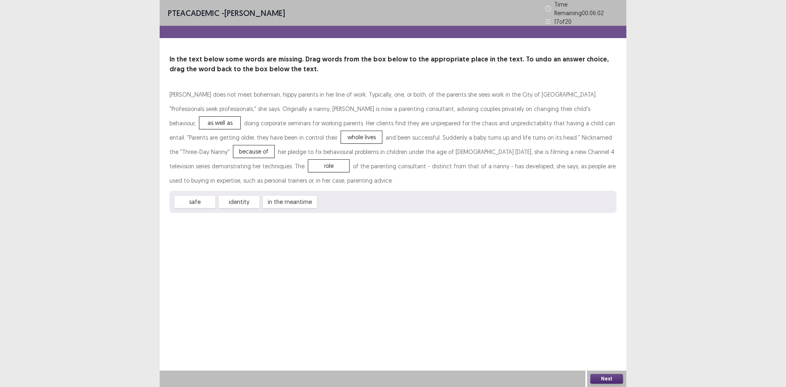
click at [607, 376] on button "Next" at bounding box center [606, 379] width 33 height 10
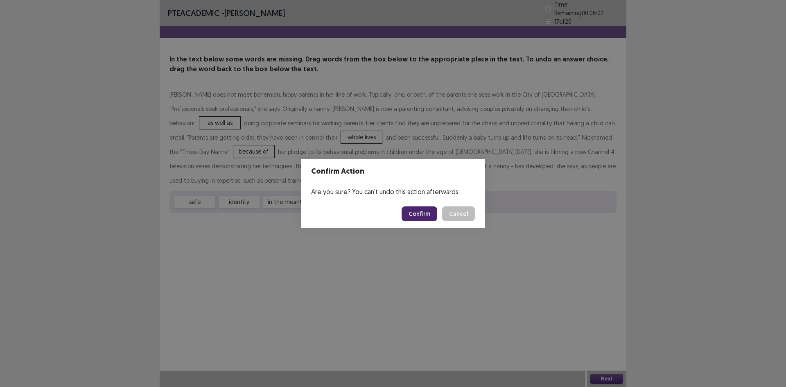
click at [419, 214] on button "Confirm" at bounding box center [420, 213] width 36 height 15
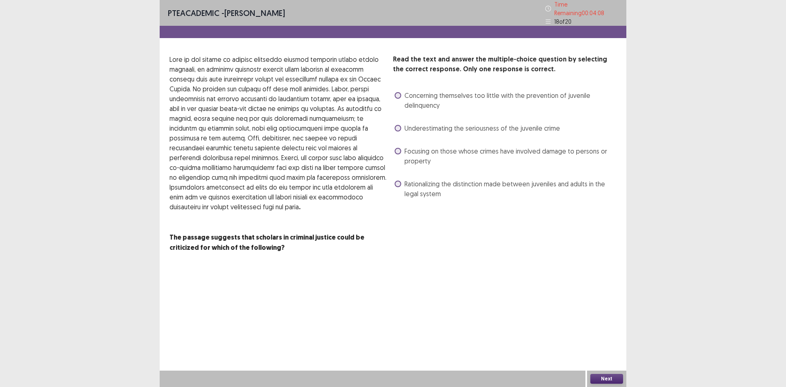
click at [397, 181] on span at bounding box center [398, 184] width 7 height 7
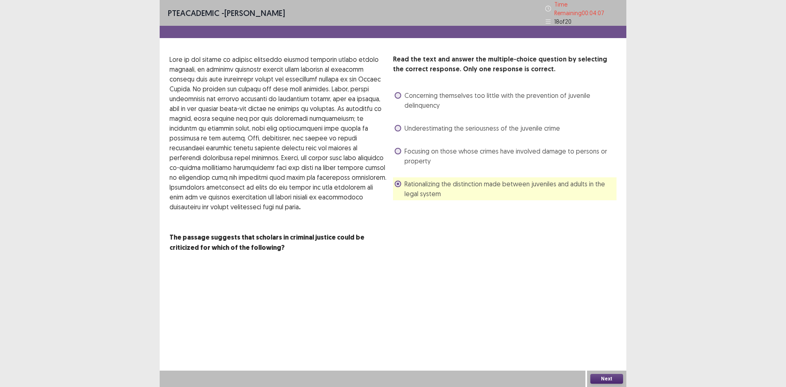
click at [612, 379] on button "Next" at bounding box center [606, 379] width 33 height 10
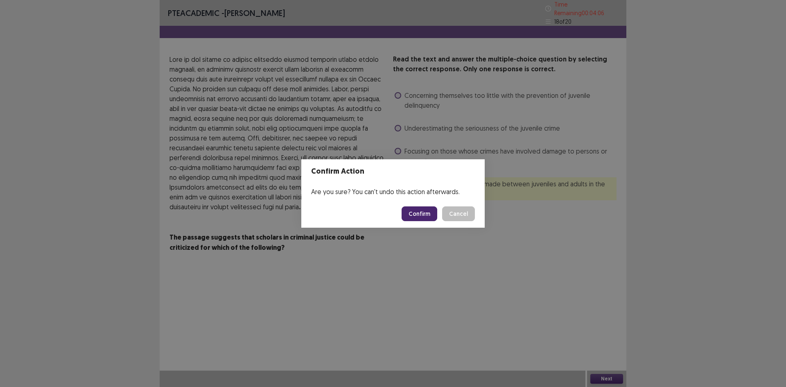
click at [424, 211] on button "Confirm" at bounding box center [420, 213] width 36 height 15
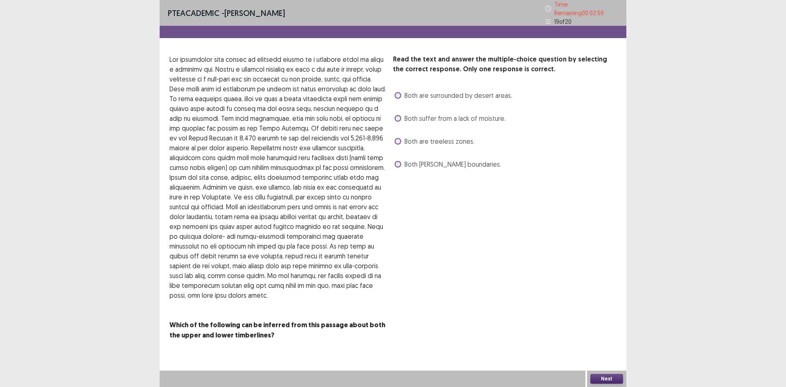
click at [399, 115] on span at bounding box center [398, 118] width 7 height 7
click at [613, 376] on button "Next" at bounding box center [606, 379] width 33 height 10
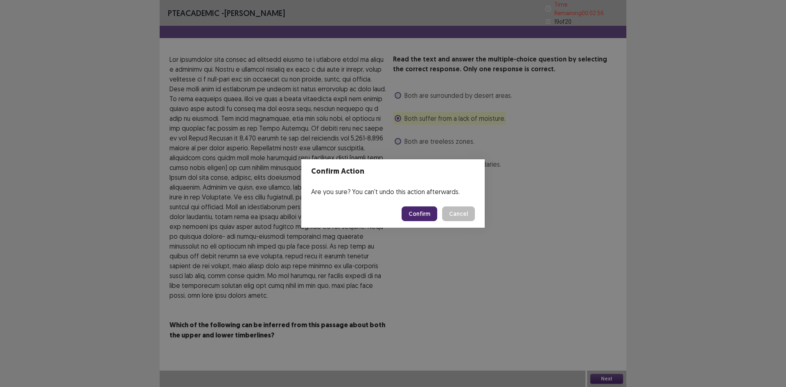
click at [423, 212] on button "Confirm" at bounding box center [420, 213] width 36 height 15
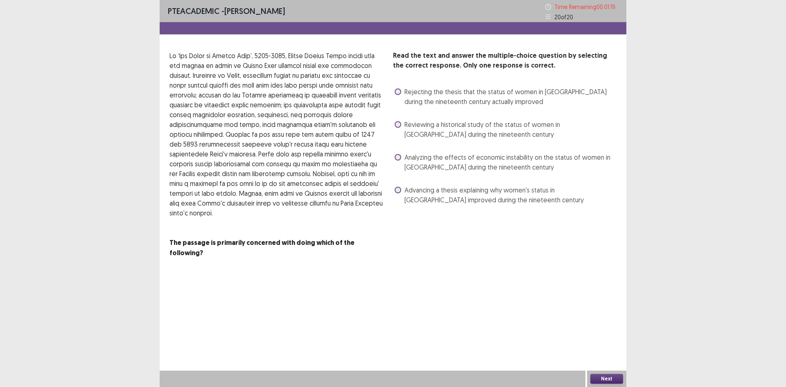
click at [402, 125] on label "Reviewing a historical study of the status of women in [GEOGRAPHIC_DATA] during…" at bounding box center [506, 130] width 222 height 20
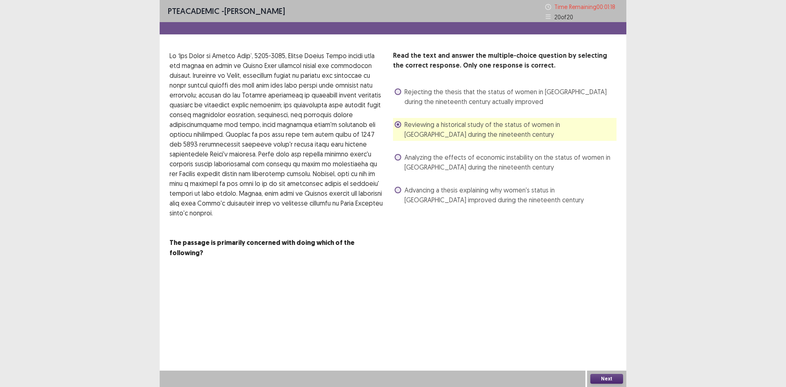
click at [610, 378] on button "Next" at bounding box center [606, 379] width 33 height 10
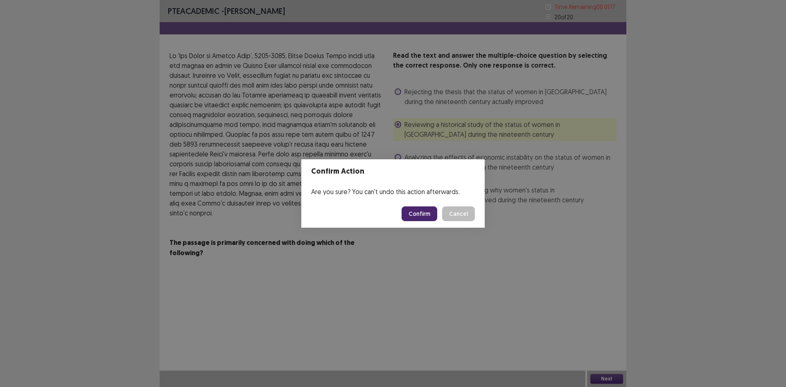
drag, startPoint x: 426, startPoint y: 210, endPoint x: 423, endPoint y: 256, distance: 46.7
click at [426, 210] on button "Confirm" at bounding box center [420, 213] width 36 height 15
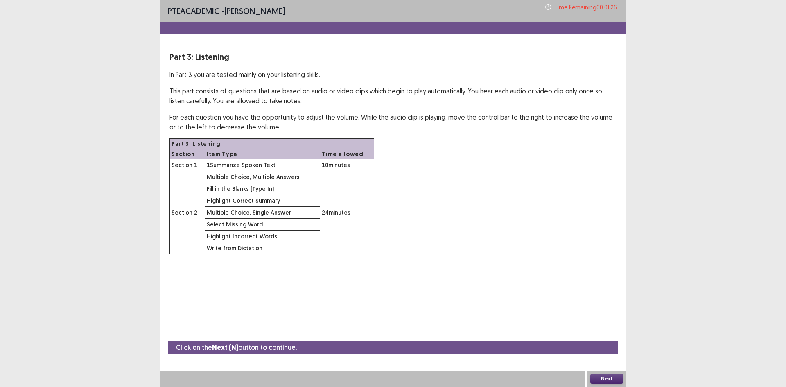
click at [613, 376] on button "Next" at bounding box center [606, 379] width 33 height 10
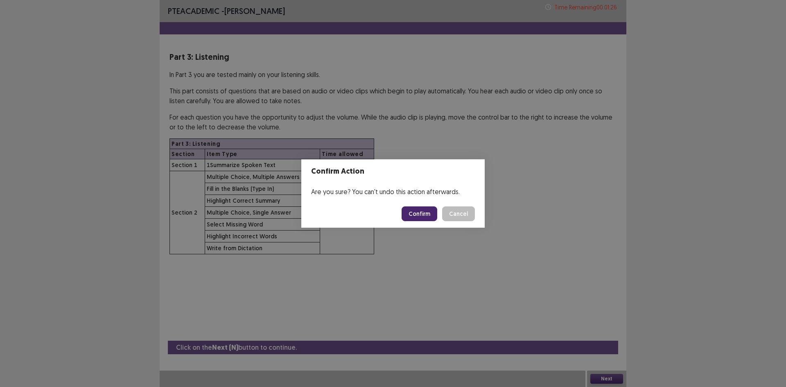
click at [415, 214] on button "Confirm" at bounding box center [420, 213] width 36 height 15
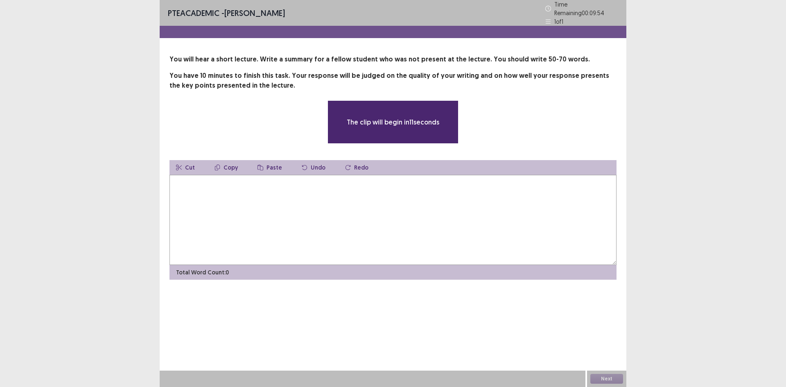
click at [321, 209] on textarea at bounding box center [393, 220] width 447 height 90
click at [529, 202] on textarea at bounding box center [393, 220] width 447 height 90
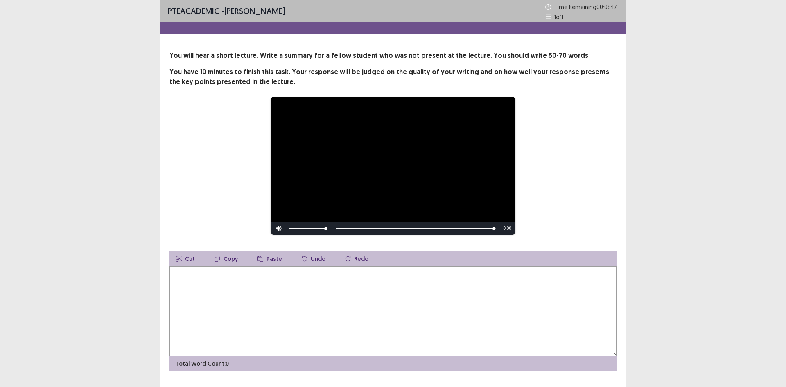
click at [477, 302] on textarea at bounding box center [393, 311] width 447 height 90
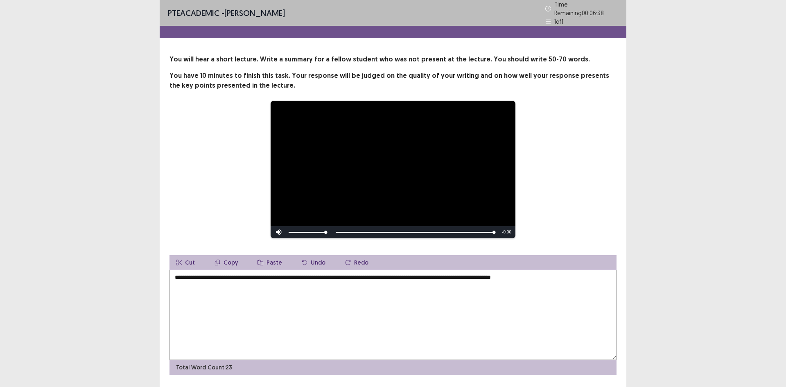
click at [523, 276] on textarea "**********" at bounding box center [393, 315] width 447 height 90
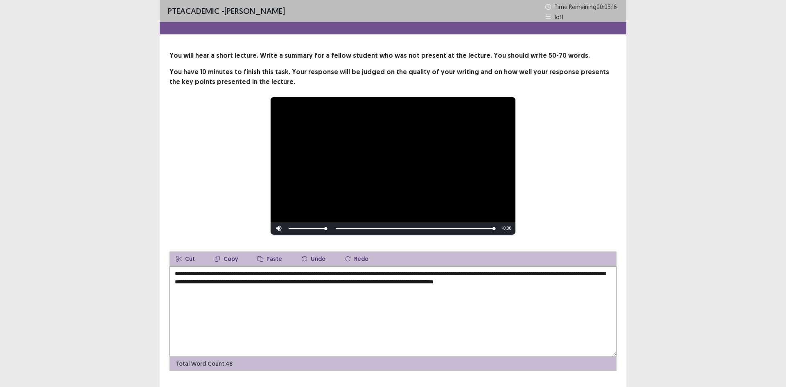
click at [475, 282] on textarea "**********" at bounding box center [393, 311] width 447 height 90
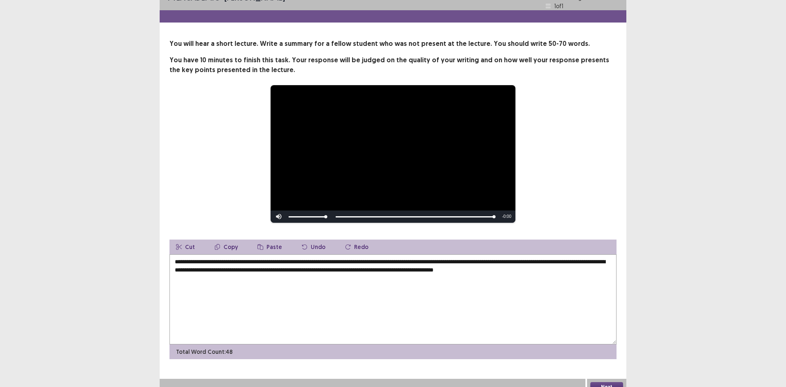
scroll to position [20, 0]
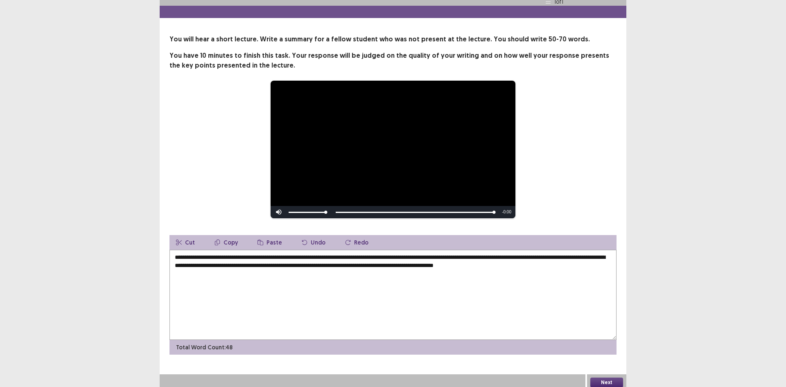
type textarea "**********"
click at [614, 380] on button "Next" at bounding box center [606, 382] width 33 height 10
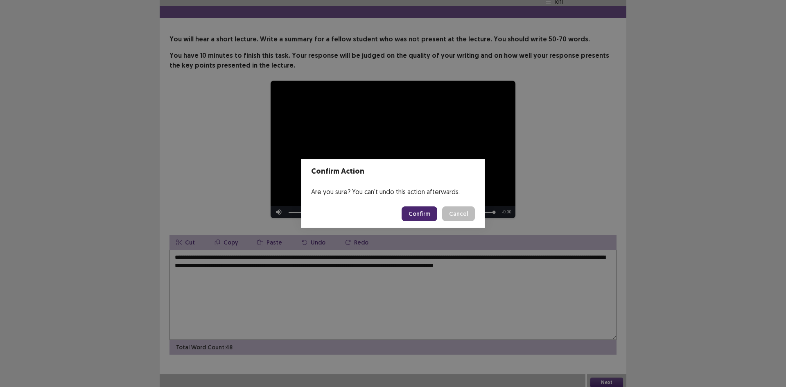
click at [418, 215] on button "Confirm" at bounding box center [420, 213] width 36 height 15
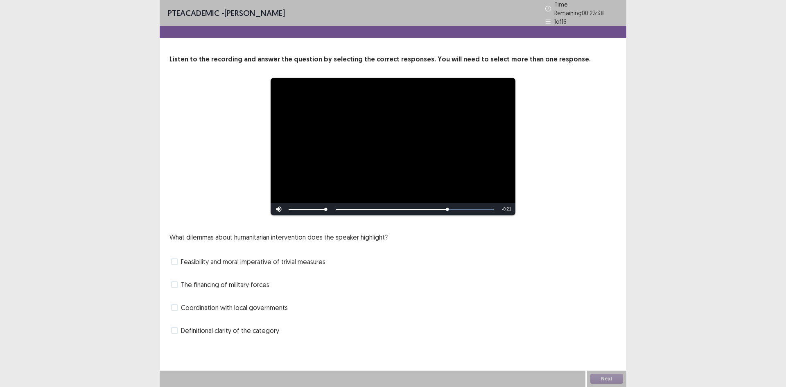
click at [174, 304] on span at bounding box center [174, 307] width 7 height 7
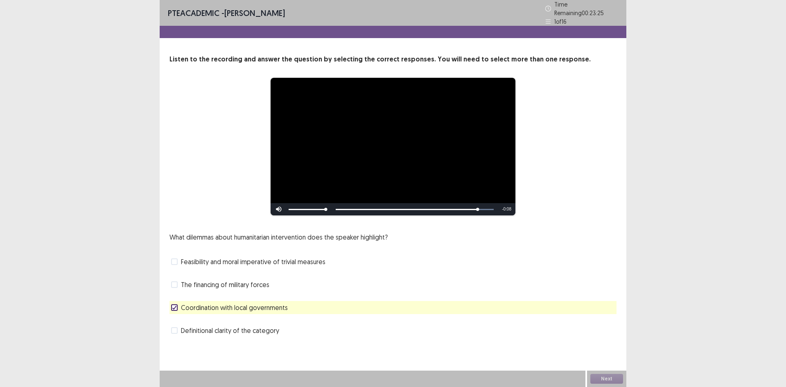
click at [176, 327] on span at bounding box center [174, 330] width 7 height 7
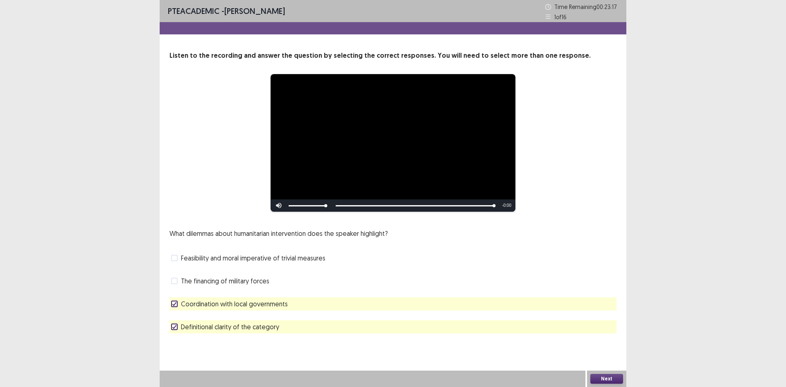
click at [602, 379] on button "Next" at bounding box center [606, 379] width 33 height 10
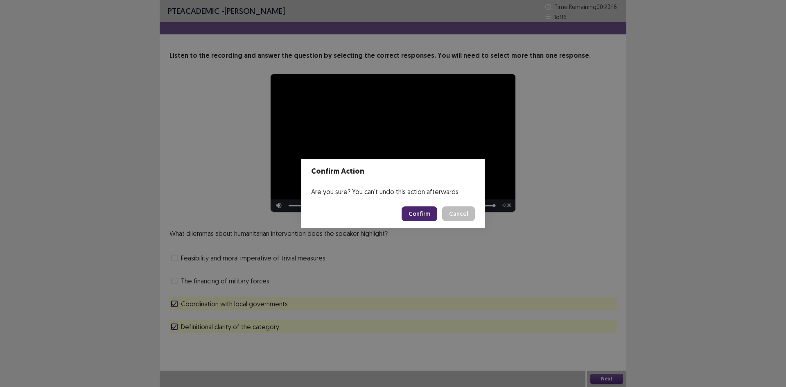
click at [418, 216] on button "Confirm" at bounding box center [420, 213] width 36 height 15
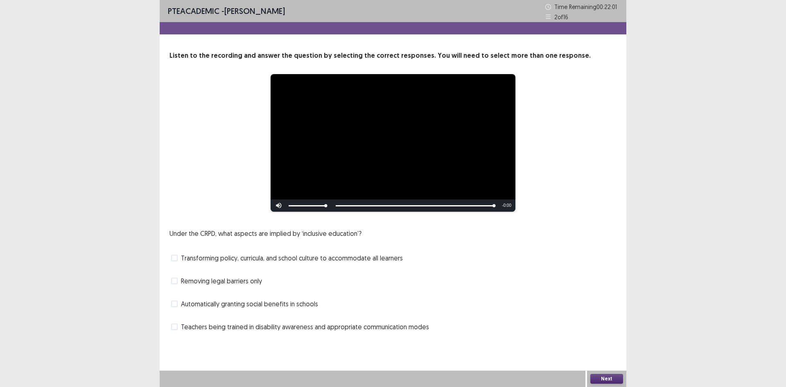
click at [177, 281] on span at bounding box center [174, 281] width 7 height 7
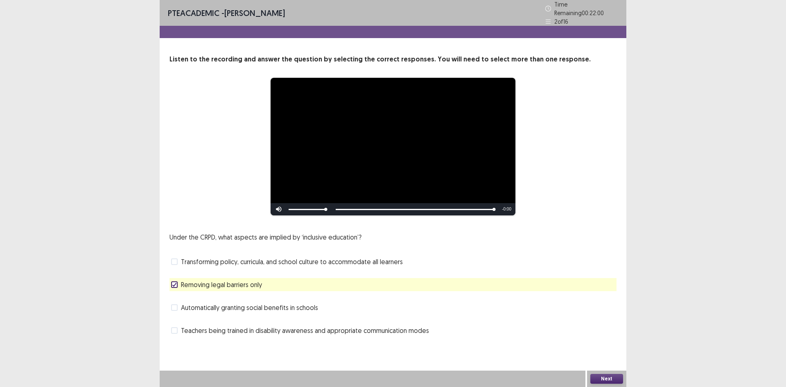
click at [606, 378] on button "Next" at bounding box center [606, 379] width 33 height 10
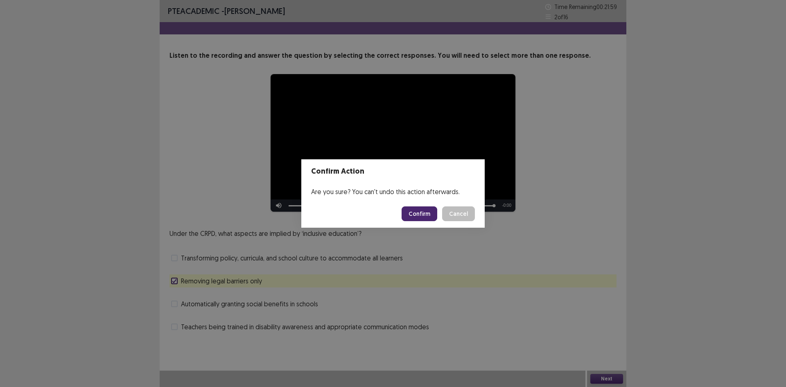
click at [418, 214] on button "Confirm" at bounding box center [420, 213] width 36 height 15
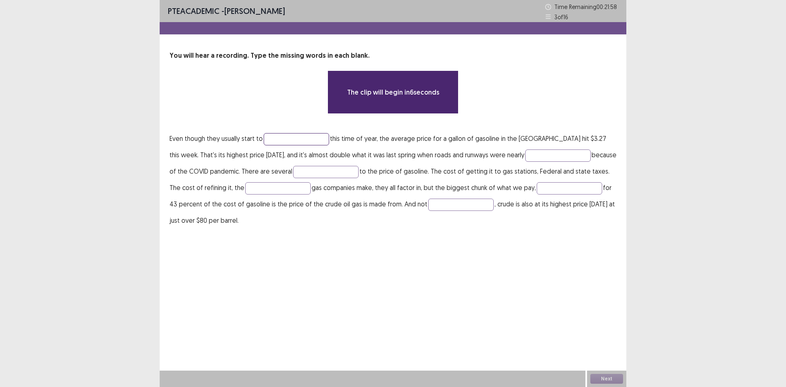
click at [296, 136] on input "text" at bounding box center [297, 139] width 66 height 12
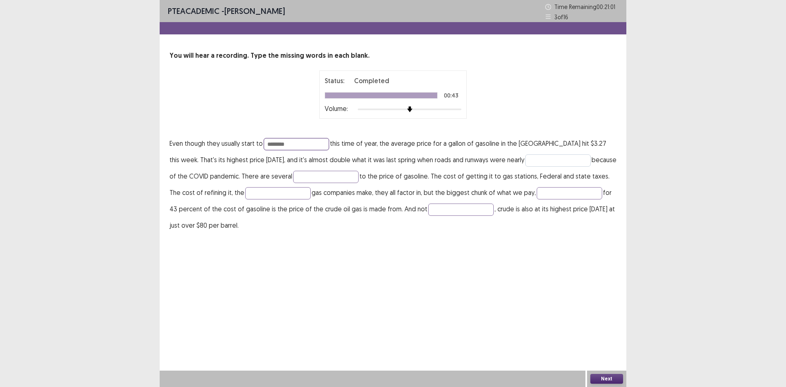
type input "********"
click at [552, 158] on input "text" at bounding box center [558, 160] width 66 height 12
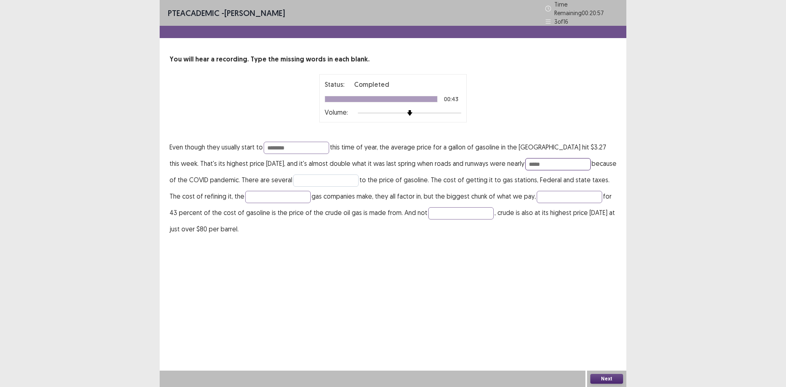
type input "*****"
click at [325, 178] on input "text" at bounding box center [326, 180] width 66 height 12
type input "**********"
click at [283, 191] on input "text" at bounding box center [278, 197] width 66 height 12
type input "*******"
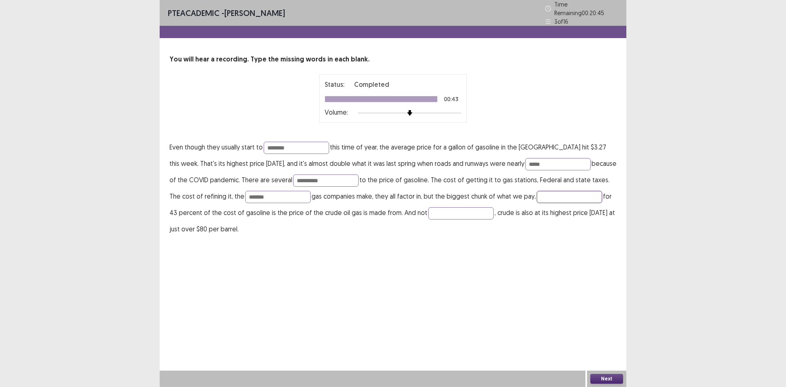
click at [560, 197] on input "text" at bounding box center [570, 197] width 66 height 12
type input "**********"
click at [446, 210] on input "text" at bounding box center [461, 213] width 66 height 12
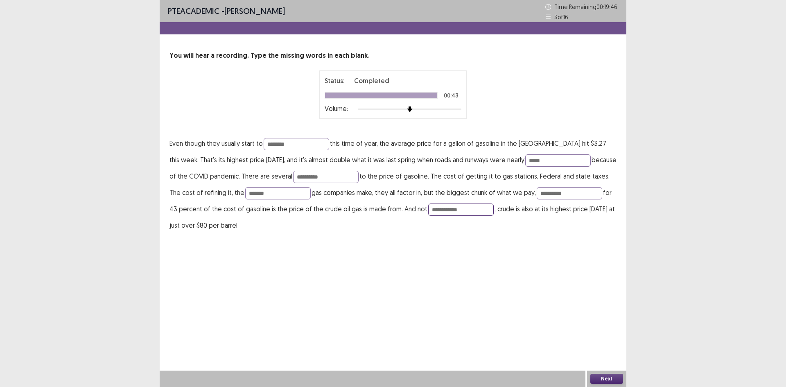
click at [444, 210] on input "**********" at bounding box center [461, 209] width 66 height 12
type input "**********"
click at [434, 208] on input "**********" at bounding box center [461, 209] width 66 height 12
click at [442, 259] on div "**********" at bounding box center [393, 193] width 467 height 387
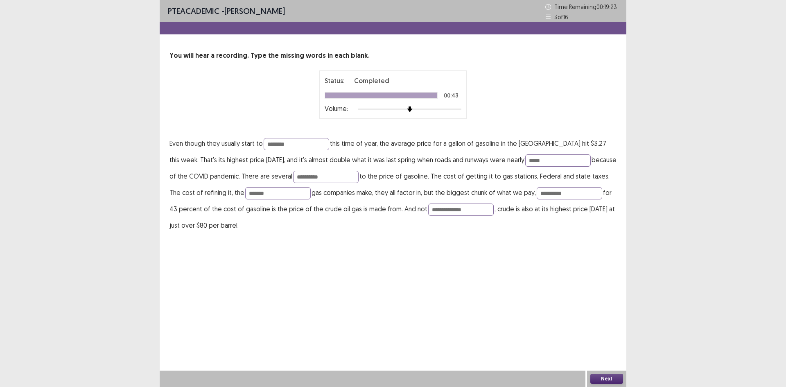
click at [601, 373] on div "Next" at bounding box center [606, 379] width 39 height 16
click at [606, 377] on button "Next" at bounding box center [606, 379] width 33 height 10
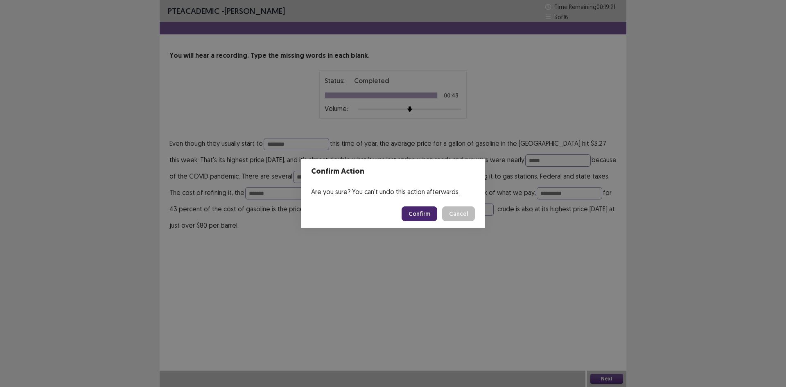
click at [412, 211] on button "Confirm" at bounding box center [420, 213] width 36 height 15
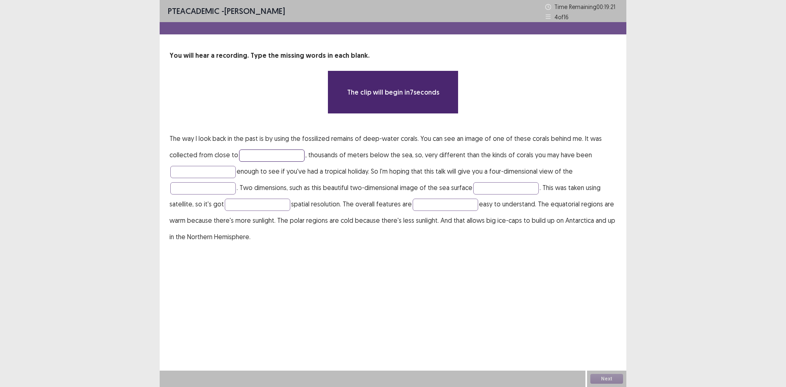
click at [254, 157] on input "text" at bounding box center [272, 155] width 66 height 12
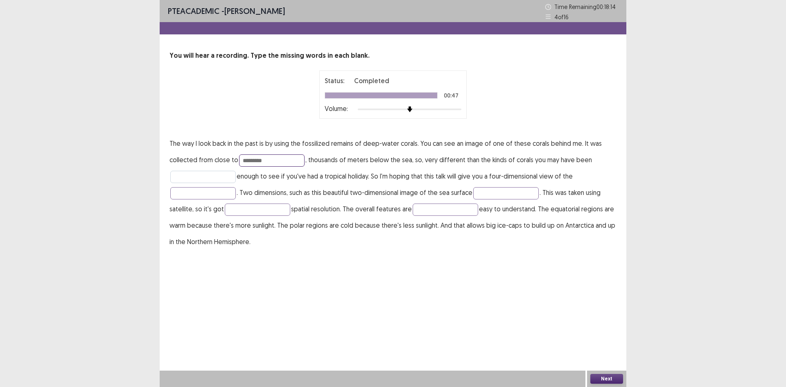
type input "*********"
click at [195, 181] on input "text" at bounding box center [203, 177] width 66 height 12
type input "*****"
click at [183, 189] on input "text" at bounding box center [203, 193] width 66 height 12
type input "*****"
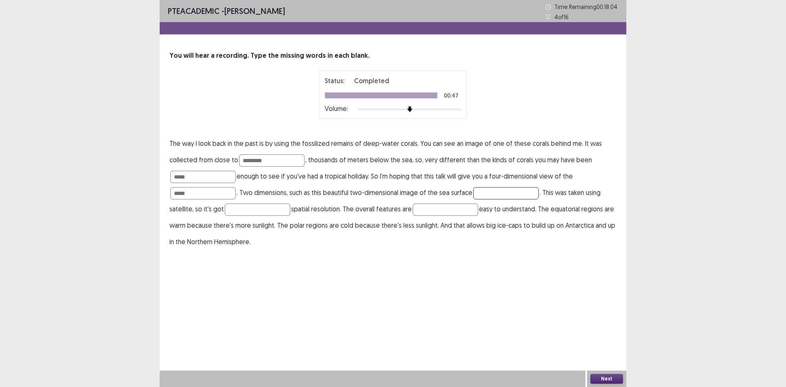
click at [506, 192] on input "text" at bounding box center [506, 193] width 66 height 12
type input "**********"
click at [243, 207] on input "text" at bounding box center [258, 209] width 66 height 12
click at [237, 204] on input "*********" at bounding box center [258, 209] width 66 height 12
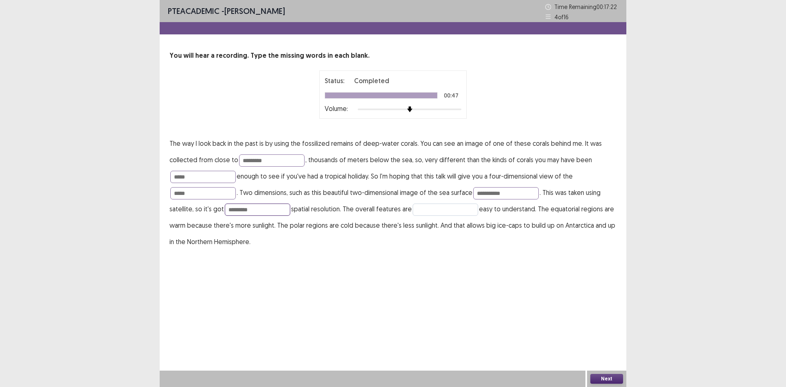
type input "*********"
click at [436, 210] on input "text" at bounding box center [446, 209] width 66 height 12
click at [611, 377] on button "Next" at bounding box center [606, 379] width 33 height 10
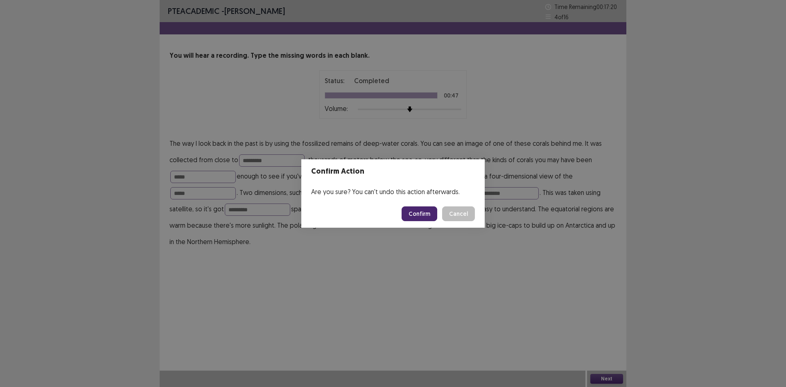
click at [425, 214] on button "Confirm" at bounding box center [420, 213] width 36 height 15
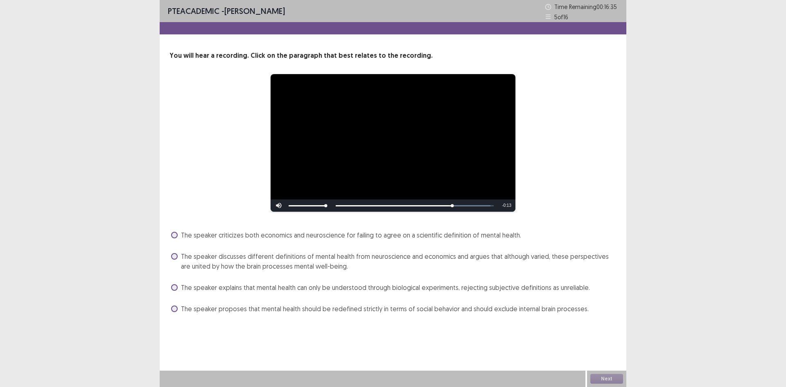
click at [173, 257] on span at bounding box center [174, 256] width 7 height 7
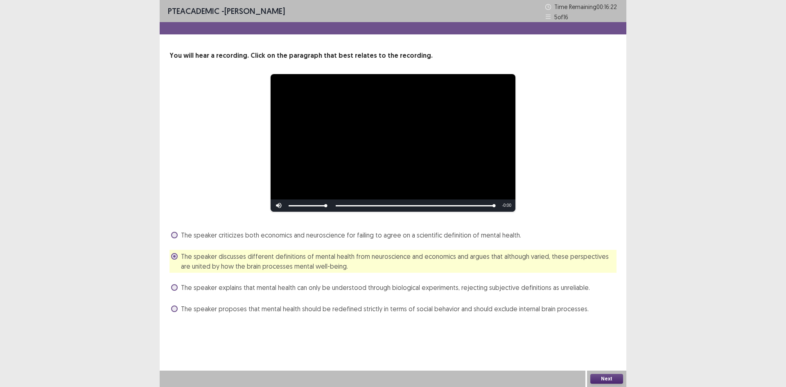
click at [608, 375] on button "Next" at bounding box center [606, 379] width 33 height 10
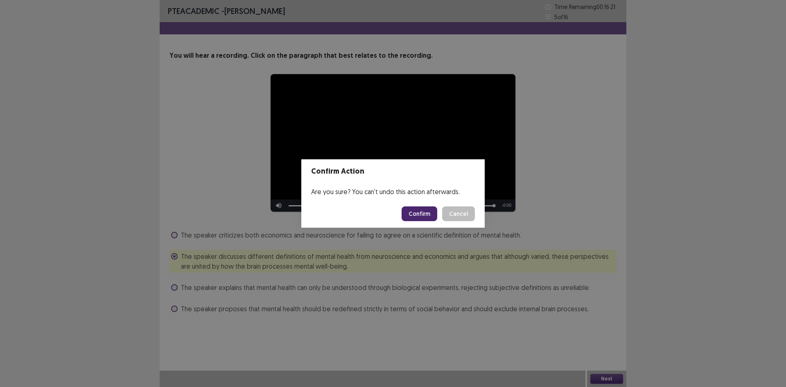
click at [420, 209] on button "Confirm" at bounding box center [420, 213] width 36 height 15
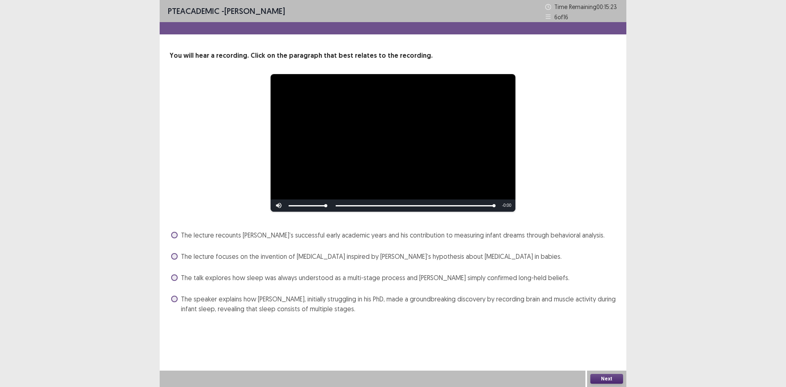
click at [173, 301] on span at bounding box center [174, 299] width 7 height 7
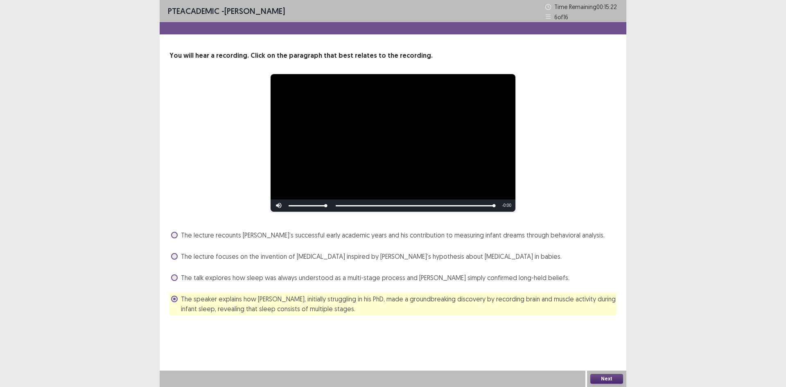
click at [602, 378] on button "Next" at bounding box center [606, 379] width 33 height 10
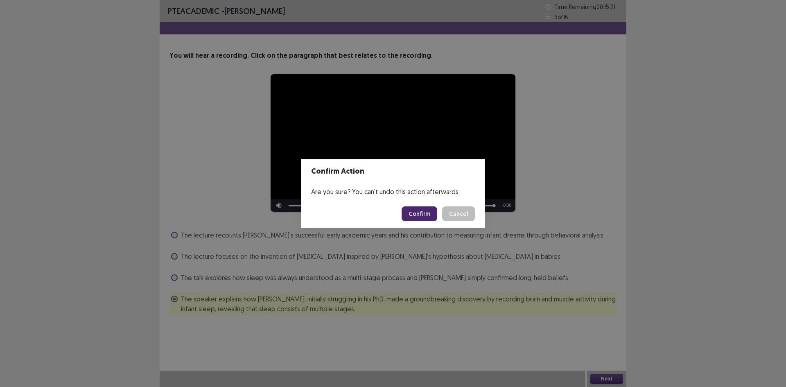
click at [424, 217] on button "Confirm" at bounding box center [420, 213] width 36 height 15
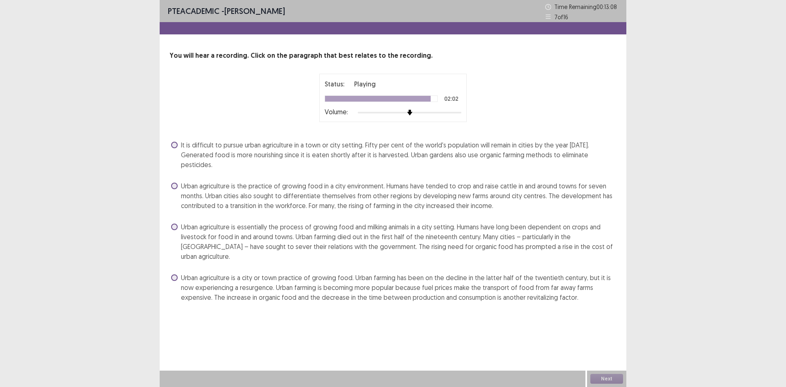
click at [174, 274] on span at bounding box center [174, 277] width 7 height 7
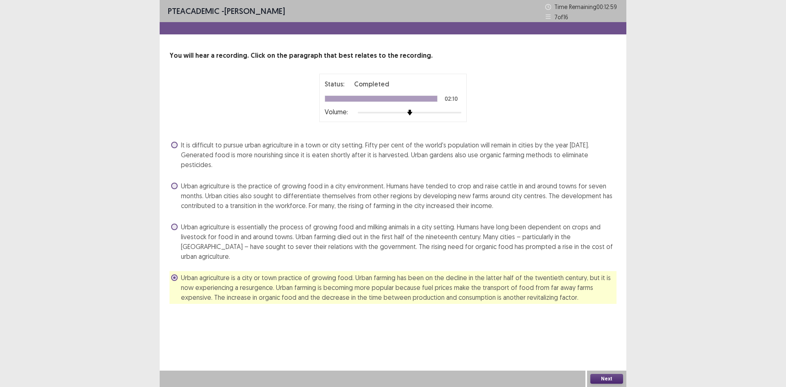
click at [617, 379] on button "Next" at bounding box center [606, 379] width 33 height 10
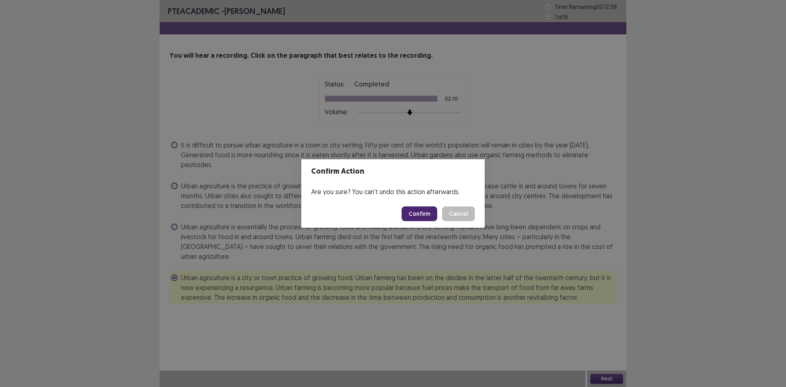
click at [425, 214] on button "Confirm" at bounding box center [420, 213] width 36 height 15
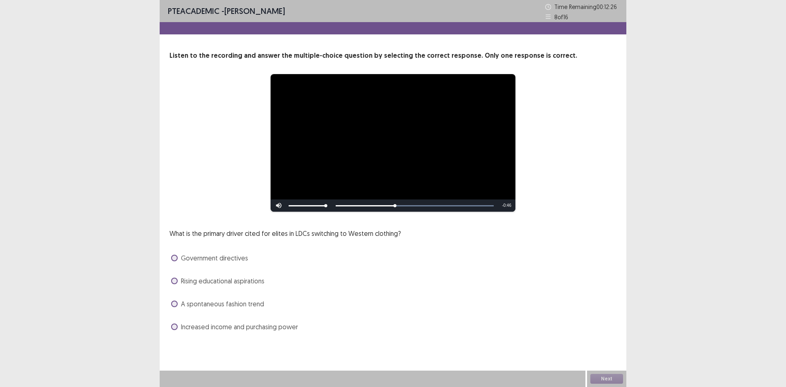
click at [175, 303] on span at bounding box center [174, 304] width 7 height 7
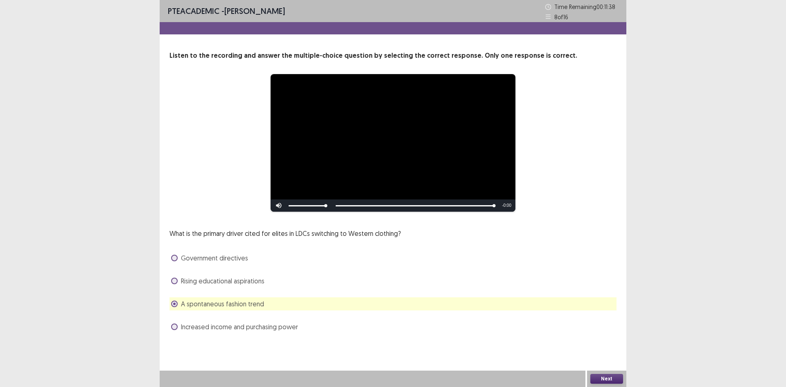
click at [610, 378] on button "Next" at bounding box center [606, 379] width 33 height 10
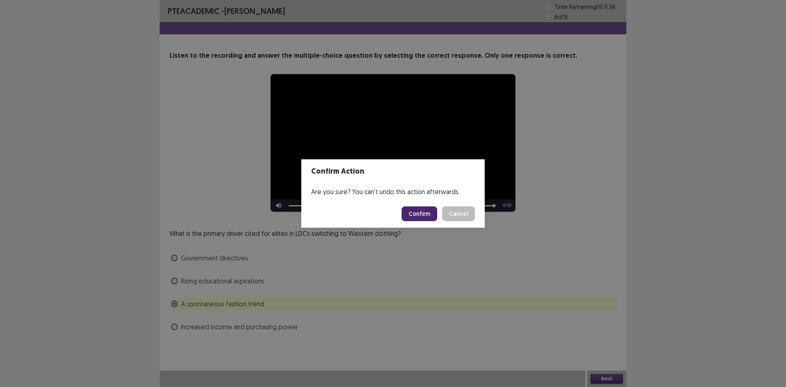
click at [423, 211] on button "Confirm" at bounding box center [420, 213] width 36 height 15
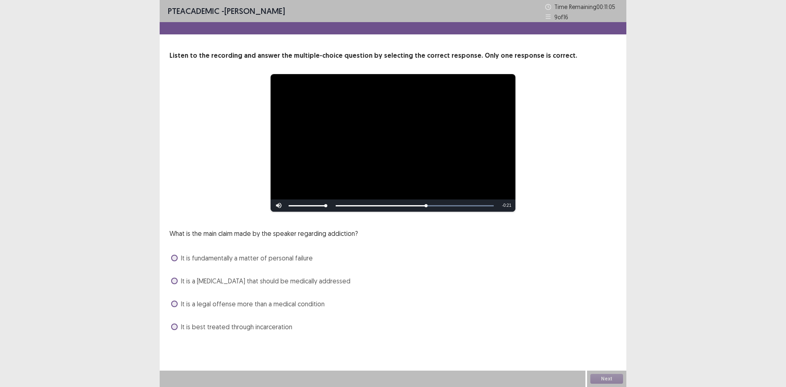
click at [177, 280] on span at bounding box center [174, 281] width 7 height 7
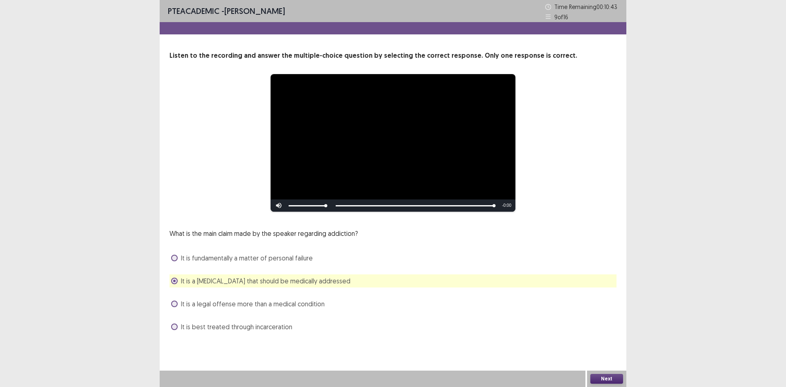
click at [603, 376] on button "Next" at bounding box center [606, 379] width 33 height 10
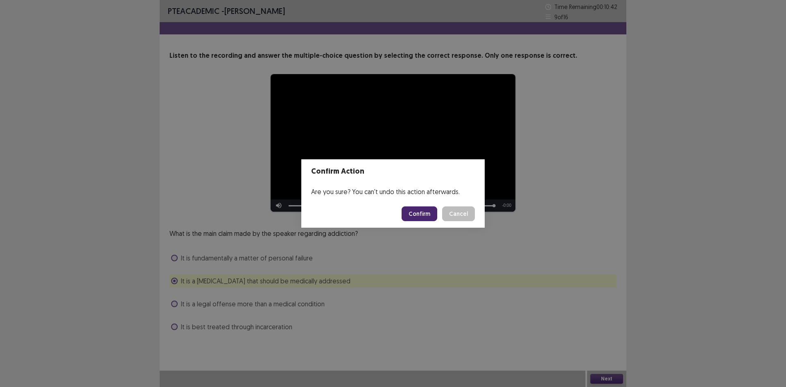
click at [418, 215] on button "Confirm" at bounding box center [420, 213] width 36 height 15
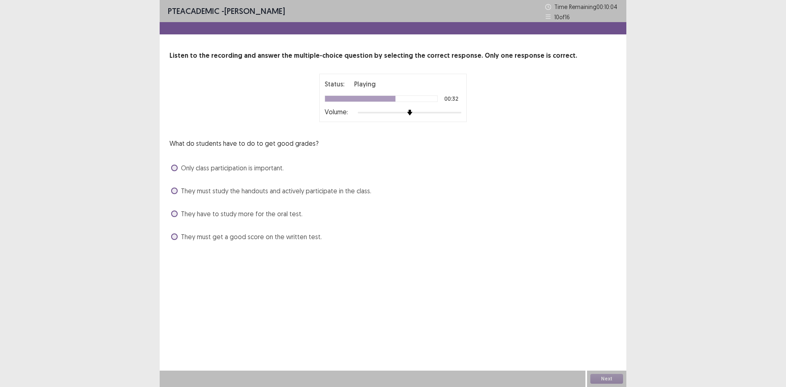
click at [172, 192] on span at bounding box center [174, 191] width 7 height 7
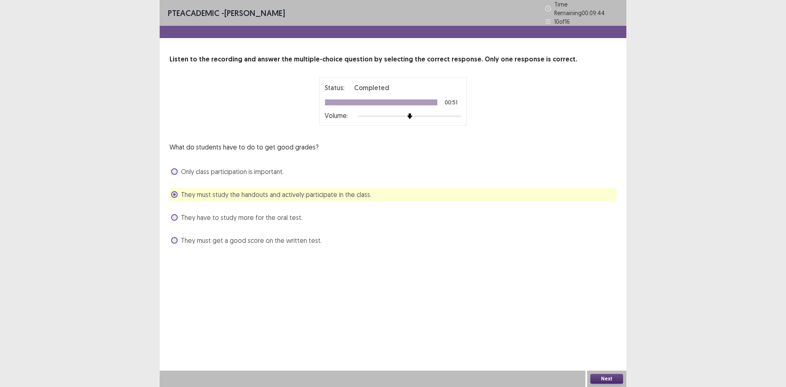
click at [609, 379] on button "Next" at bounding box center [606, 379] width 33 height 10
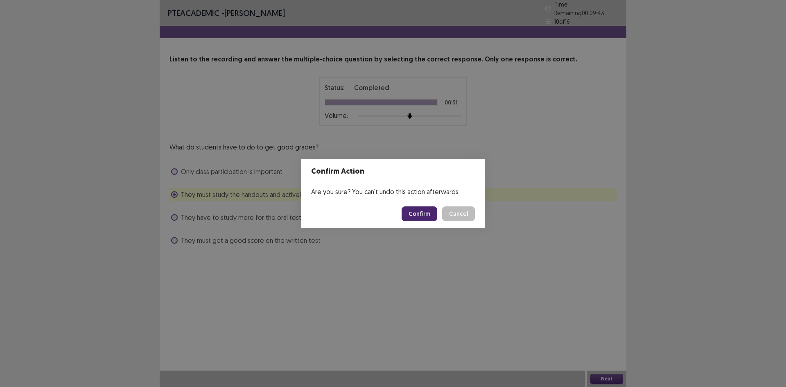
click at [421, 212] on button "Confirm" at bounding box center [420, 213] width 36 height 15
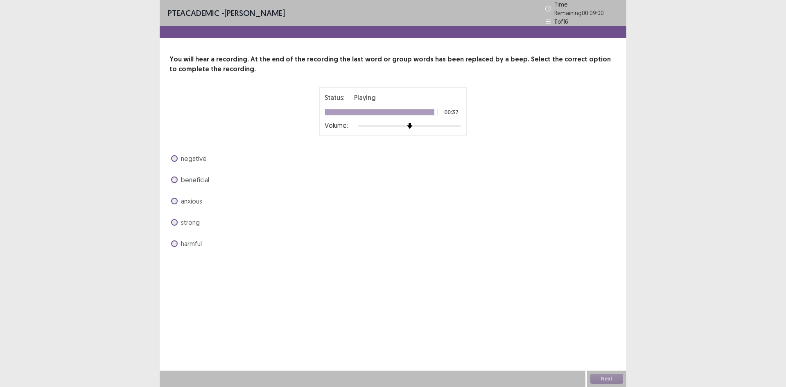
click at [175, 176] on span at bounding box center [174, 179] width 7 height 7
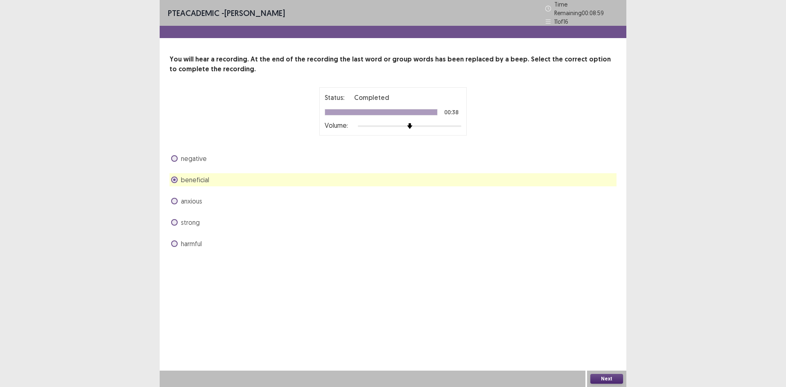
click at [606, 379] on button "Next" at bounding box center [606, 379] width 33 height 10
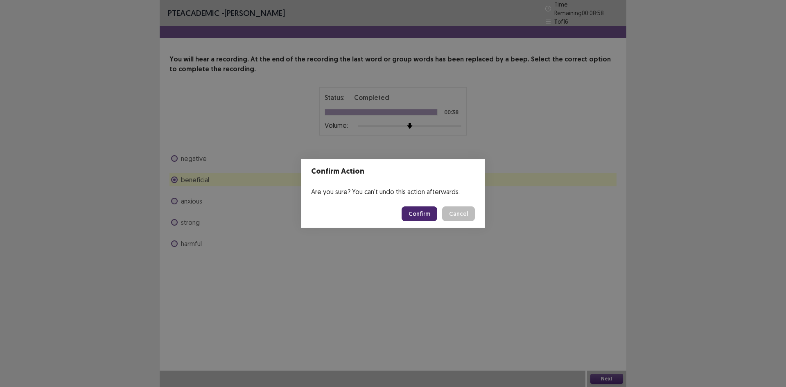
click at [417, 215] on button "Confirm" at bounding box center [420, 213] width 36 height 15
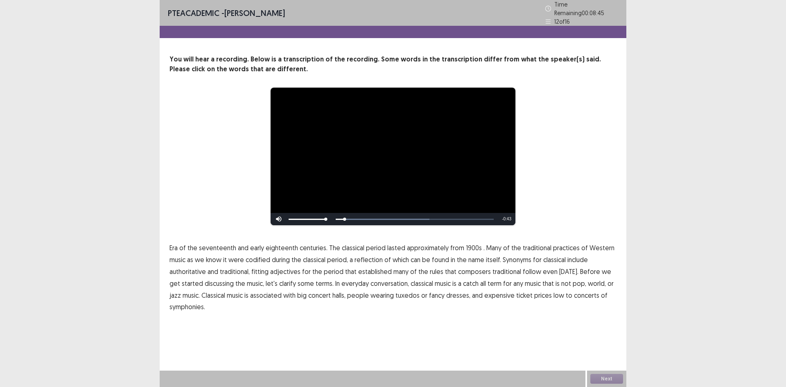
click at [466, 244] on span "1900s" at bounding box center [474, 248] width 16 height 10
click at [493, 269] on span "traditional" at bounding box center [507, 272] width 29 height 10
click at [554, 296] on span "low" at bounding box center [559, 295] width 11 height 10
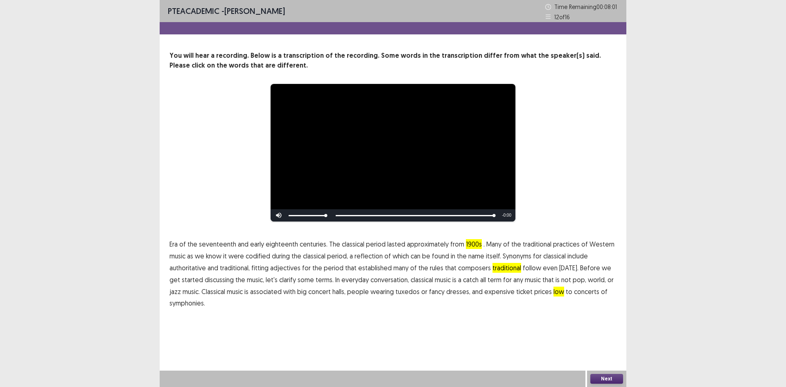
click at [604, 381] on button "Next" at bounding box center [606, 379] width 33 height 10
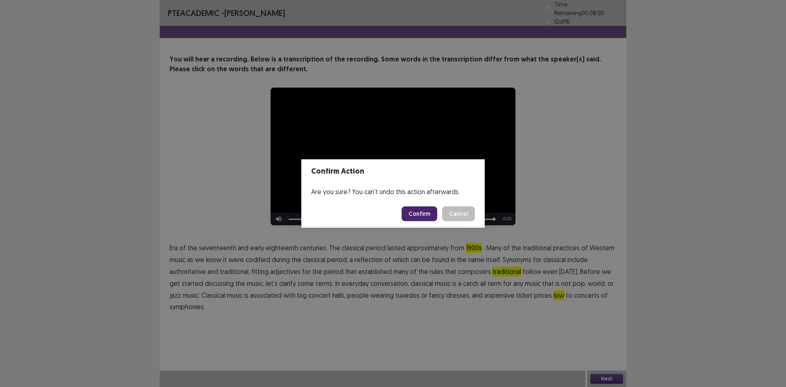
click at [427, 214] on button "Confirm" at bounding box center [420, 213] width 36 height 15
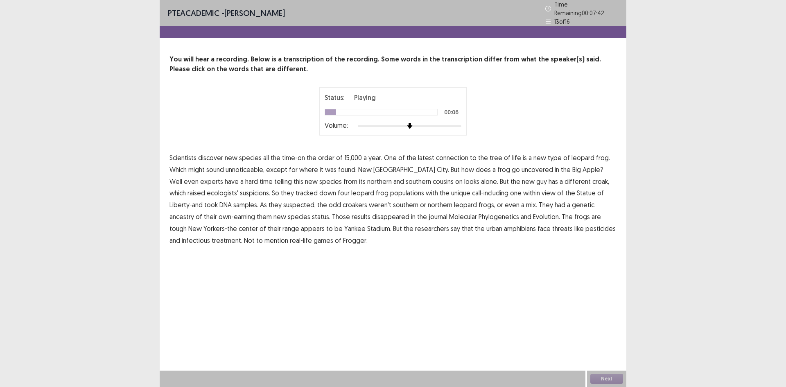
click at [444, 156] on span "connection" at bounding box center [452, 158] width 32 height 10
click at [240, 166] on span "unnoticeable," at bounding box center [245, 170] width 39 height 10
click at [522, 169] on span "uncovered" at bounding box center [538, 170] width 32 height 10
drag, startPoint x: 343, startPoint y: 216, endPoint x: 369, endPoint y: 215, distance: 26.2
click at [372, 216] on span "disappeared" at bounding box center [390, 217] width 37 height 10
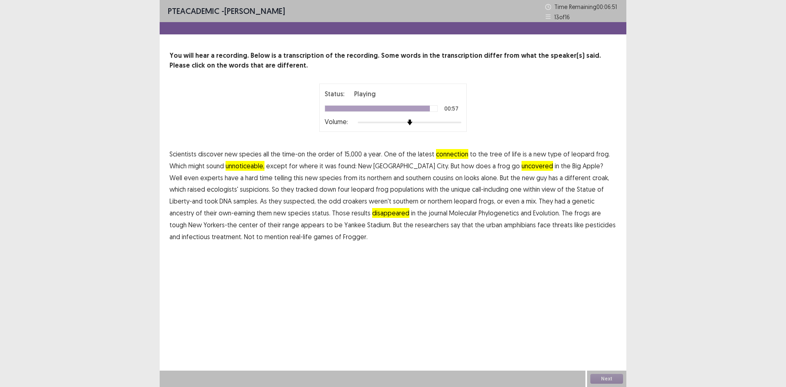
click at [242, 232] on span "treatment." at bounding box center [227, 237] width 31 height 10
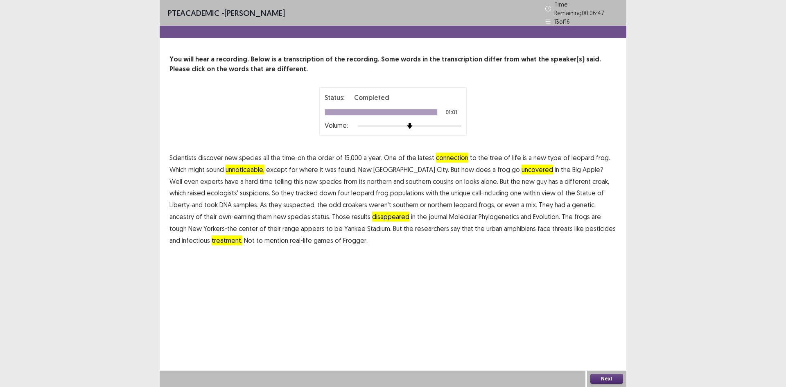
click at [618, 379] on button "Next" at bounding box center [606, 379] width 33 height 10
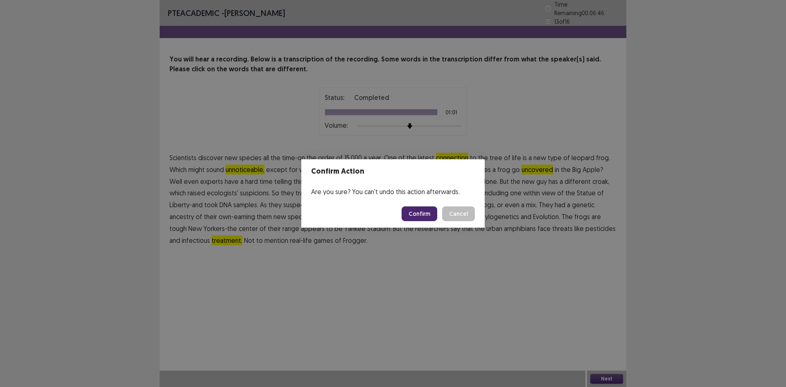
click at [429, 213] on button "Confirm" at bounding box center [420, 213] width 36 height 15
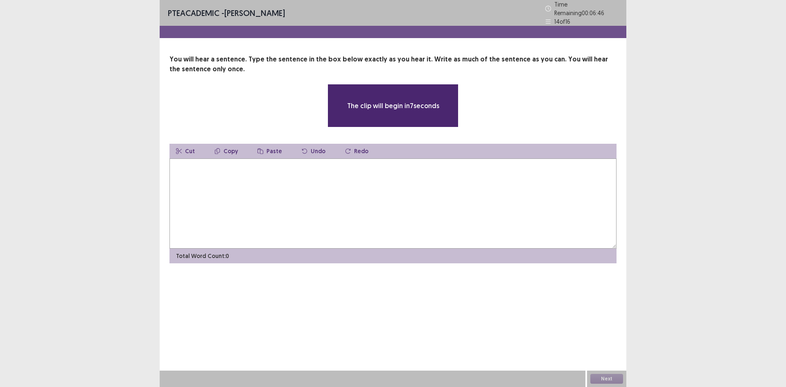
click at [296, 211] on textarea at bounding box center [393, 203] width 447 height 90
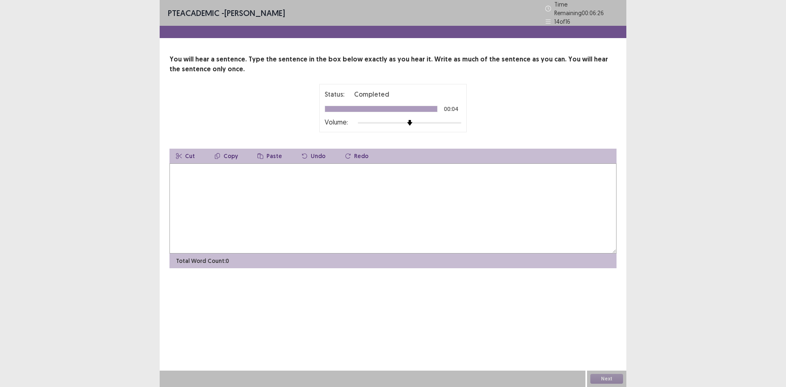
click at [320, 190] on textarea at bounding box center [393, 208] width 447 height 90
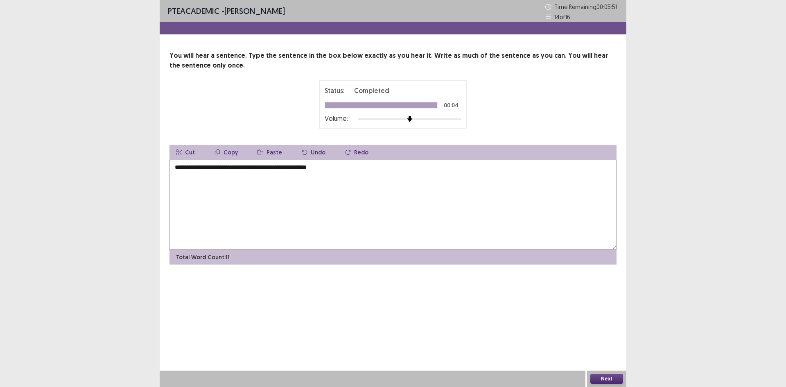
click at [302, 167] on textarea "**********" at bounding box center [393, 205] width 447 height 90
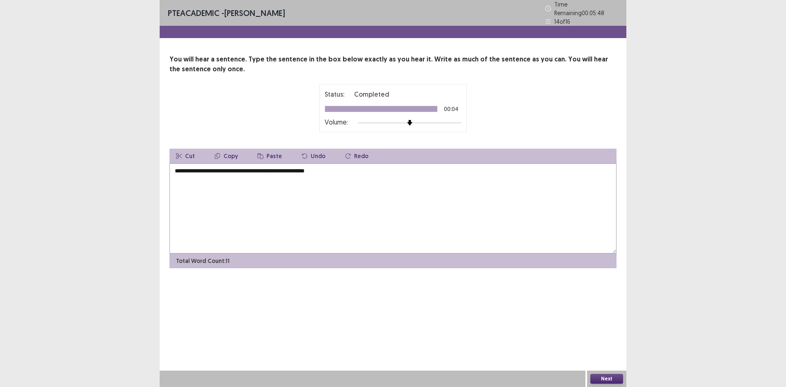
type textarea "**********"
click at [606, 379] on button "Next" at bounding box center [606, 379] width 33 height 10
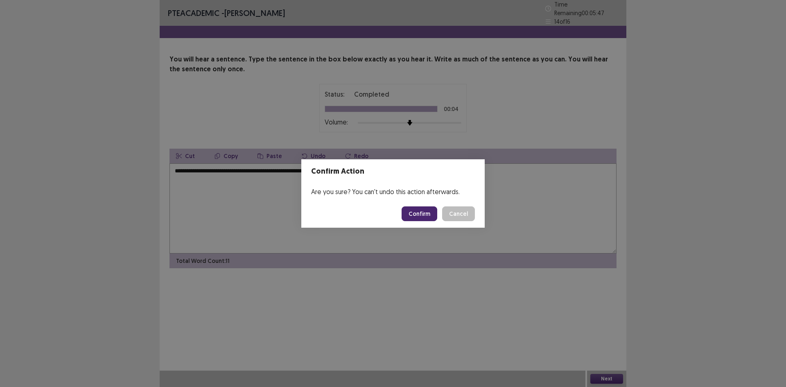
click at [420, 211] on button "Confirm" at bounding box center [420, 213] width 36 height 15
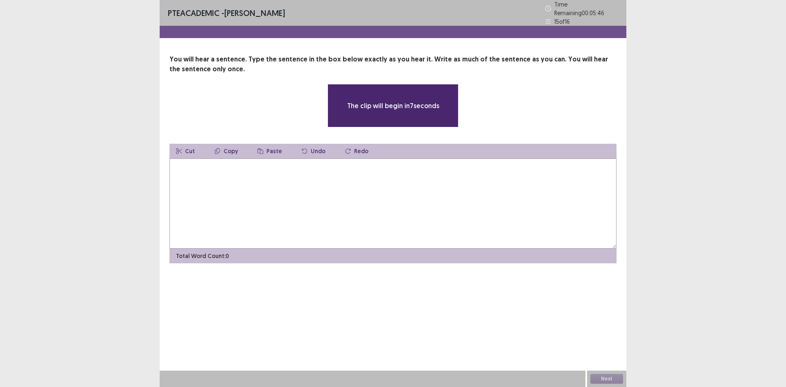
click at [296, 197] on textarea at bounding box center [393, 203] width 447 height 90
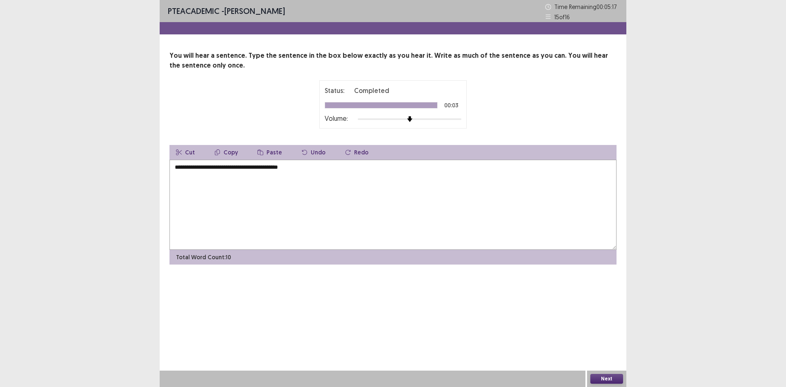
click at [271, 168] on textarea "**********" at bounding box center [393, 205] width 447 height 90
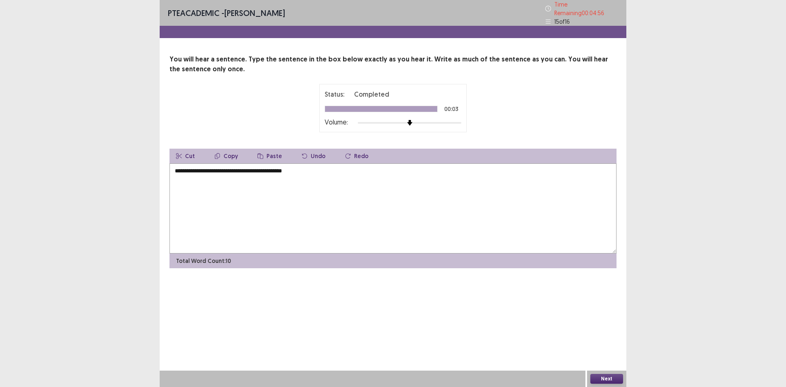
type textarea "**********"
click at [612, 377] on button "Next" at bounding box center [606, 379] width 33 height 10
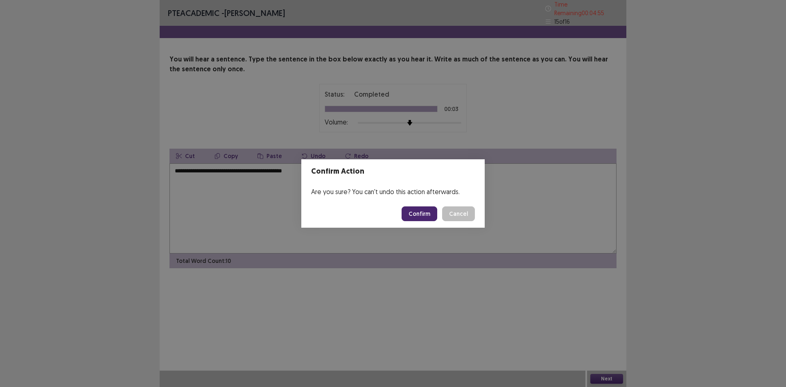
click at [411, 217] on button "Confirm" at bounding box center [420, 213] width 36 height 15
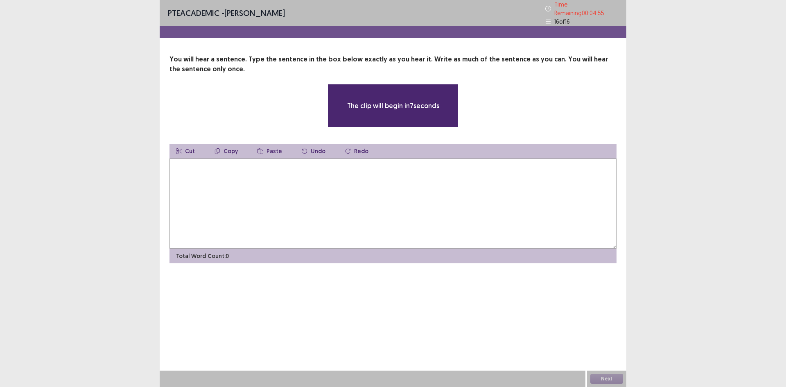
click at [339, 194] on textarea at bounding box center [393, 203] width 447 height 90
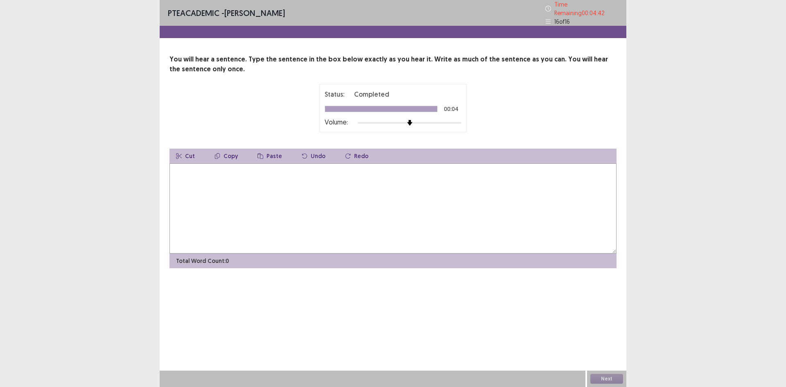
click at [325, 199] on textarea at bounding box center [393, 208] width 447 height 90
click at [294, 169] on textarea "**********" at bounding box center [393, 208] width 447 height 90
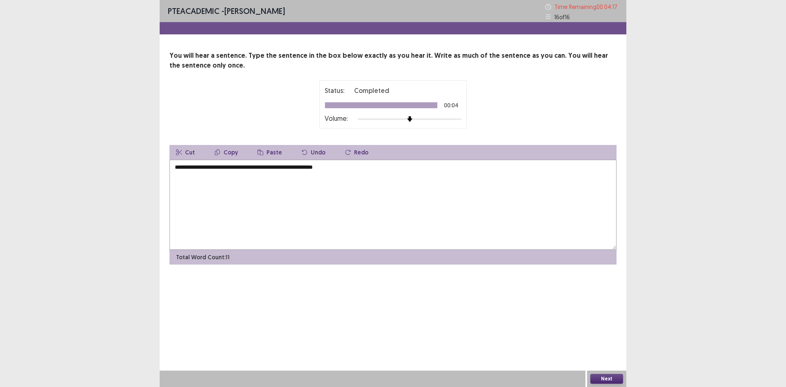
click at [332, 166] on textarea "**********" at bounding box center [393, 205] width 447 height 90
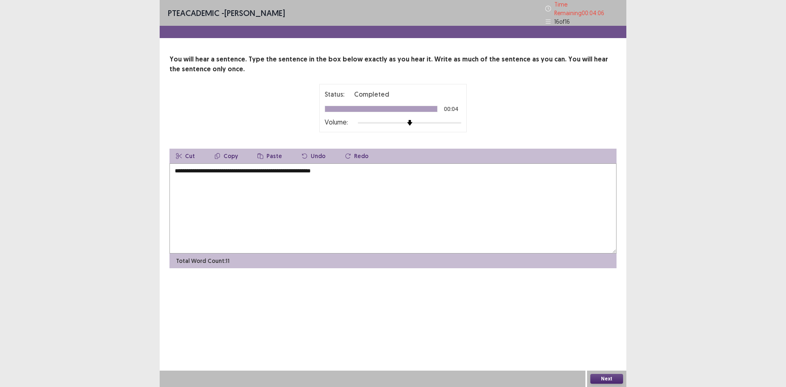
type textarea "**********"
click at [611, 378] on button "Next" at bounding box center [606, 379] width 33 height 10
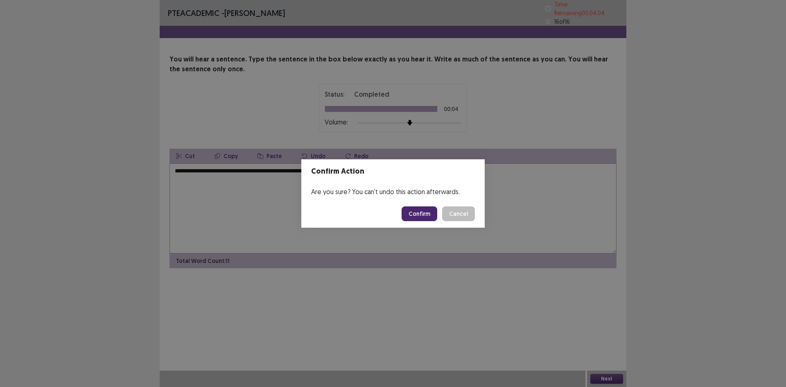
click at [427, 219] on button "Confirm" at bounding box center [420, 213] width 36 height 15
